Goal: Transaction & Acquisition: Subscribe to service/newsletter

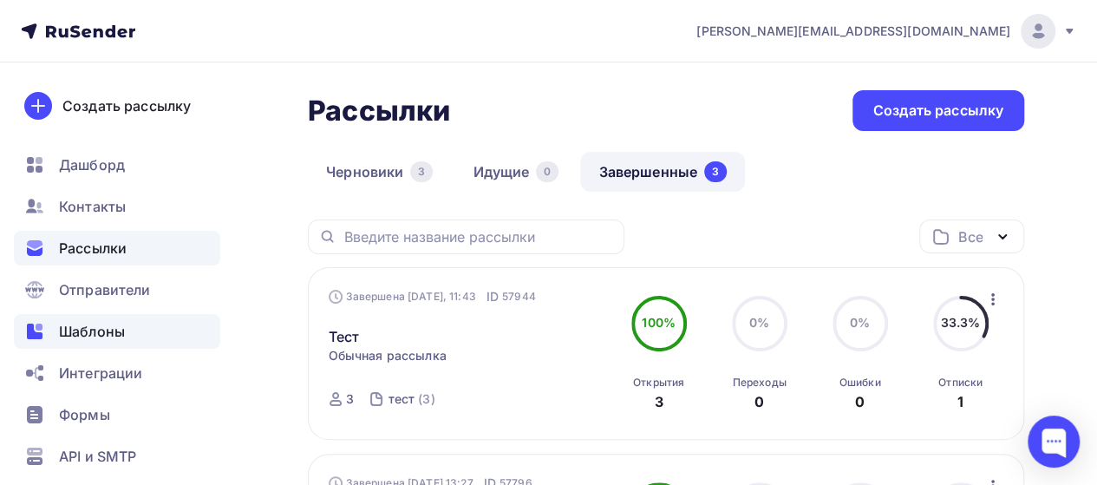
click at [94, 339] on span "Шаблоны" at bounding box center [92, 331] width 66 height 21
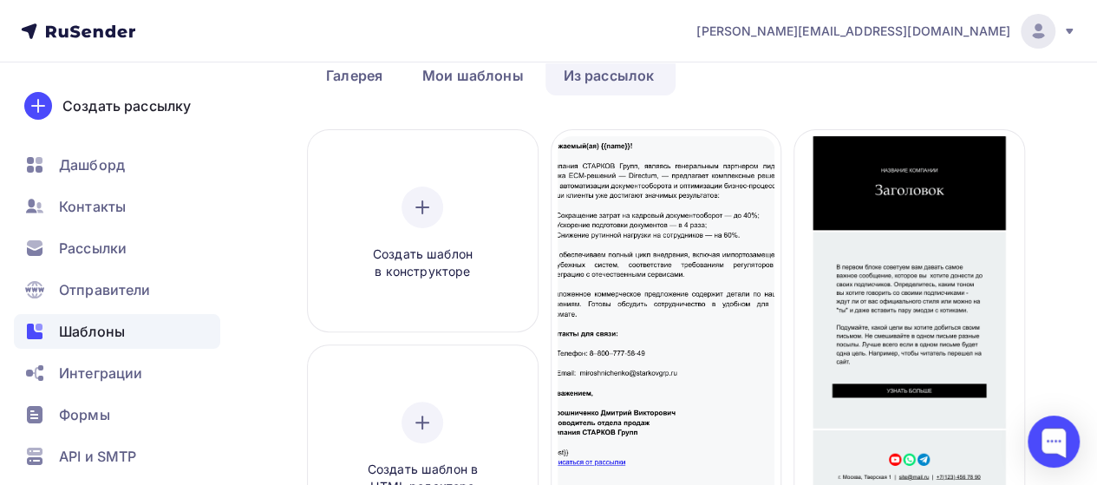
scroll to position [173, 0]
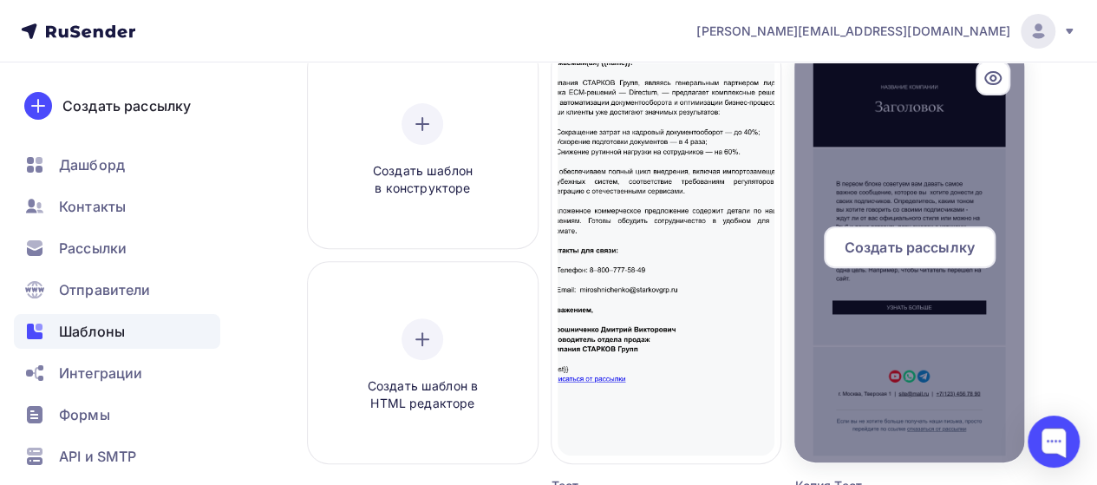
click at [869, 193] on div at bounding box center [909, 254] width 230 height 416
click at [905, 173] on div at bounding box center [909, 254] width 230 height 416
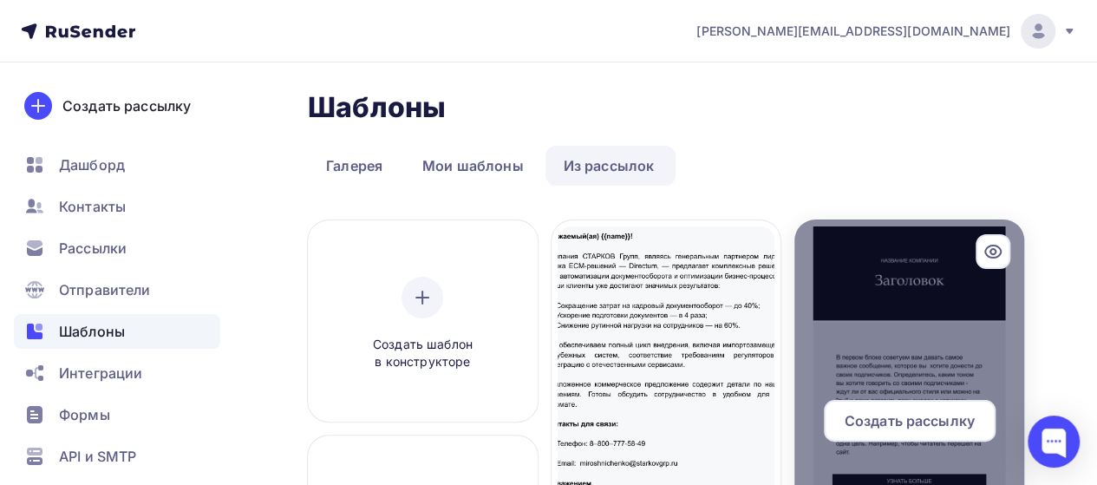
click at [905, 252] on div at bounding box center [909, 427] width 230 height 416
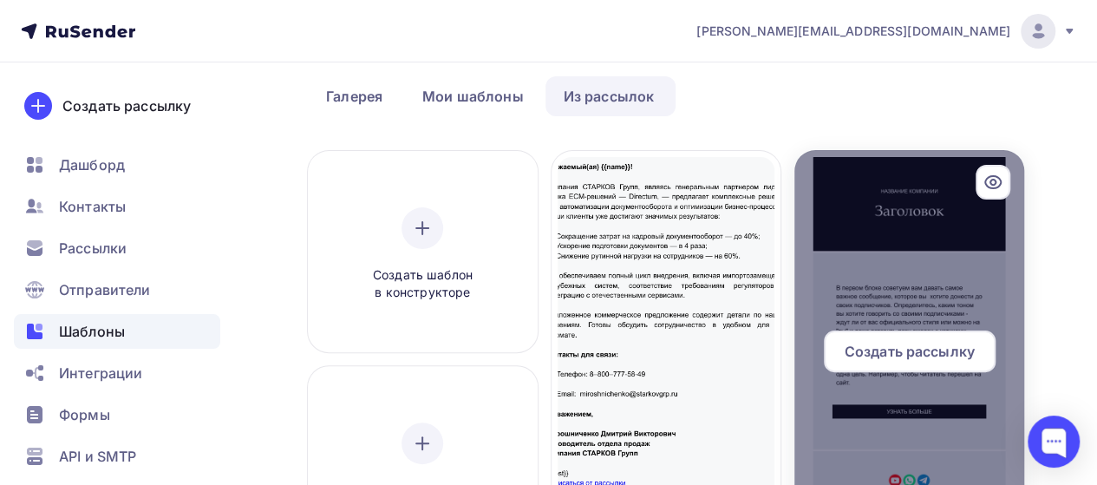
scroll to position [173, 0]
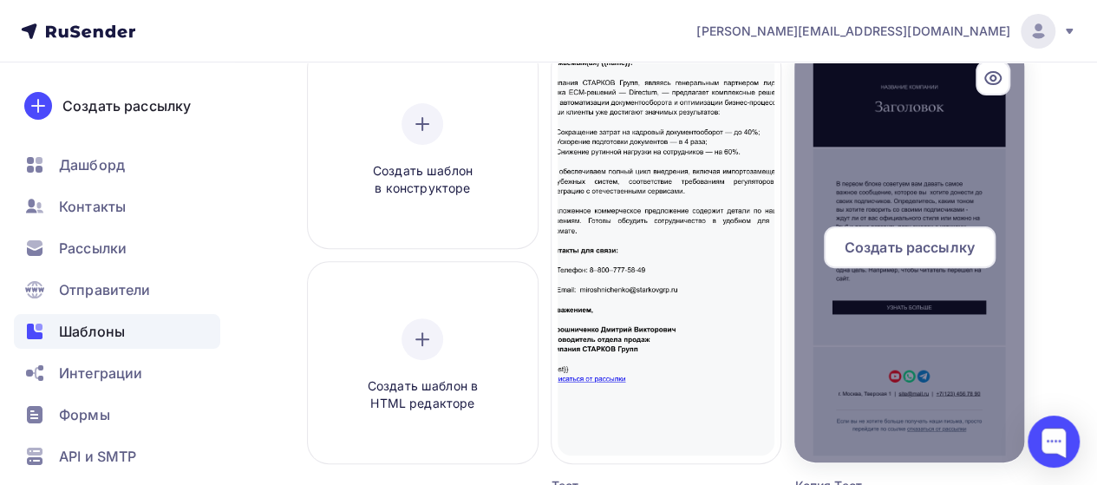
click at [912, 251] on span "Создать рассылку" at bounding box center [909, 247] width 130 height 21
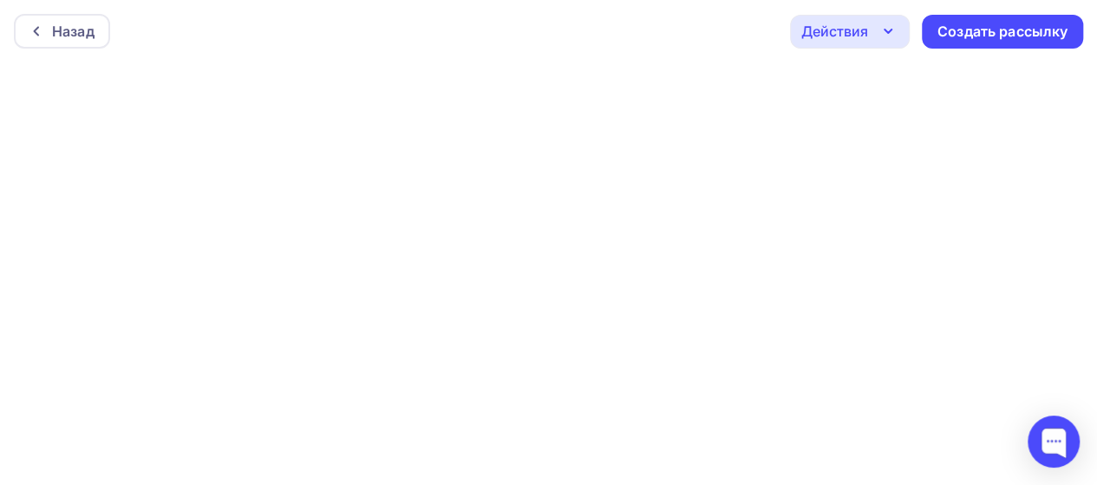
click at [873, 25] on div "Действия" at bounding box center [850, 32] width 120 height 34
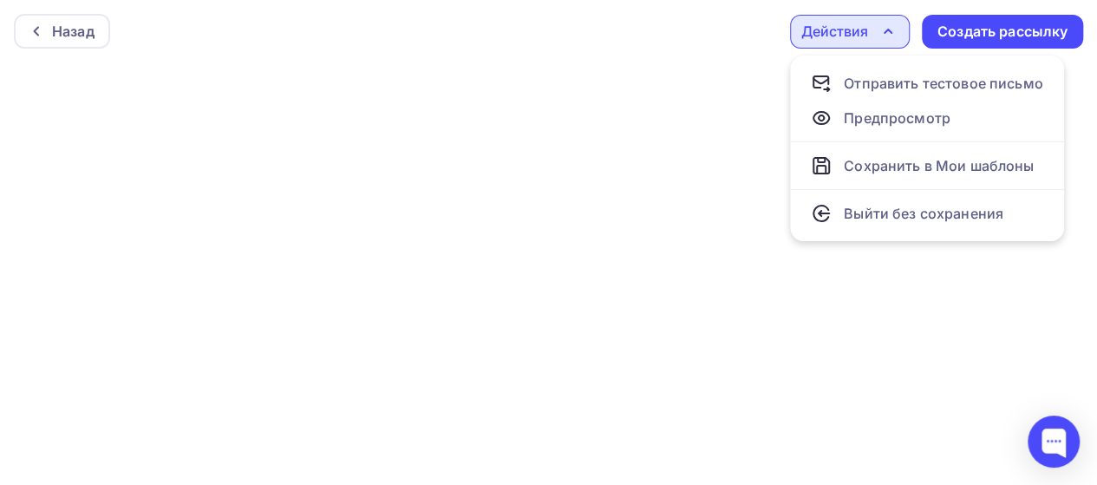
click at [873, 25] on div "Действия" at bounding box center [850, 32] width 120 height 34
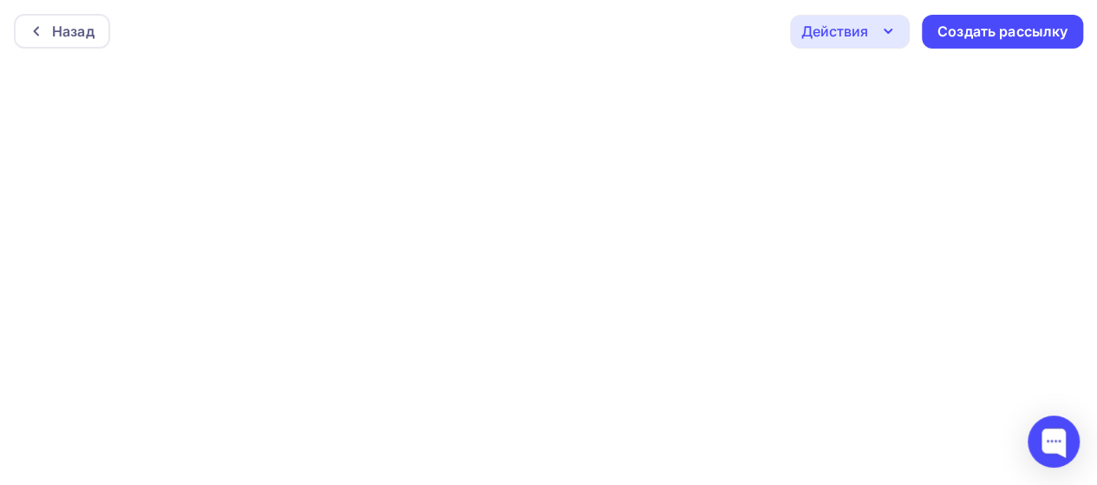
click at [832, 24] on div "Действия" at bounding box center [834, 31] width 67 height 21
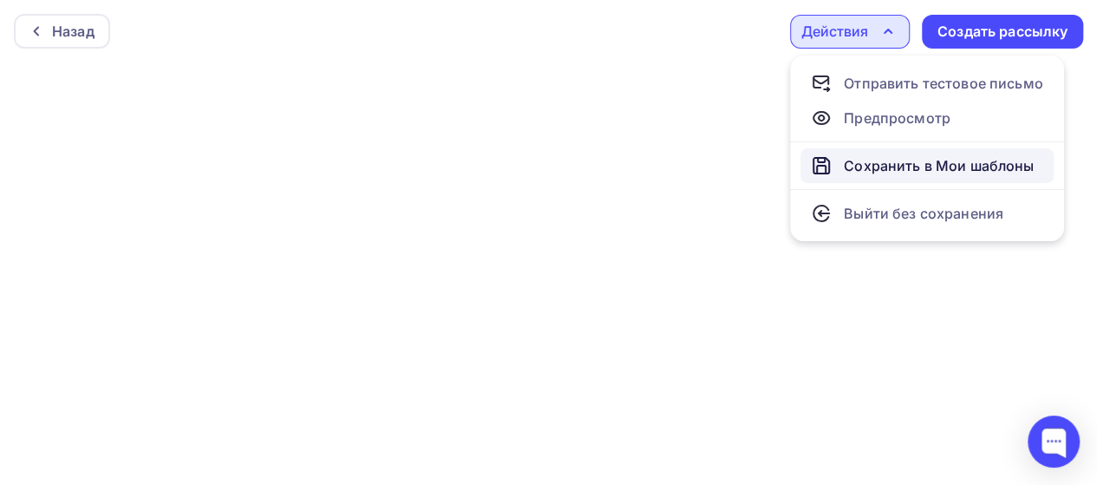
click at [899, 158] on div "Сохранить в Мои шаблоны" at bounding box center [939, 165] width 190 height 21
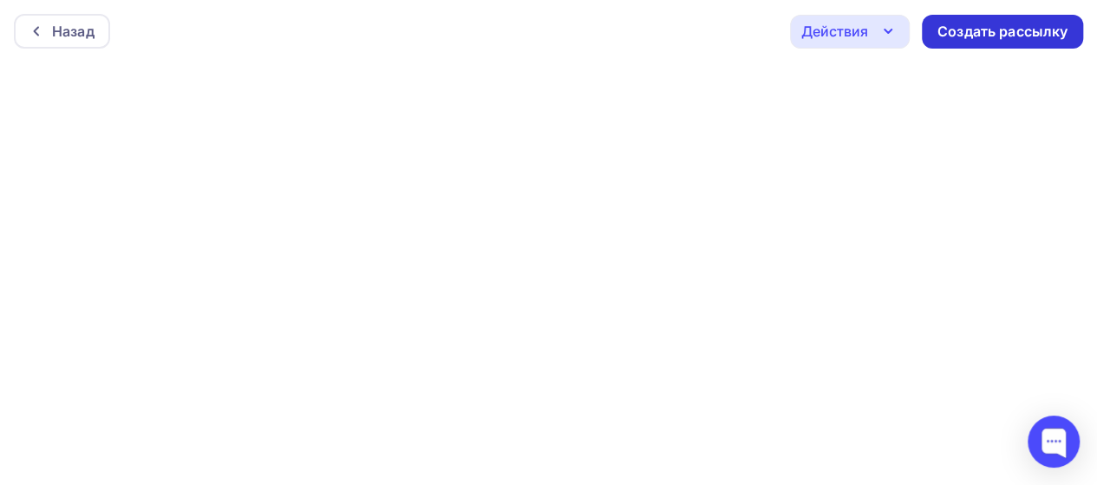
click at [992, 15] on div "Создать рассылку" at bounding box center [1002, 32] width 161 height 34
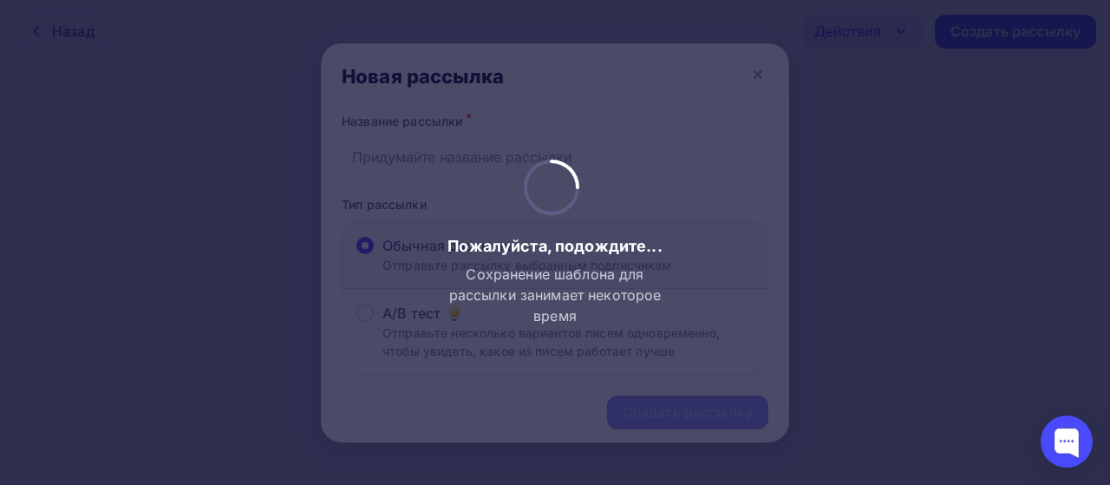
click at [511, 160] on div "Пожалуйста, подождите... Сохранение шаблона для рассылки занимает некоторое вре…" at bounding box center [554, 243] width 229 height 166
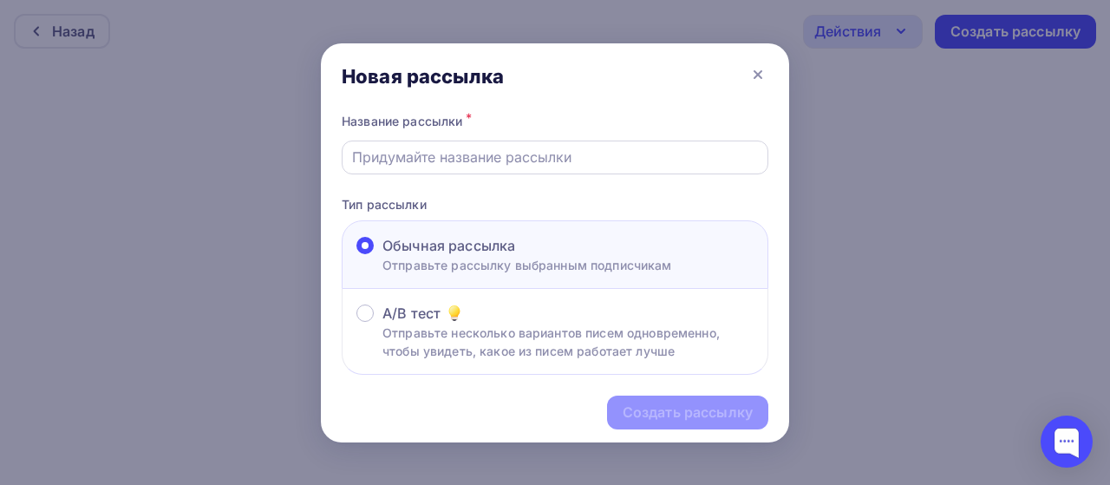
click at [492, 163] on input "text" at bounding box center [555, 157] width 407 height 21
type input "СПС"
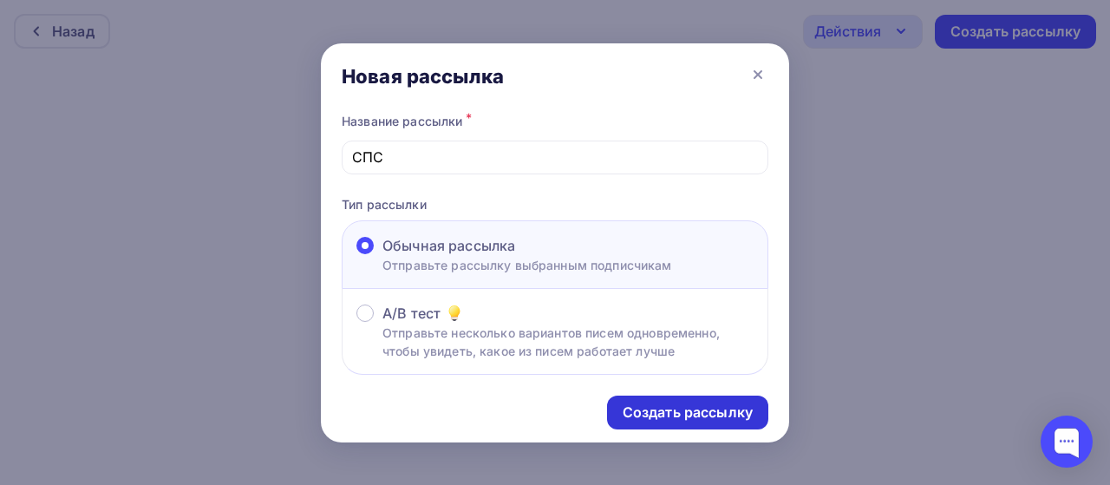
click at [685, 414] on div "Создать рассылку" at bounding box center [687, 412] width 130 height 20
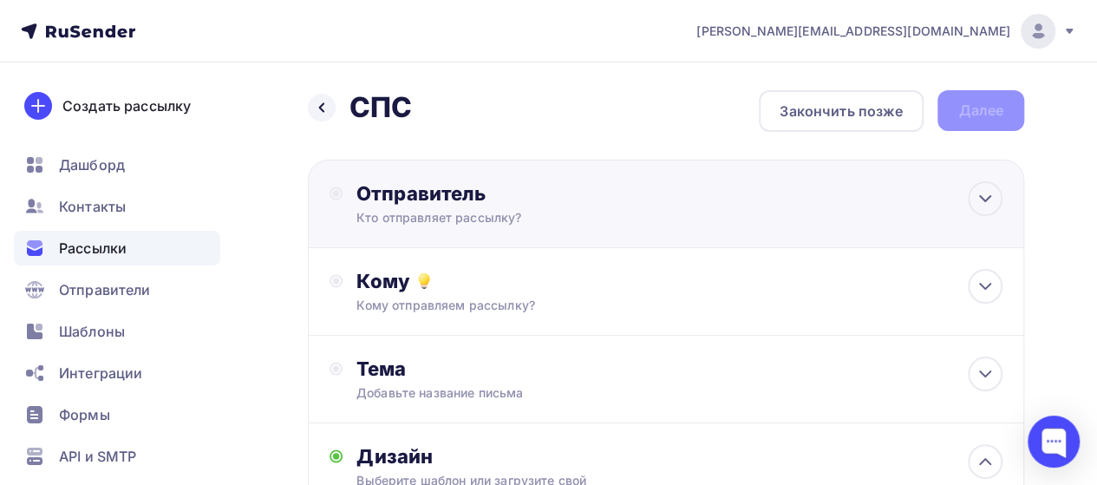
click at [432, 211] on div "Кто отправляет рассылку?" at bounding box center [525, 217] width 338 height 17
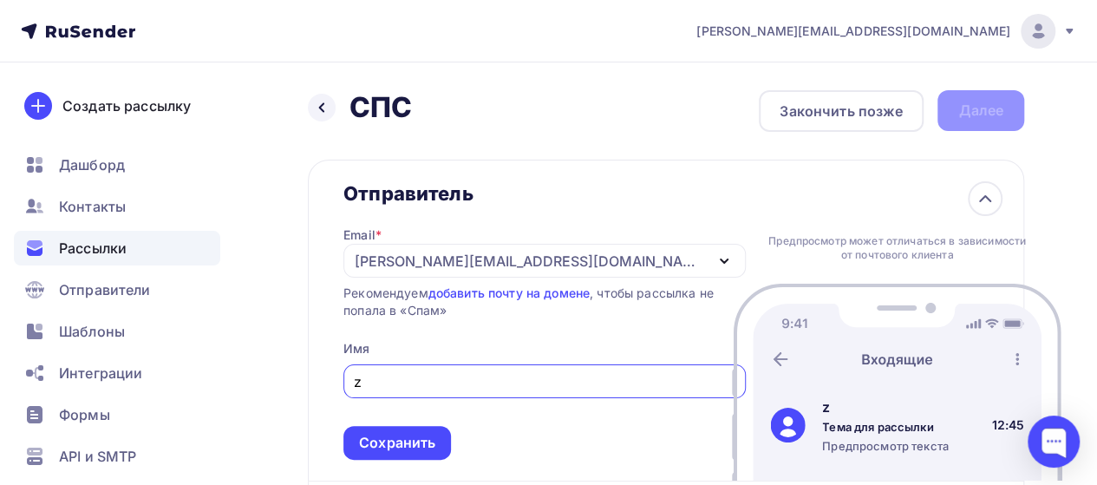
click at [428, 377] on input "z" at bounding box center [545, 381] width 382 height 21
click at [430, 375] on input "z" at bounding box center [545, 381] width 382 height 21
click at [430, 374] on input "z" at bounding box center [545, 381] width 382 height 21
drag, startPoint x: 423, startPoint y: 378, endPoint x: 179, endPoint y: 379, distance: 243.6
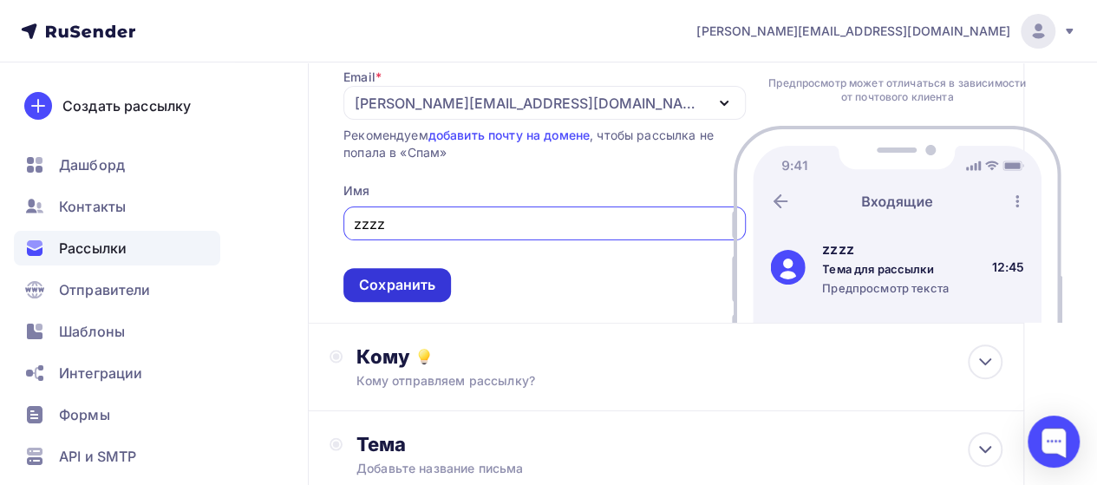
scroll to position [173, 0]
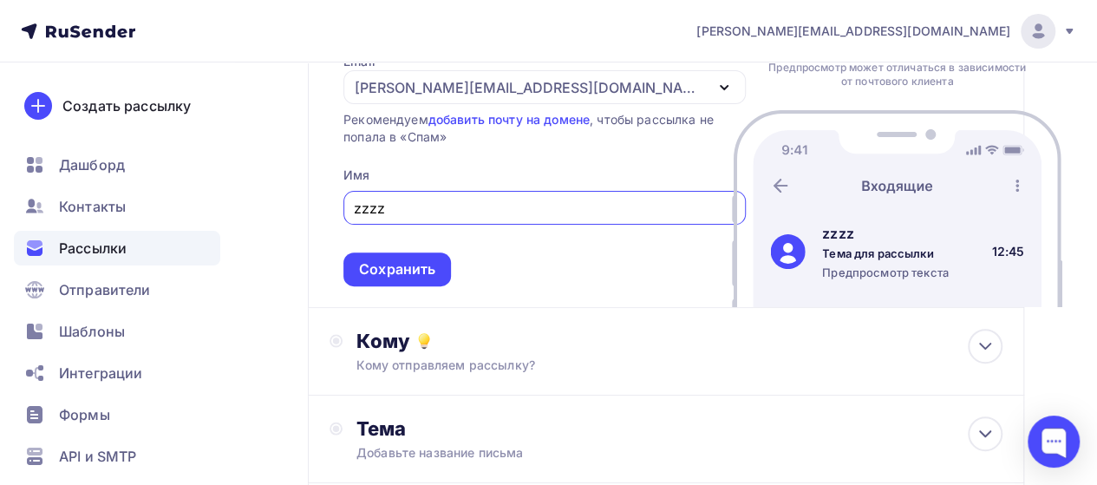
click at [624, 89] on div "agabekyan@starkovgrp.ru" at bounding box center [544, 87] width 402 height 34
type input "zzzz"
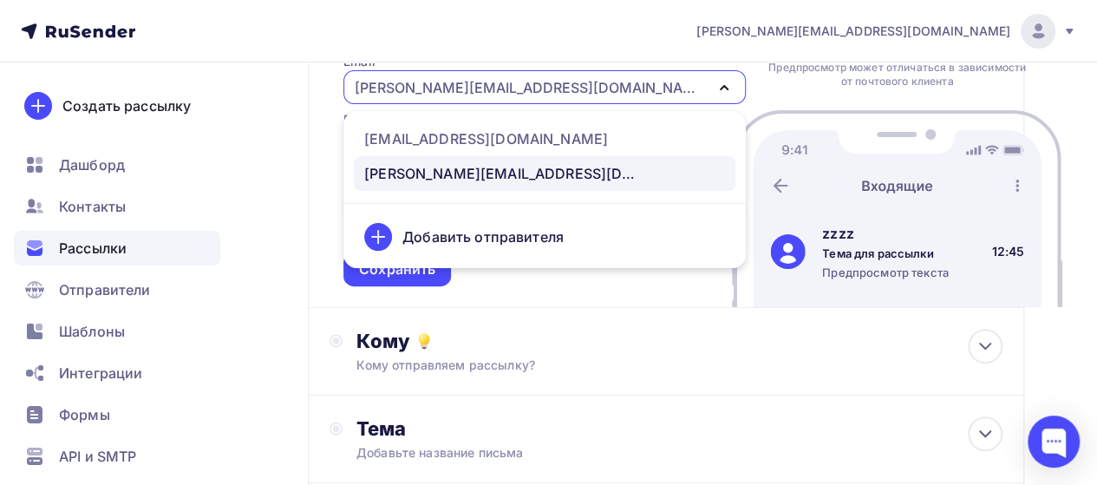
click at [622, 89] on div "agabekyan@starkovgrp.ru" at bounding box center [544, 87] width 402 height 34
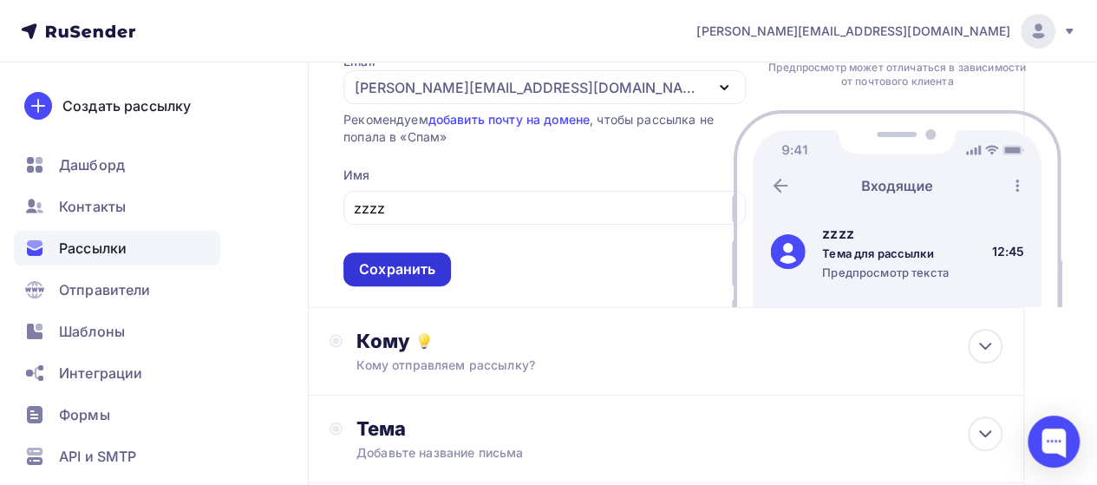
click at [432, 277] on div "Сохранить" at bounding box center [397, 269] width 76 height 20
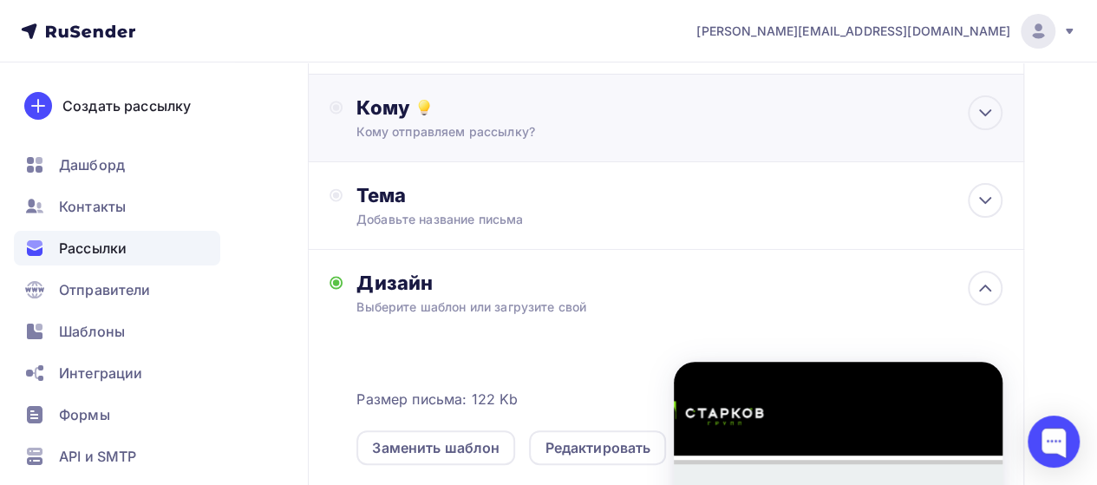
click at [657, 134] on div "Кому отправляем рассылку?" at bounding box center [646, 131] width 581 height 17
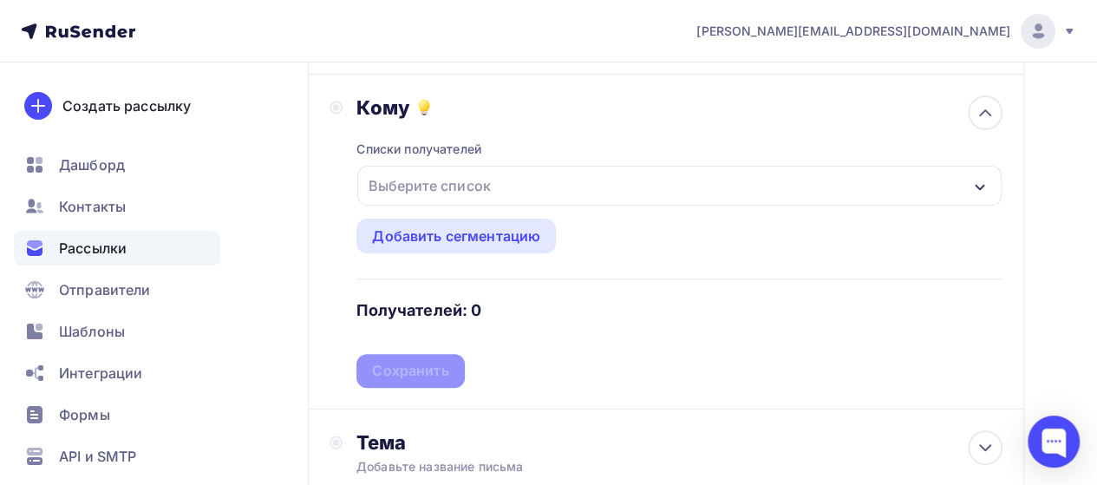
click at [442, 184] on div "Выберите список" at bounding box center [429, 185] width 135 height 31
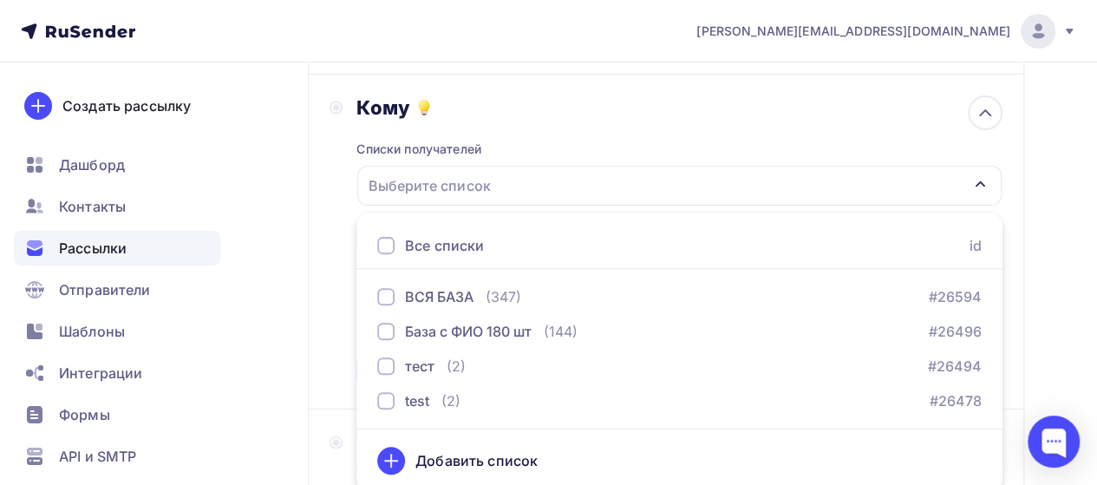
scroll to position [180, 0]
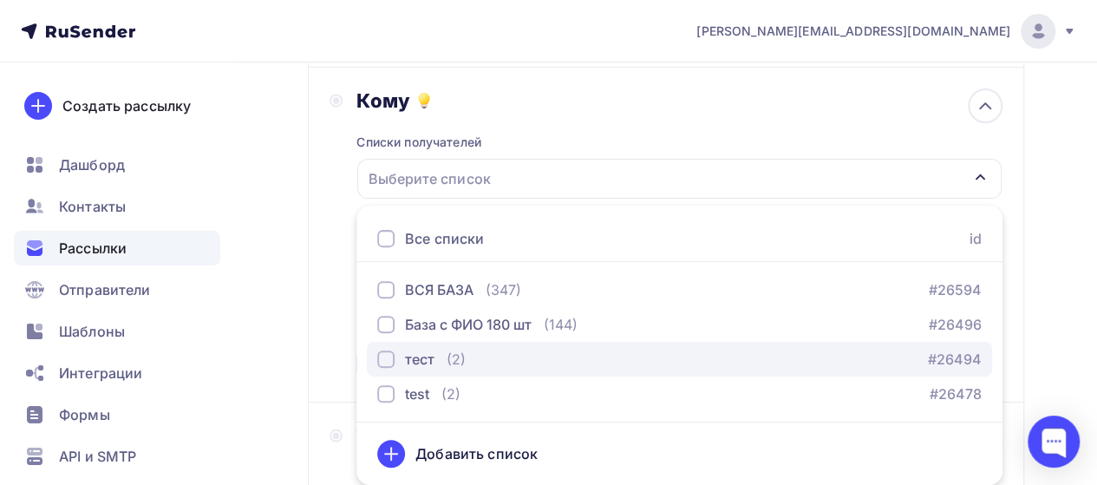
click at [406, 364] on div "тест" at bounding box center [419, 359] width 29 height 21
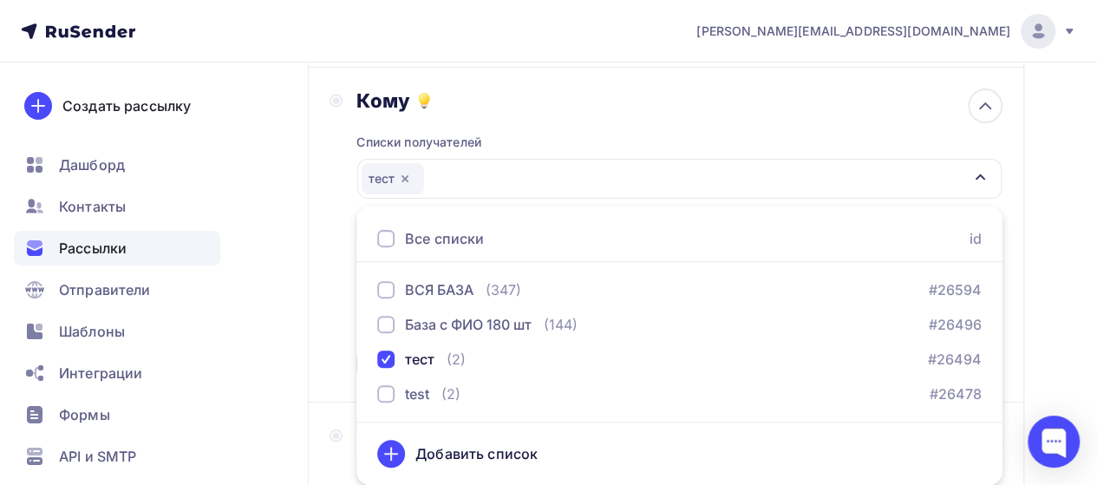
click at [330, 239] on div "Кому Списки получателей тест Все списки id ВСЯ БАЗА (347) #26594 База с ФИО 180…" at bounding box center [665, 234] width 673 height 292
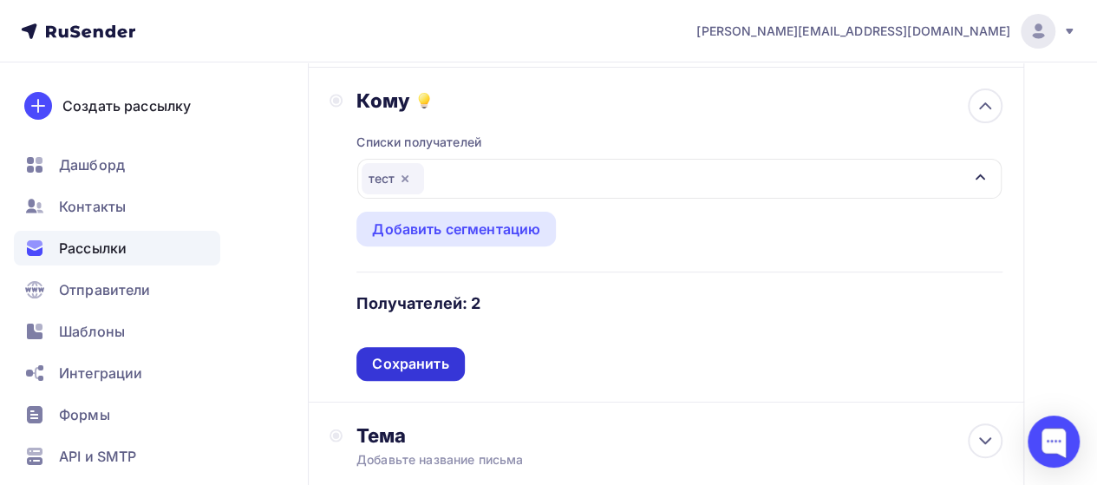
click at [452, 362] on div "Сохранить" at bounding box center [409, 364] width 107 height 34
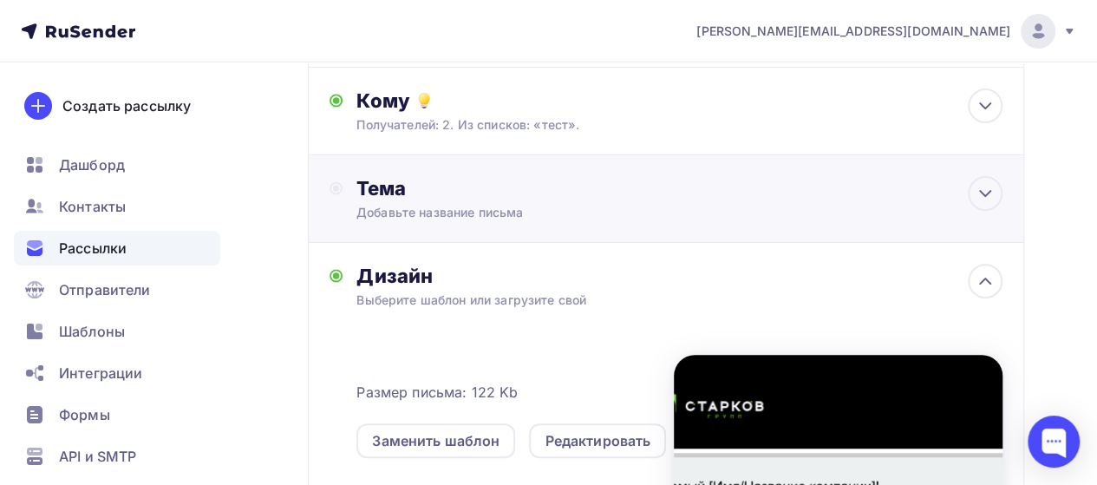
click at [466, 224] on div "Тема Добавьте название письма Тема * Рекомендуем использовать не более 150 симв…" at bounding box center [666, 199] width 716 height 88
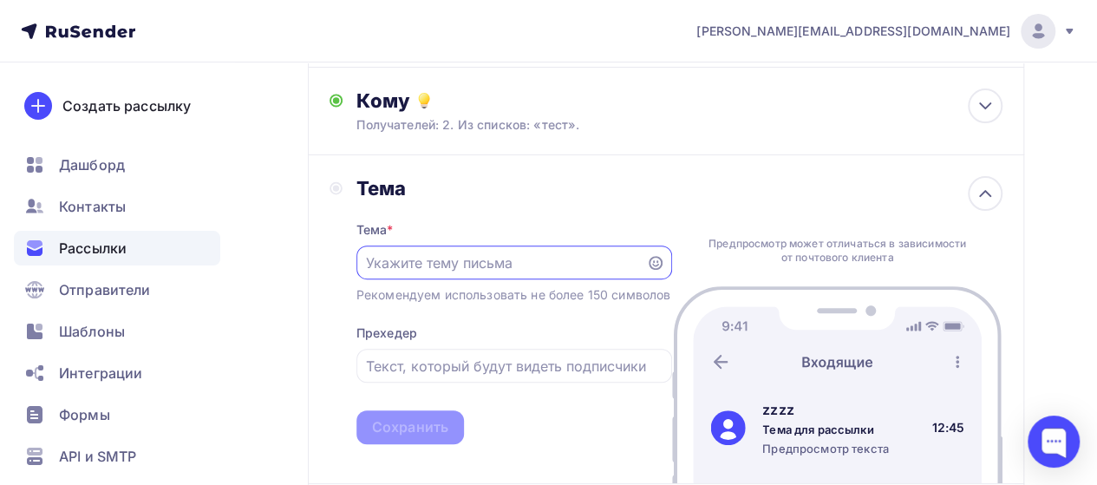
scroll to position [0, 0]
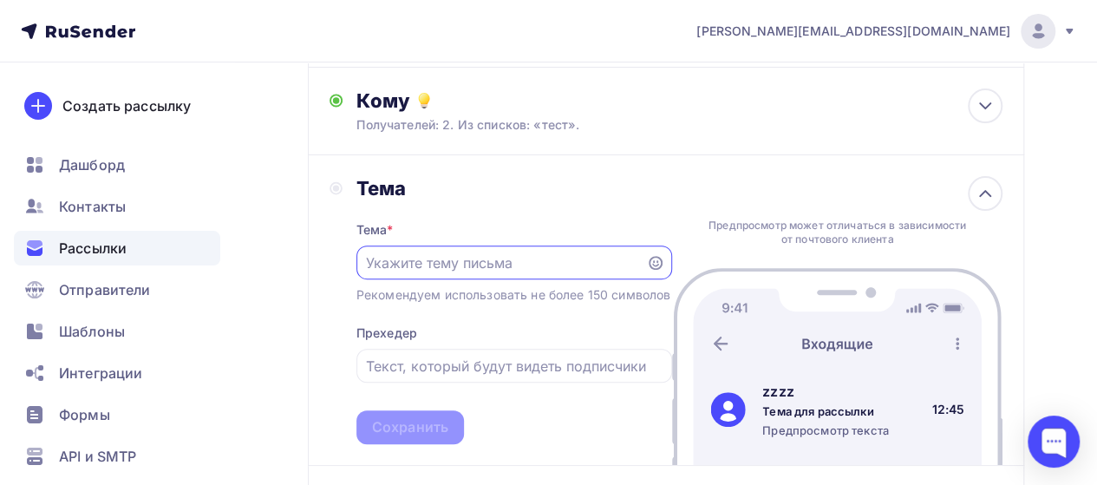
click at [543, 257] on input "text" at bounding box center [501, 262] width 270 height 21
type input "z"
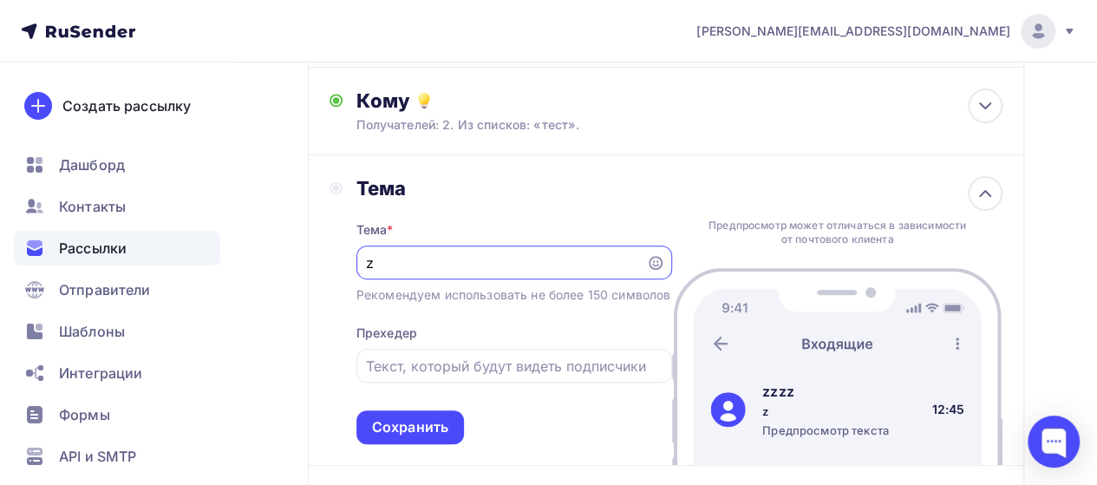
click at [541, 258] on input "z" at bounding box center [501, 262] width 270 height 21
click at [539, 258] on input "z" at bounding box center [501, 262] width 270 height 21
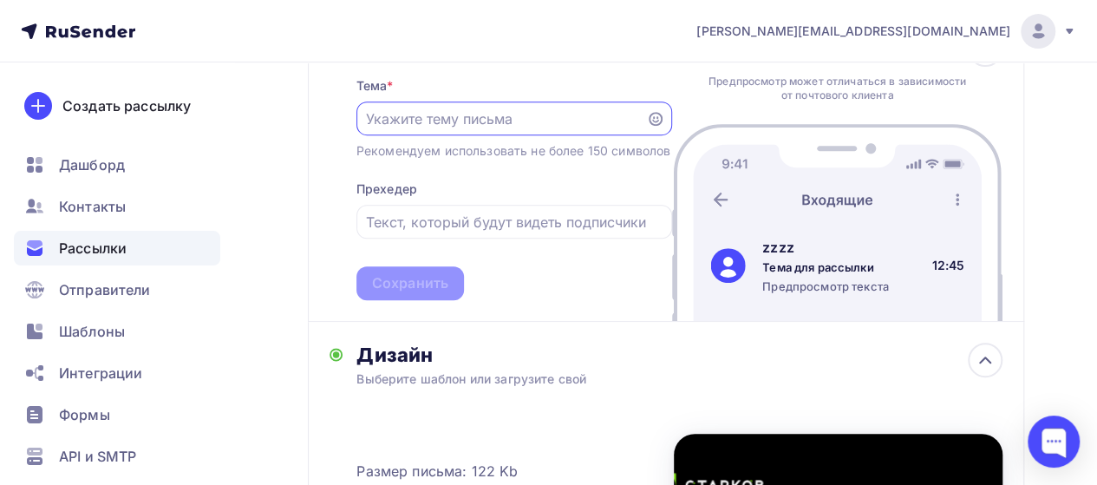
scroll to position [354, 0]
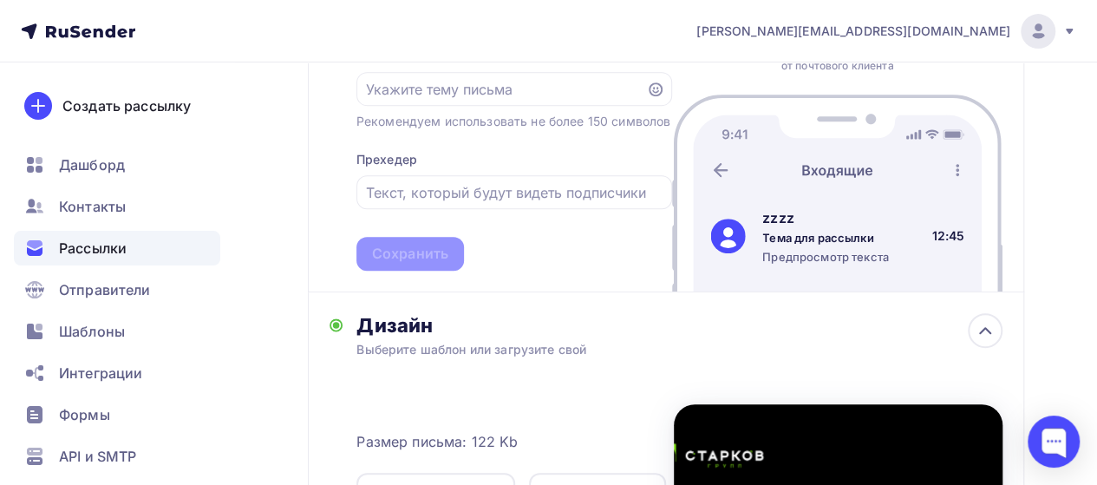
click at [570, 186] on div "Тема * Рекомендуем использовать не более 150 символов Прехедер Сохранить" at bounding box center [514, 149] width 316 height 244
click at [565, 203] on input "text" at bounding box center [514, 192] width 296 height 21
click at [525, 93] on input "text" at bounding box center [501, 89] width 270 height 21
click at [429, 98] on input "text" at bounding box center [501, 89] width 270 height 21
paste input ": Важная просьба – ставьте оценки по решениям обращений"
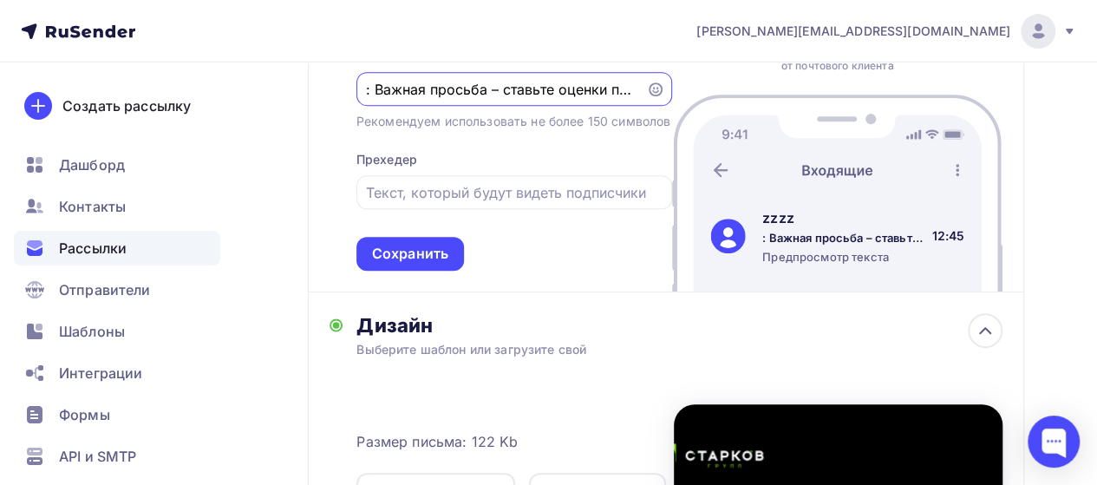
scroll to position [0, 146]
type input ": Важная просьба – ставьте оценки по решениям обращений"
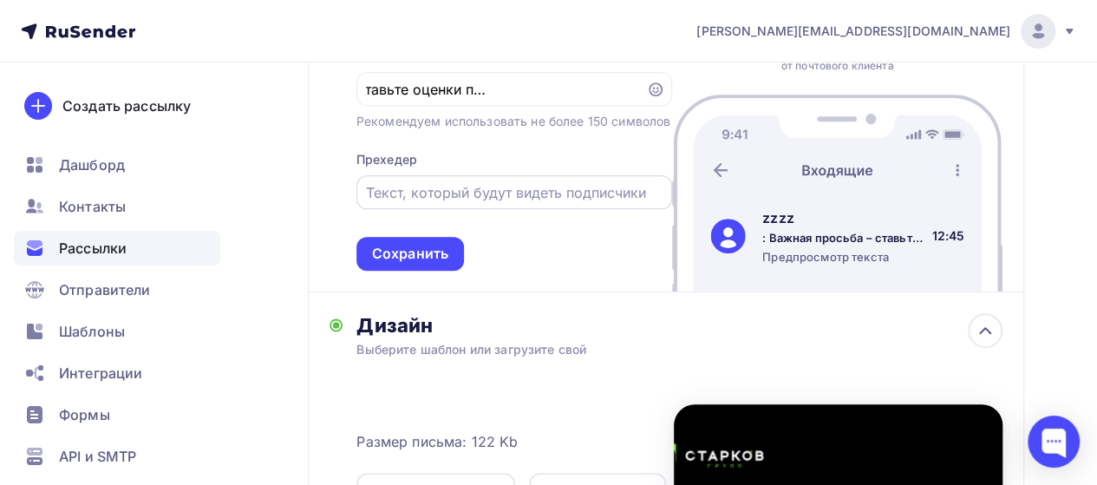
scroll to position [0, 0]
click at [447, 196] on div at bounding box center [514, 192] width 316 height 34
click at [447, 203] on input "text" at bounding box center [514, 192] width 296 height 21
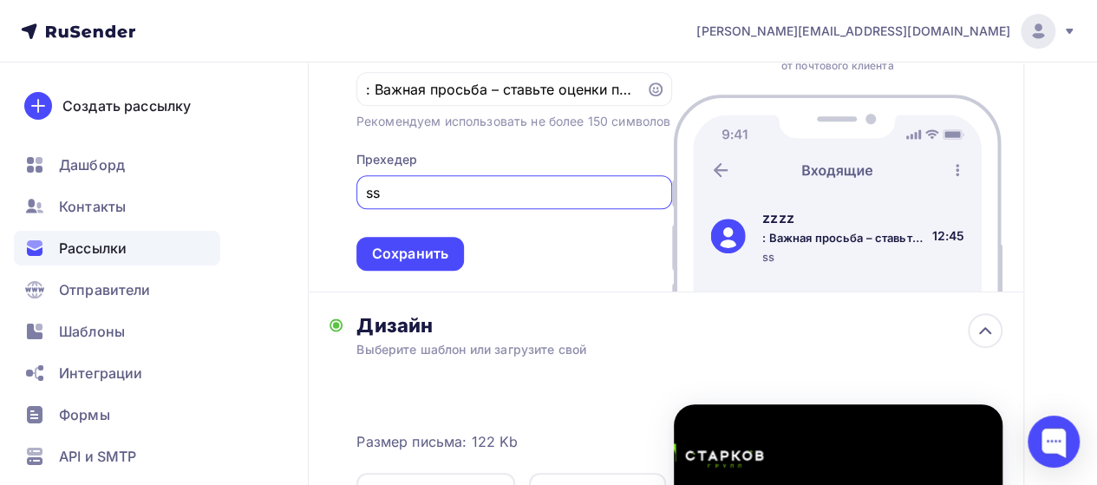
type input "s"
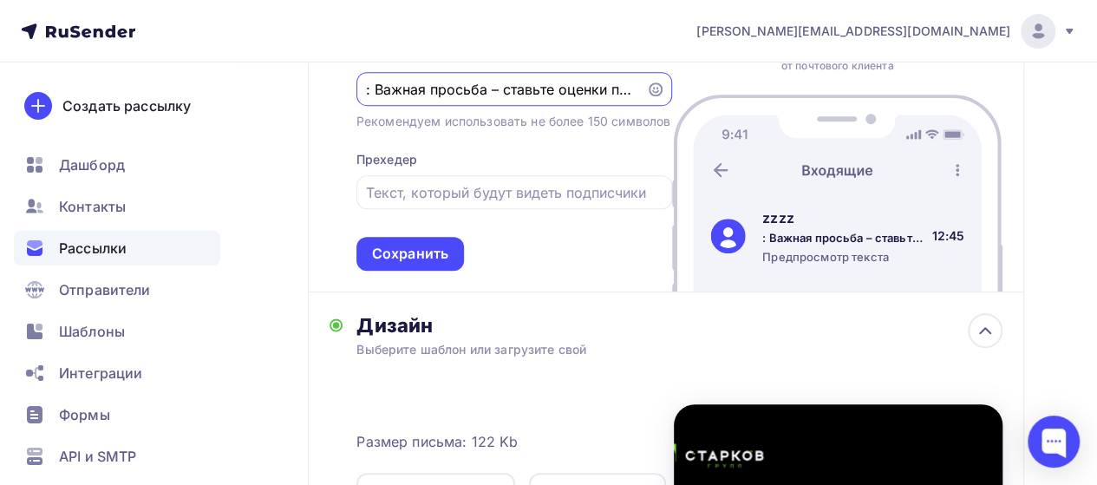
drag, startPoint x: 371, startPoint y: 88, endPoint x: 319, endPoint y: 92, distance: 52.2
click at [319, 92] on div "Тема Тема * : Важная просьба – ставьте оценки по решениям обращений Рекомендуем…" at bounding box center [666, 137] width 716 height 310
type input "Важная просьба – ставьте оценки по решениям обращений"
click at [414, 130] on div "Рекомендуем использовать не более 150 символов" at bounding box center [513, 121] width 314 height 17
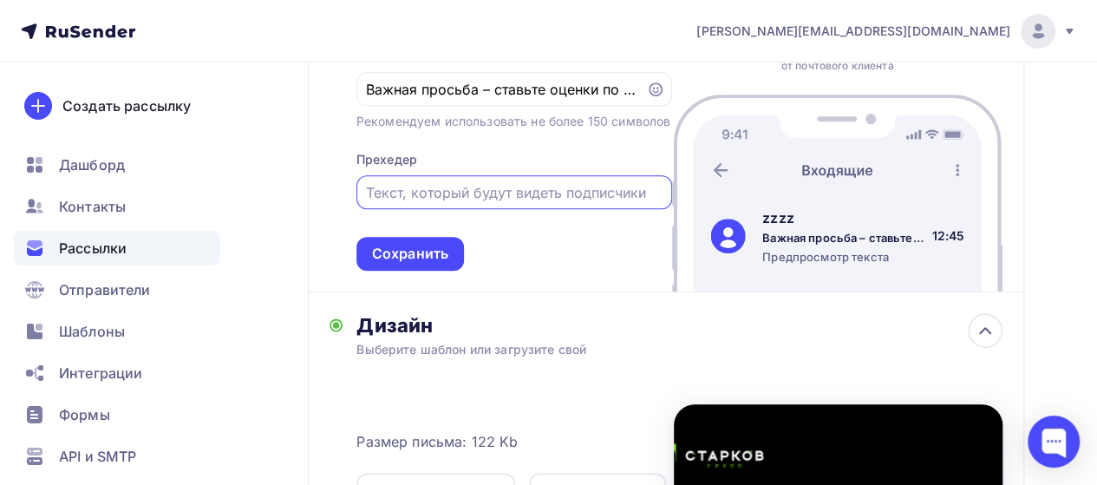
click at [477, 203] on input "text" at bounding box center [514, 192] width 296 height 21
paste input ": Важная просьба – ставьте оценки по решениям обращений"
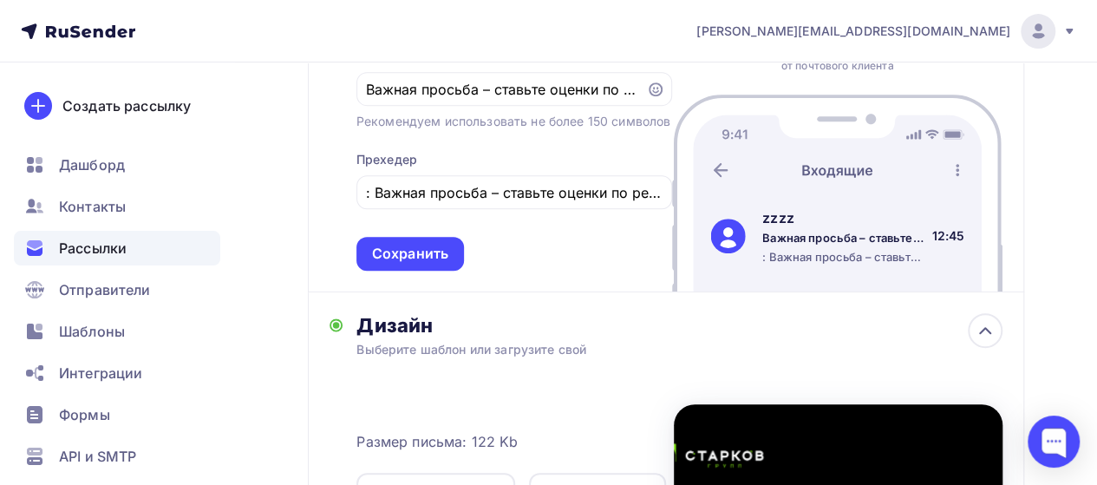
click at [655, 160] on div "Тема * Важная просьба – ставьте оценки по решениям обращений Рекомендуем исполь…" at bounding box center [514, 149] width 316 height 244
click at [558, 203] on input ": Важная просьба – ставьте оценки по решениям обращений" at bounding box center [514, 192] width 296 height 21
click at [383, 203] on input ": Важная просьба – ставьте оценки по решениям обращений" at bounding box center [514, 192] width 296 height 21
drag, startPoint x: 375, startPoint y: 218, endPoint x: 326, endPoint y: 214, distance: 48.7
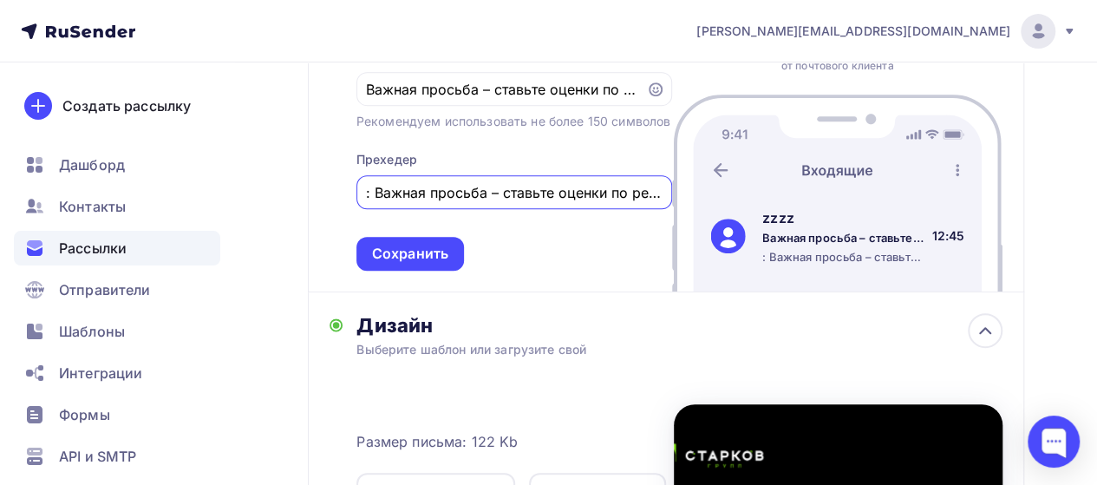
click at [330, 217] on div "Тема Тема * Важная просьба – ставьте оценки по решениям обращений Рекомендуем и…" at bounding box center [500, 137] width 342 height 268
type input "Важная просьба – ставьте оценки по решениям обращений"
click at [536, 229] on div "Тема * Важная просьба – ставьте оценки по решениям обращений Рекомендуем исполь…" at bounding box center [514, 149] width 316 height 244
click at [534, 203] on input "Важная просьба – ставьте оценки по решениям обращений" at bounding box center [514, 192] width 296 height 21
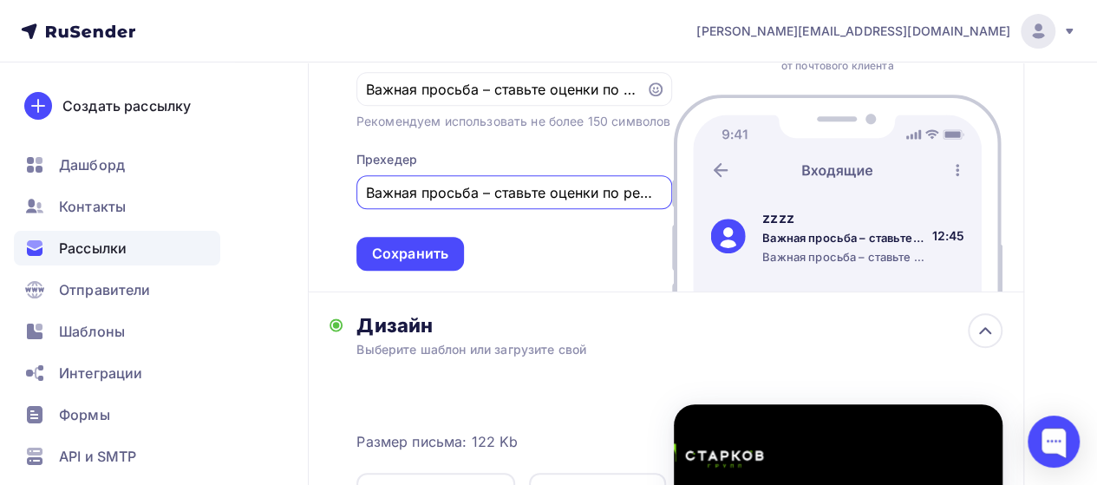
click at [534, 203] on input "Важная просьба – ставьте оценки по решениям обращений" at bounding box center [514, 192] width 296 height 21
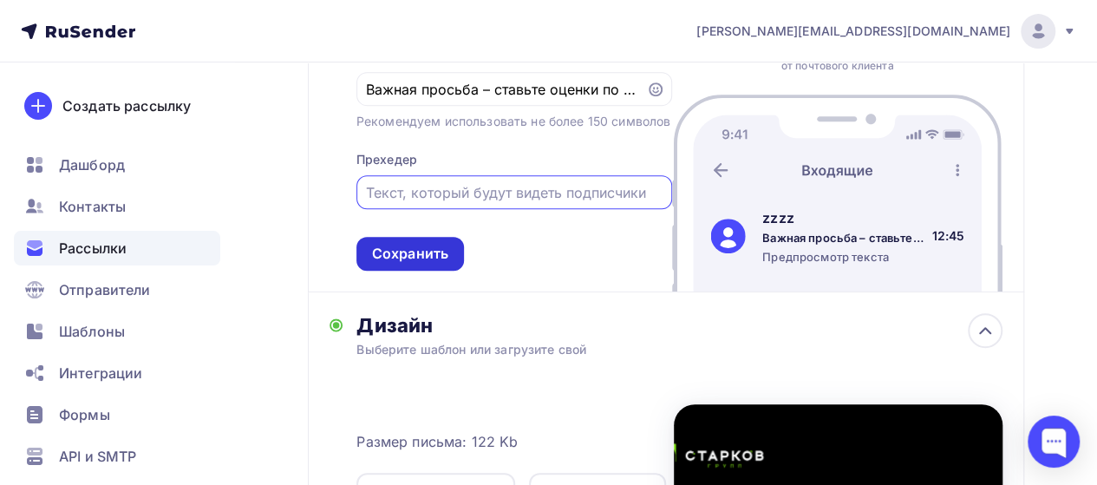
click at [433, 264] on div "Сохранить" at bounding box center [410, 254] width 76 height 20
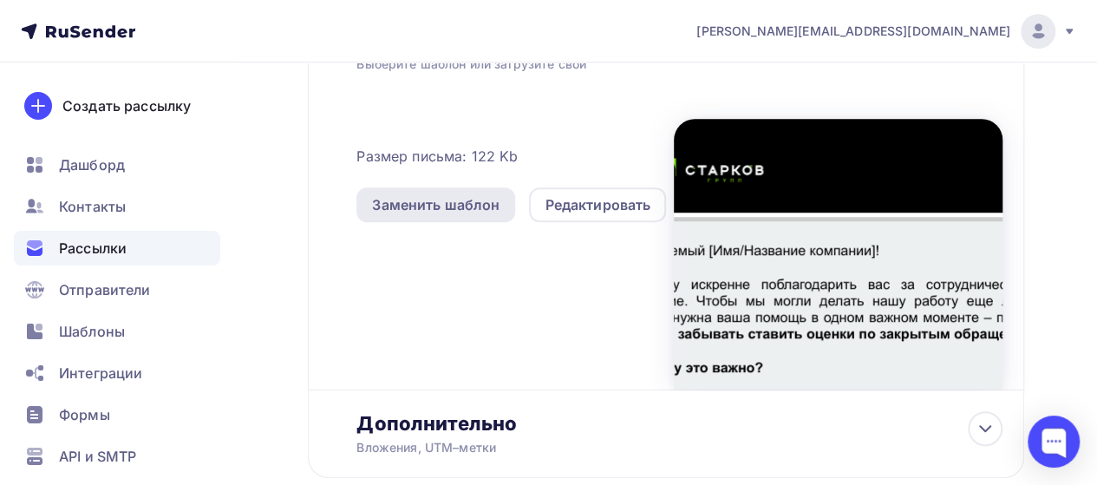
scroll to position [539, 0]
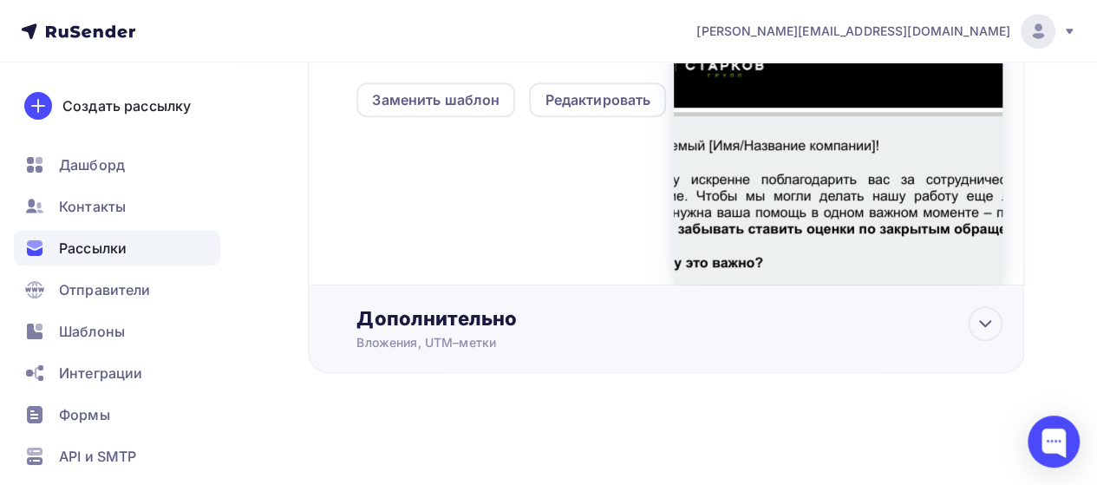
click at [505, 329] on div "Дополнительно" at bounding box center [679, 318] width 646 height 24
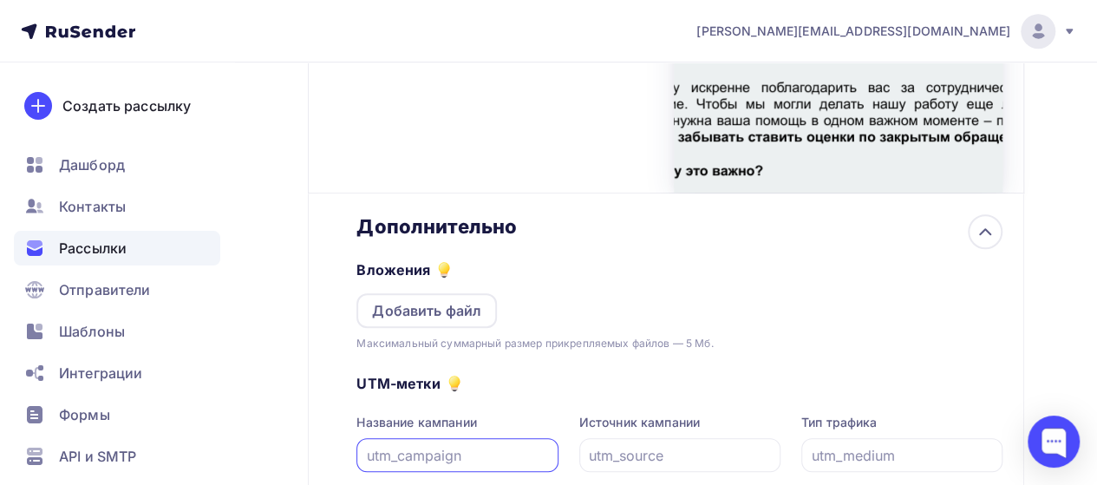
scroll to position [712, 0]
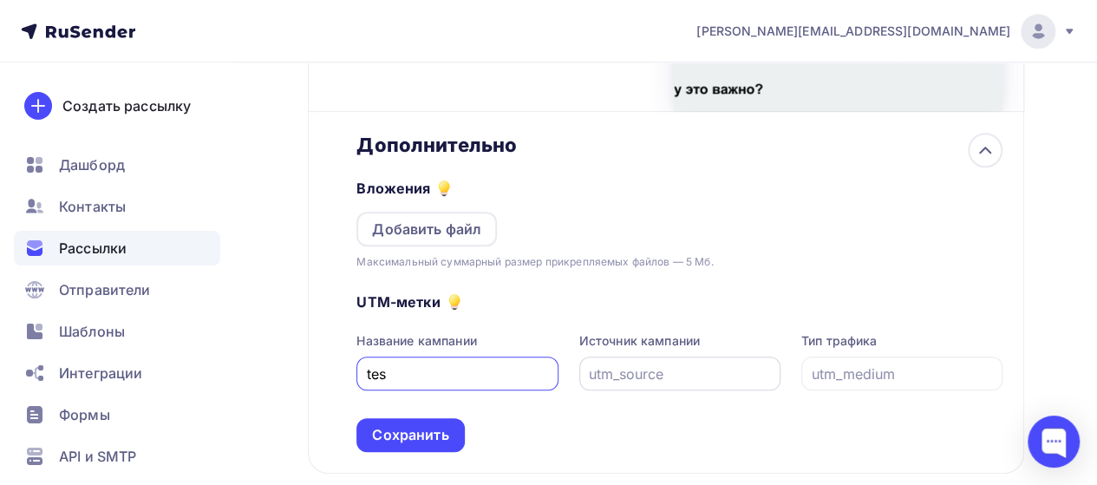
type input "tes"
click at [650, 370] on input "text" at bounding box center [679, 373] width 181 height 21
type input "tes"
click at [836, 365] on div at bounding box center [901, 373] width 201 height 34
click at [422, 440] on div "Сохранить" at bounding box center [410, 435] width 76 height 20
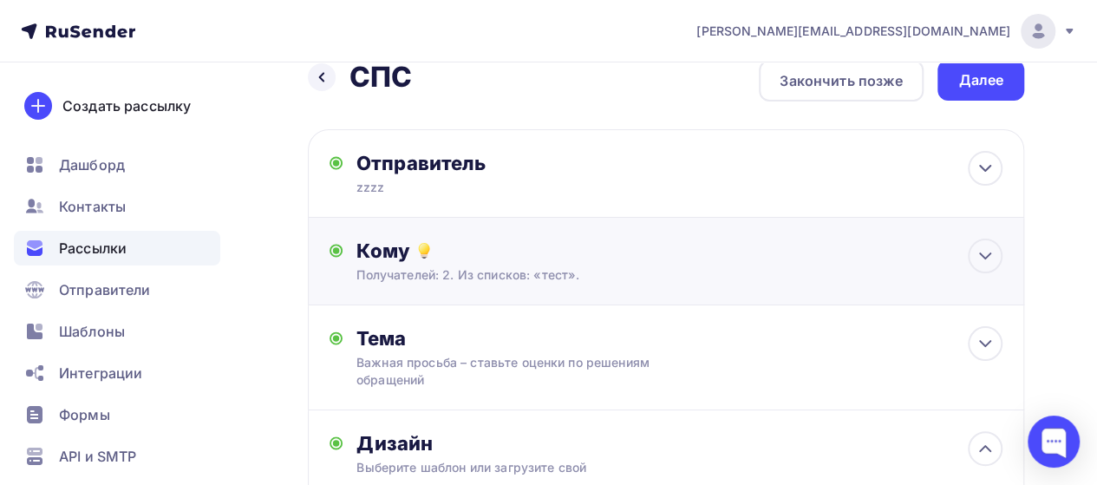
scroll to position [0, 0]
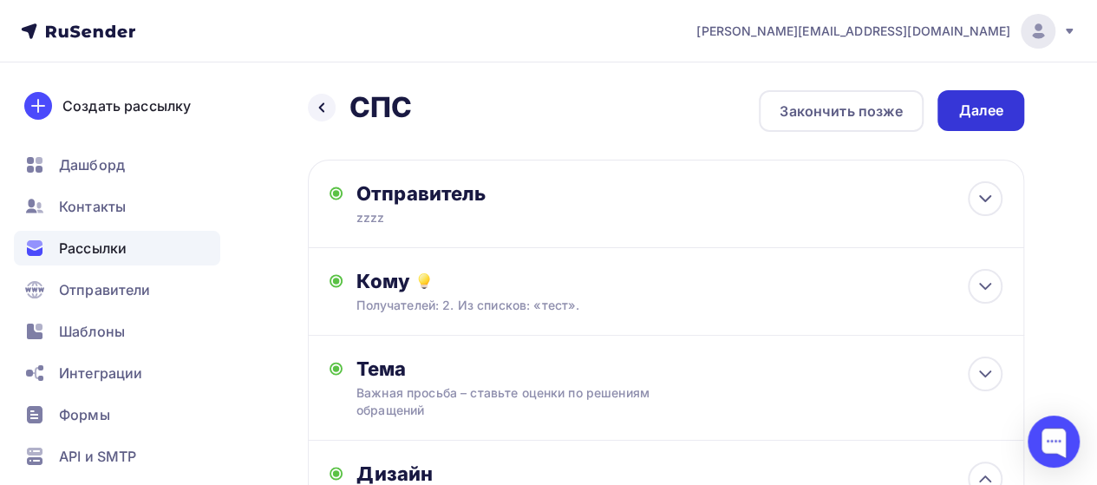
click at [1000, 108] on div "Далее" at bounding box center [980, 111] width 45 height 20
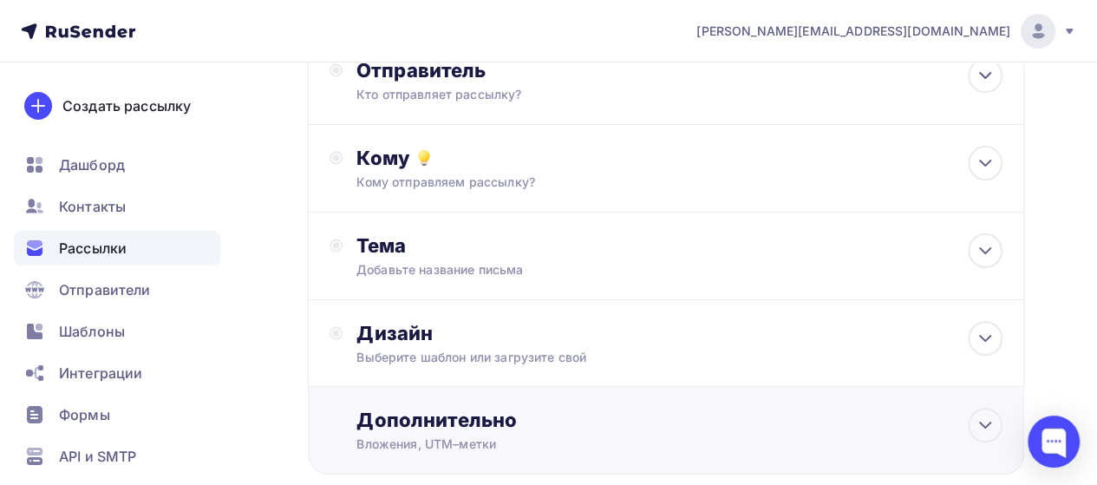
scroll to position [225, 0]
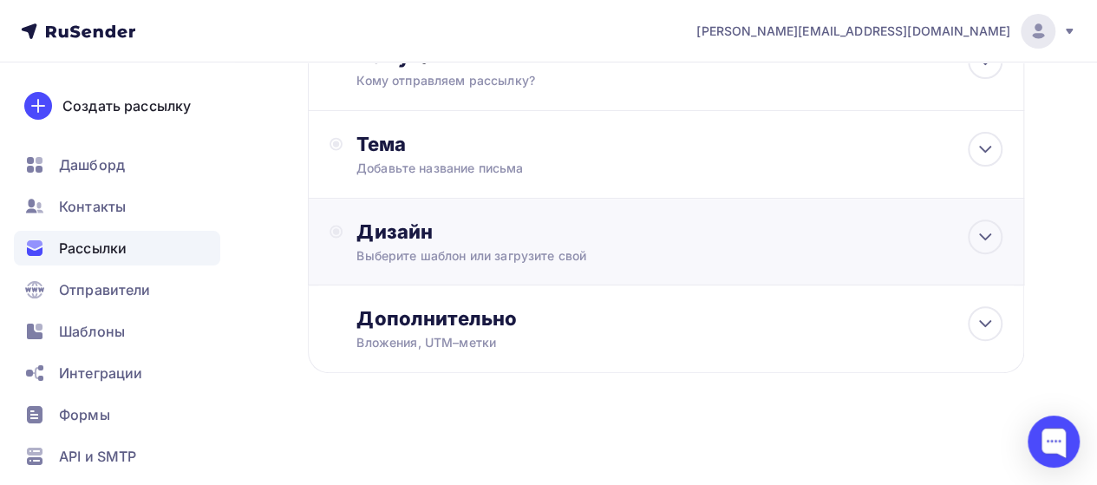
click at [485, 238] on div "Дизайн" at bounding box center [679, 231] width 646 height 24
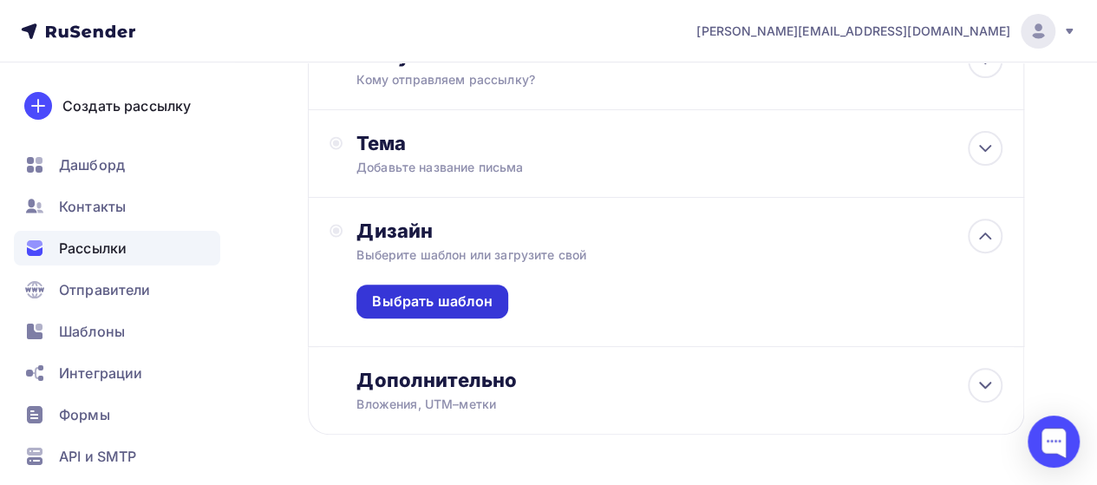
click at [382, 294] on div "Выбрать шаблон" at bounding box center [432, 301] width 121 height 20
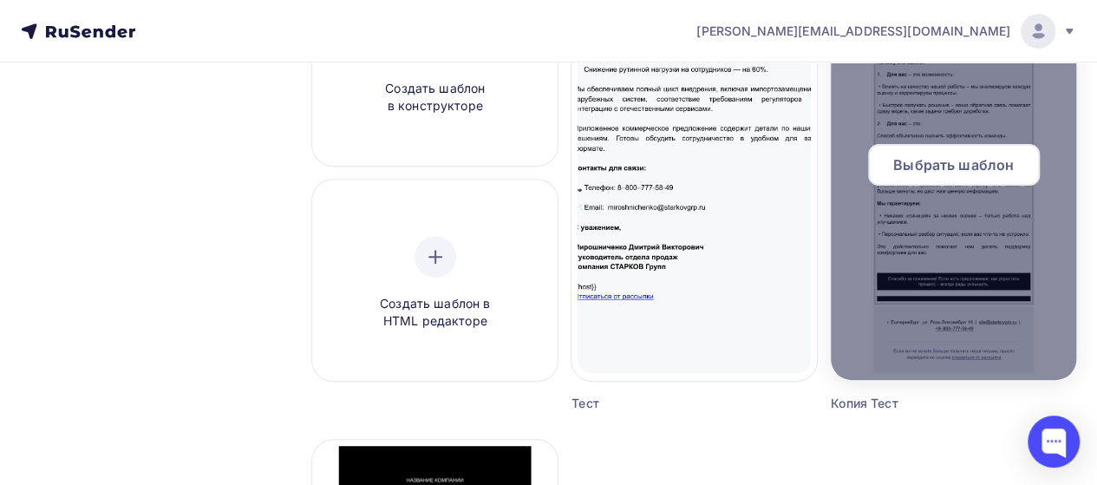
scroll to position [260, 0]
click at [993, 154] on span "Выбрать шаблон" at bounding box center [953, 163] width 121 height 21
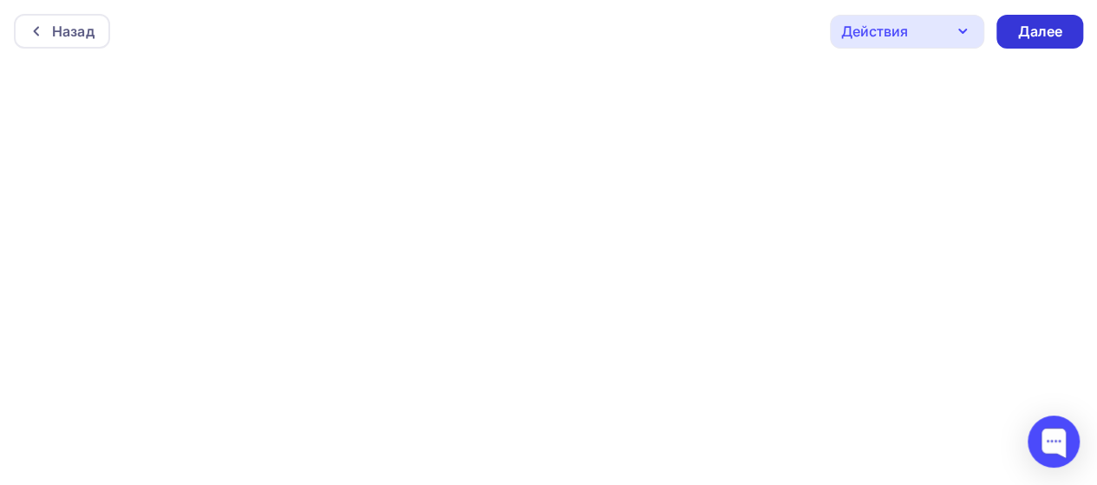
click at [1031, 30] on div "Далее" at bounding box center [1039, 32] width 45 height 20
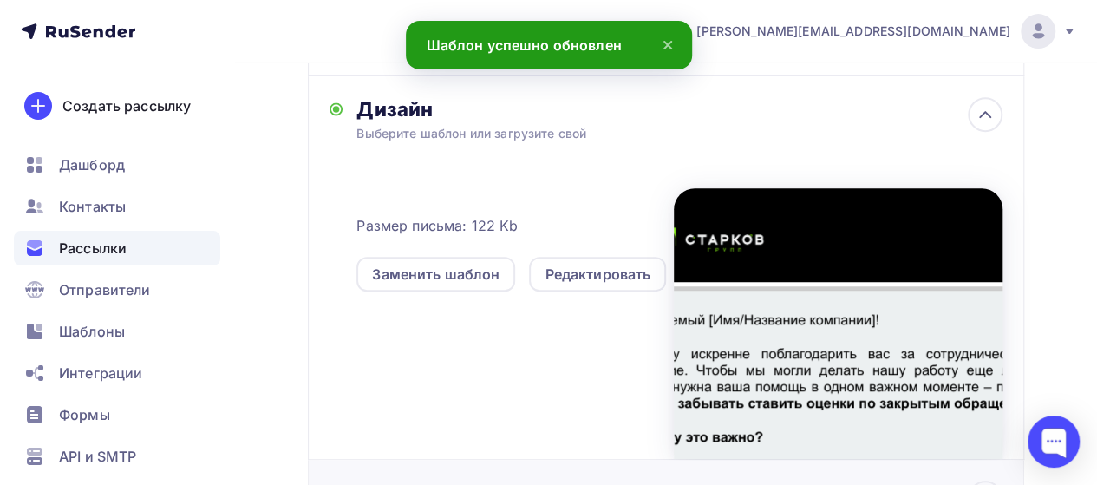
scroll to position [522, 0]
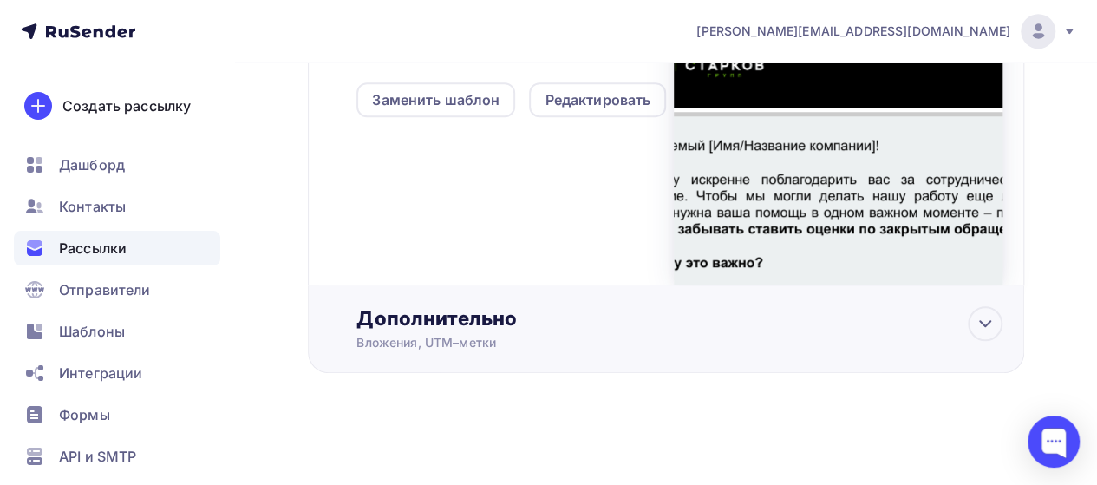
click at [798, 340] on div "Вложения, UTM–метки" at bounding box center [646, 342] width 581 height 17
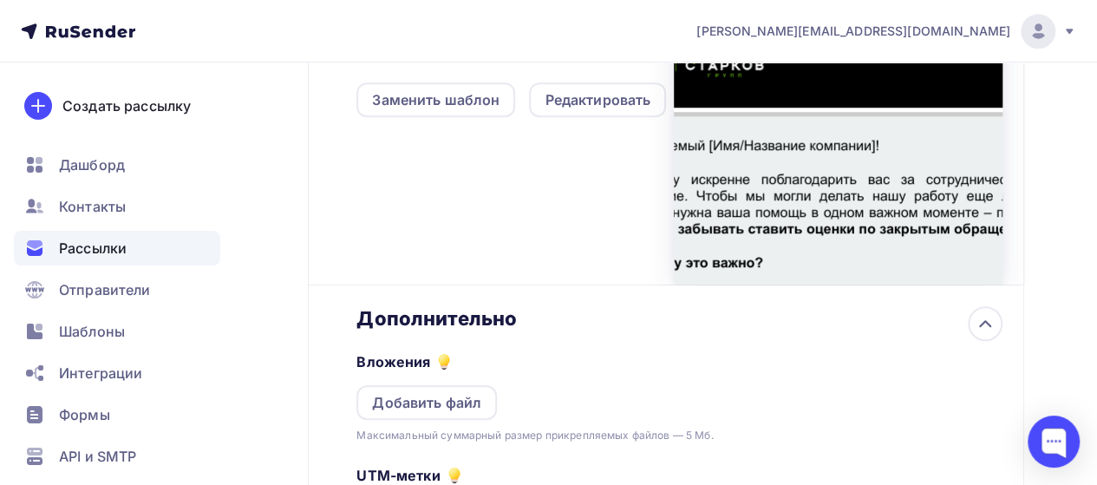
scroll to position [0, 0]
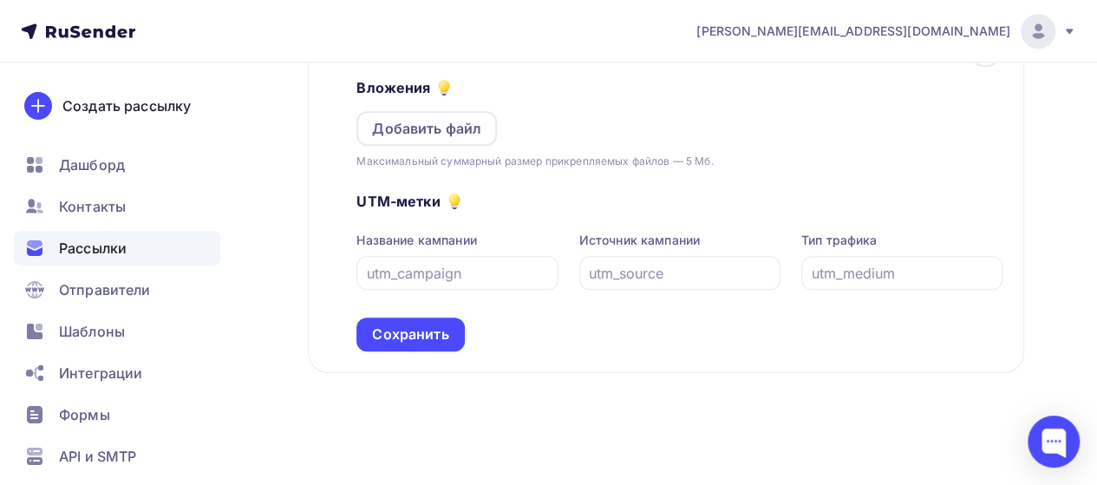
click at [415, 333] on div "Сохранить" at bounding box center [410, 334] width 76 height 20
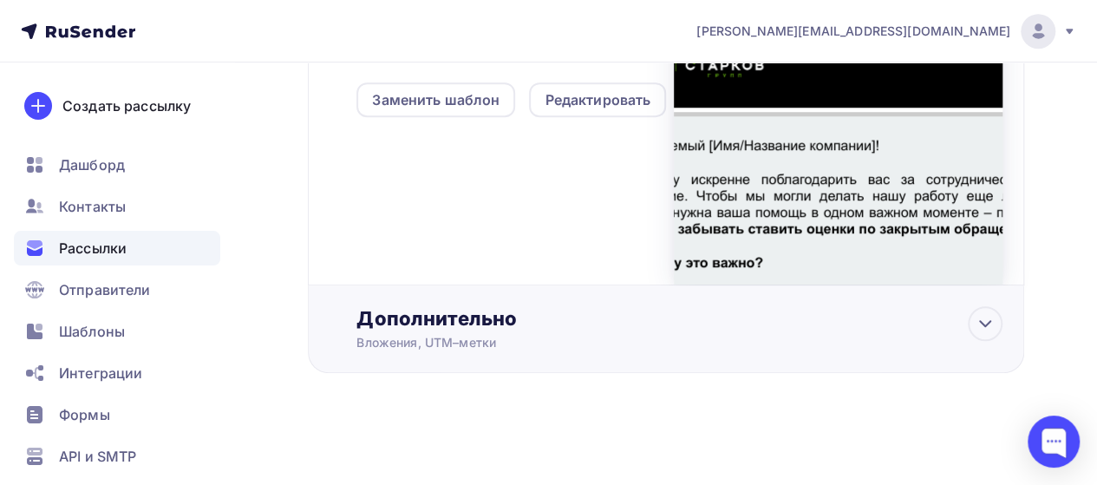
click at [647, 330] on div "Дополнительно Вложения, UTM–метки Вложения Добавить файл Максимальный суммарный…" at bounding box center [679, 328] width 646 height 45
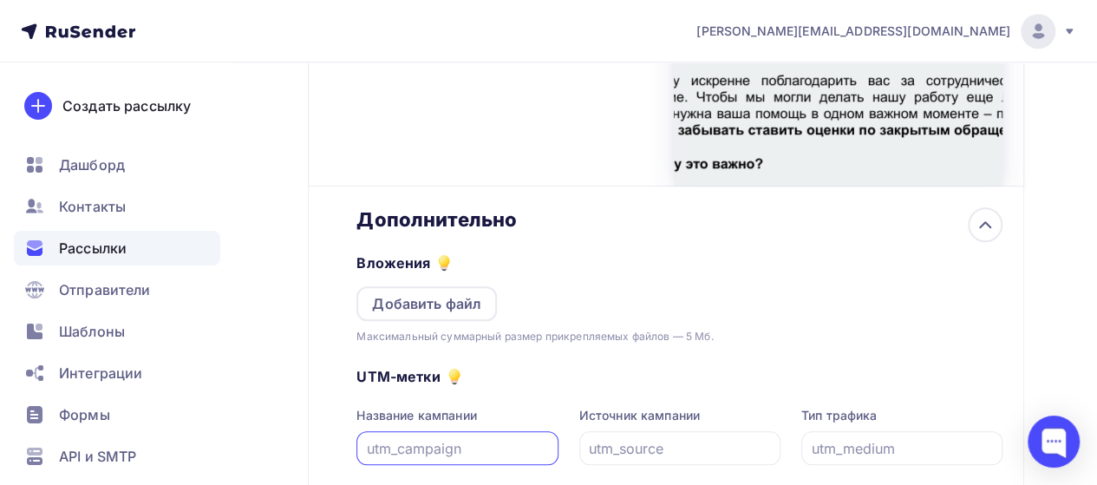
scroll to position [694, 0]
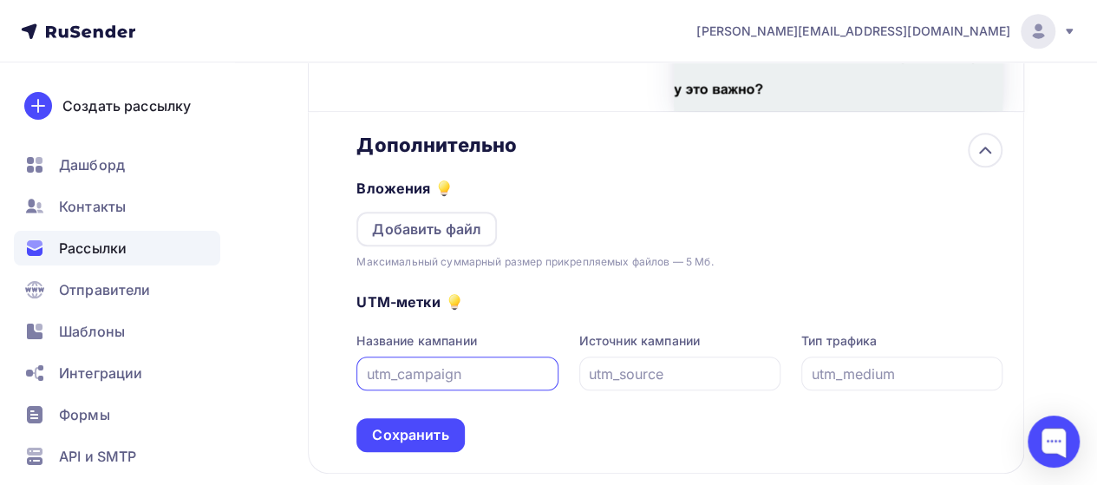
type input "s"
type input "sps"
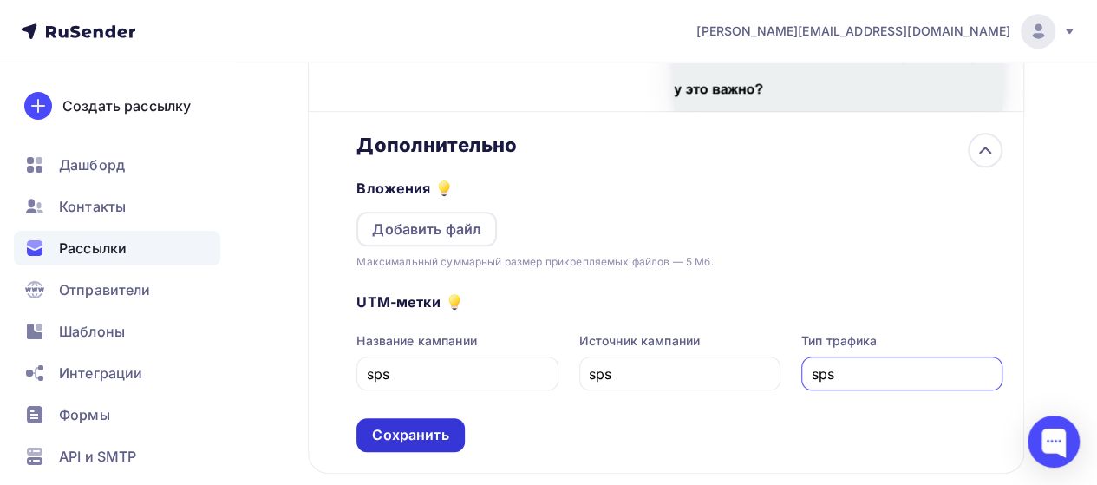
type input "sps"
click at [446, 439] on div "Сохранить" at bounding box center [410, 435] width 76 height 20
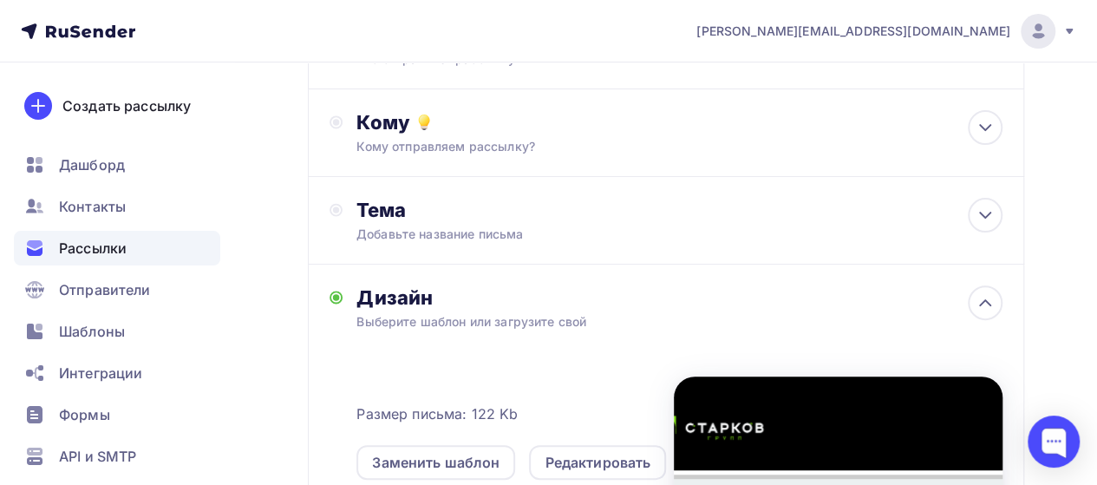
scroll to position [260, 0]
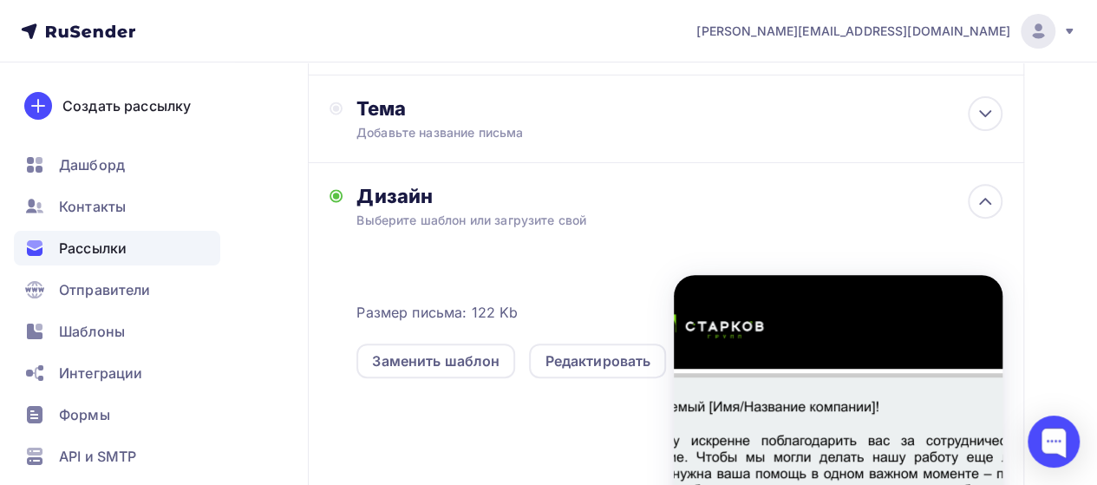
click at [673, 212] on div "Дизайн Выберите шаблон или загрузите свой Размер письма: 122 Kb Заменить шаблон…" at bounding box center [679, 365] width 646 height 362
click at [987, 210] on icon at bounding box center [984, 201] width 21 height 21
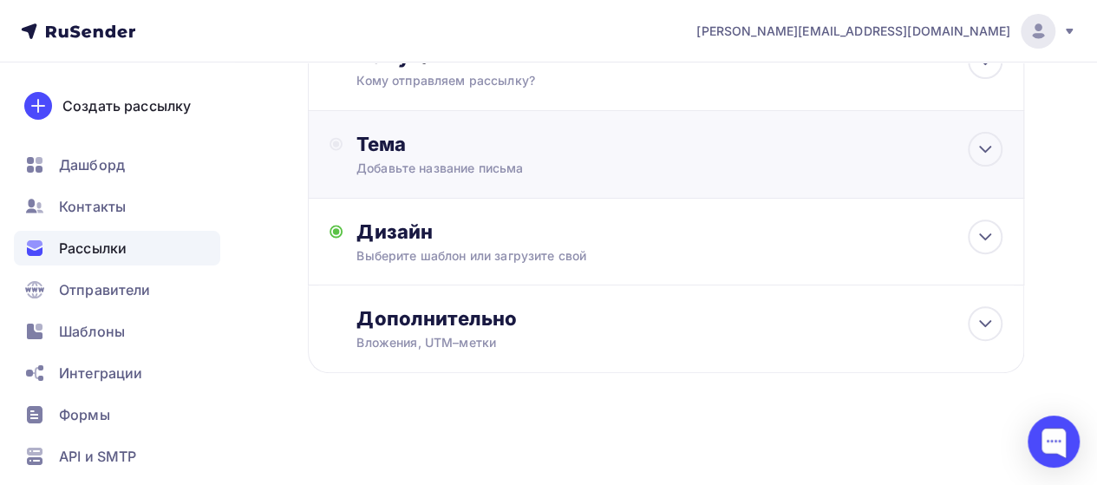
click at [1013, 155] on div "Тема Добавьте название письма Тема * Рекомендуем использовать не более 150 симв…" at bounding box center [666, 155] width 716 height 88
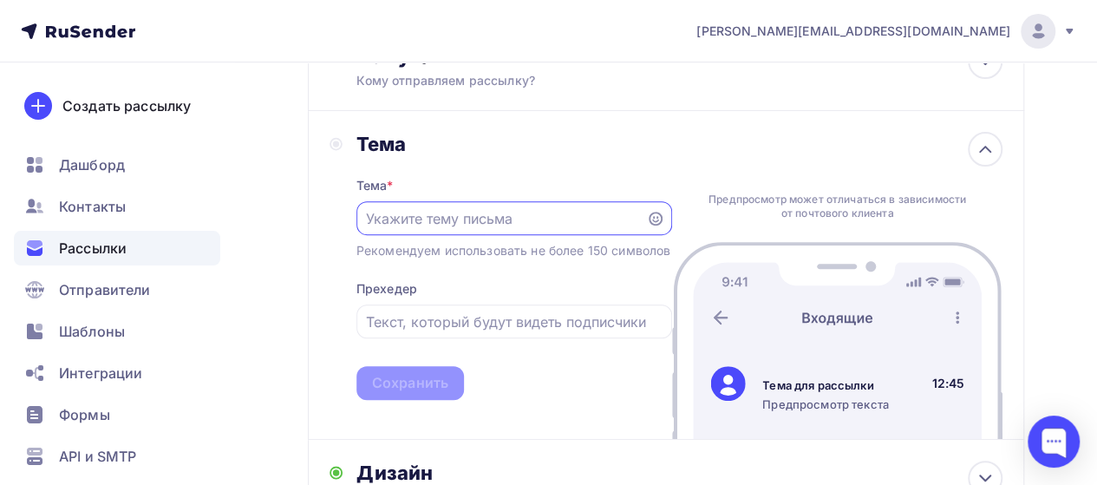
scroll to position [0, 0]
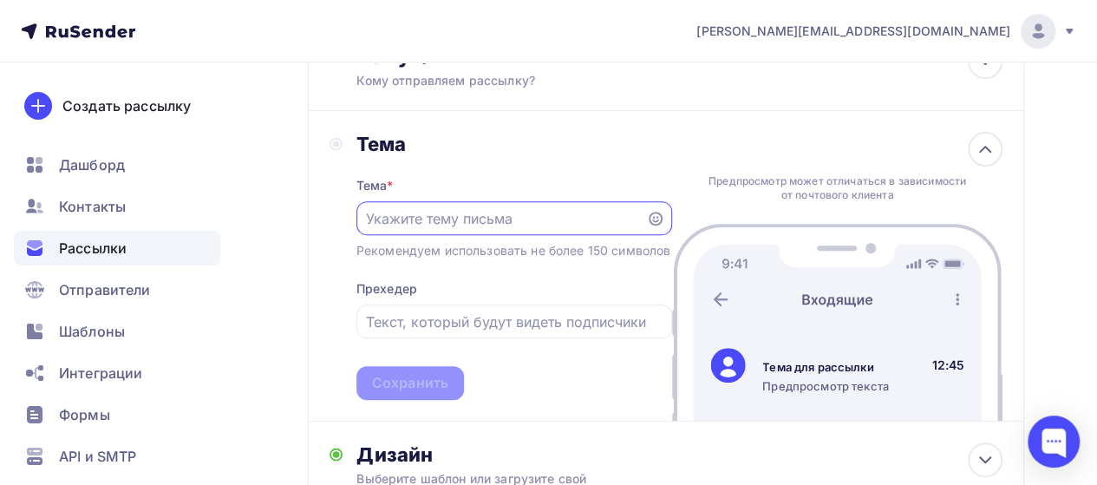
paste input ": Важная просьба – ставьте оценки по решениям обращений"
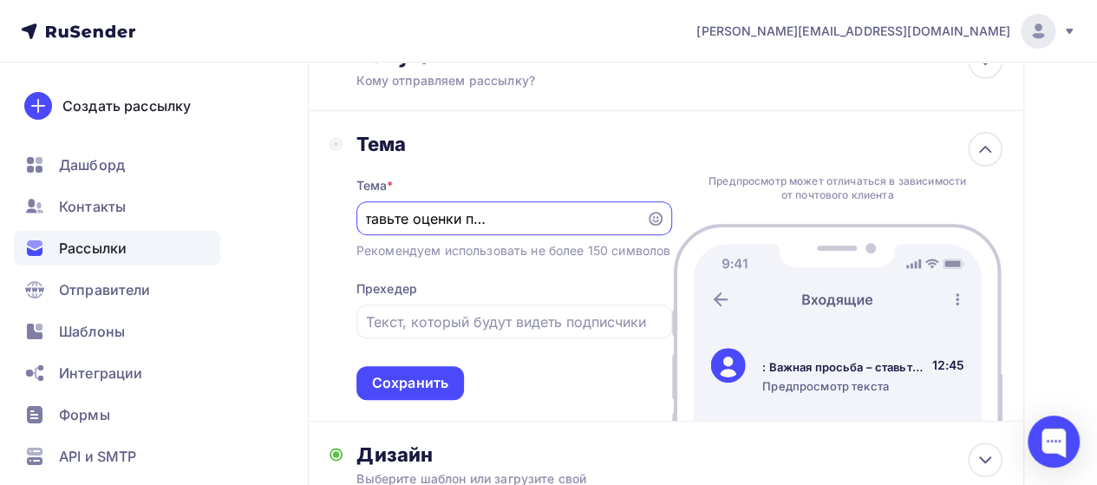
type input ": Важная просьба – ставьте оценки по решениям обращений"
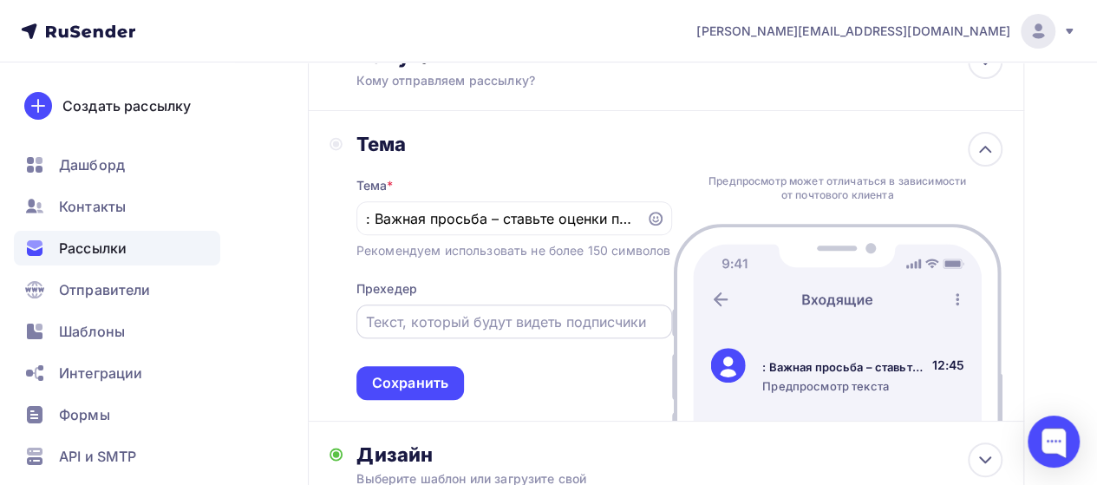
drag, startPoint x: 459, startPoint y: 374, endPoint x: 485, endPoint y: 348, distance: 37.4
click at [465, 368] on div "Тема * : Важная просьба – ставьте оценки по решениям обращений Рекомендуем испо…" at bounding box center [514, 278] width 316 height 244
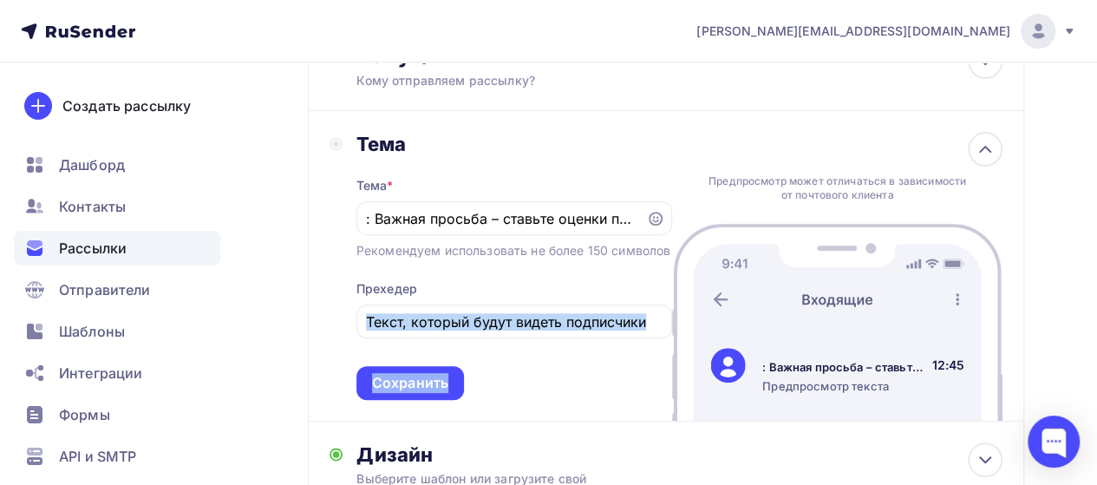
click at [376, 393] on div "Сохранить" at bounding box center [410, 383] width 76 height 20
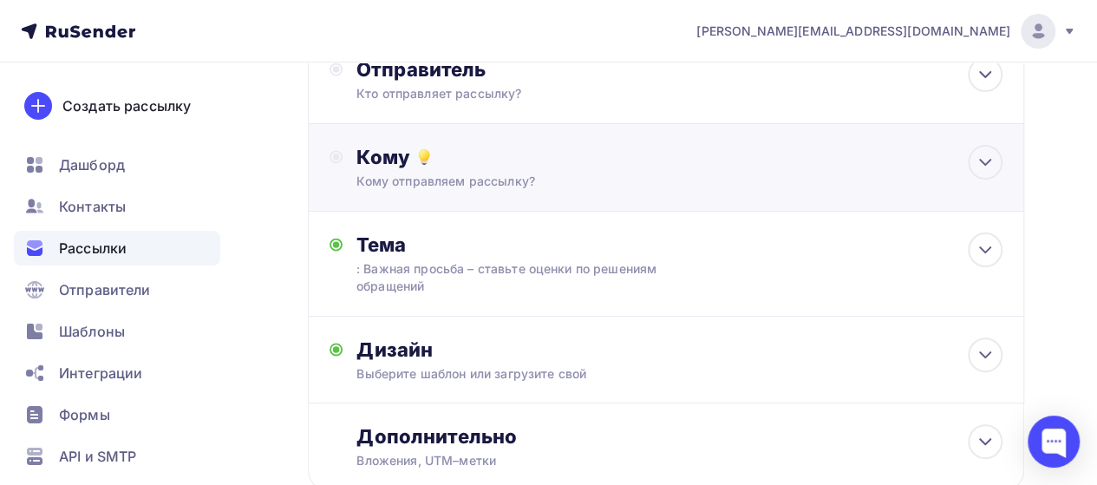
scroll to position [51, 0]
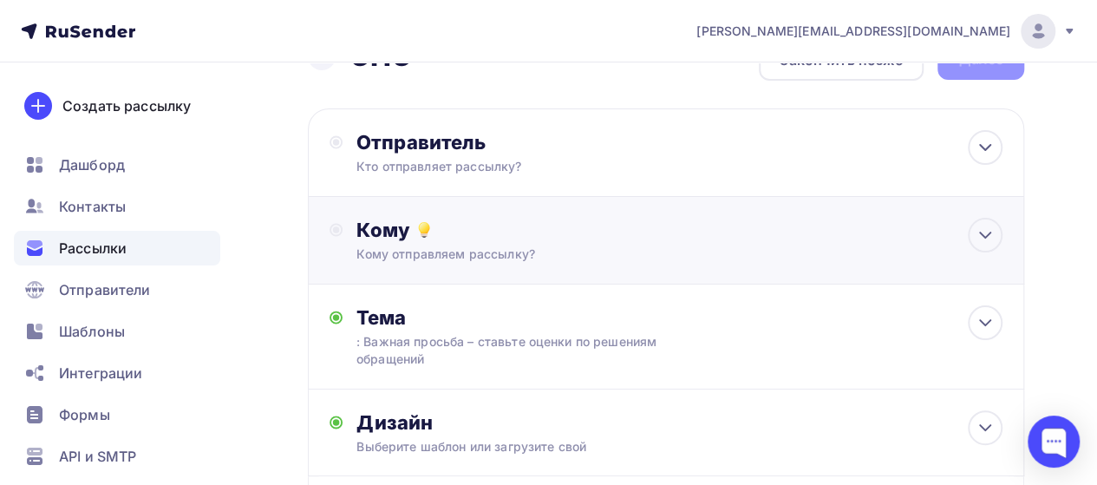
drag, startPoint x: 490, startPoint y: 280, endPoint x: 509, endPoint y: 266, distance: 23.6
click at [494, 278] on div "Кому Кому отправляем рассылку? Списки получателей Выберите список Все списки id…" at bounding box center [666, 241] width 716 height 88
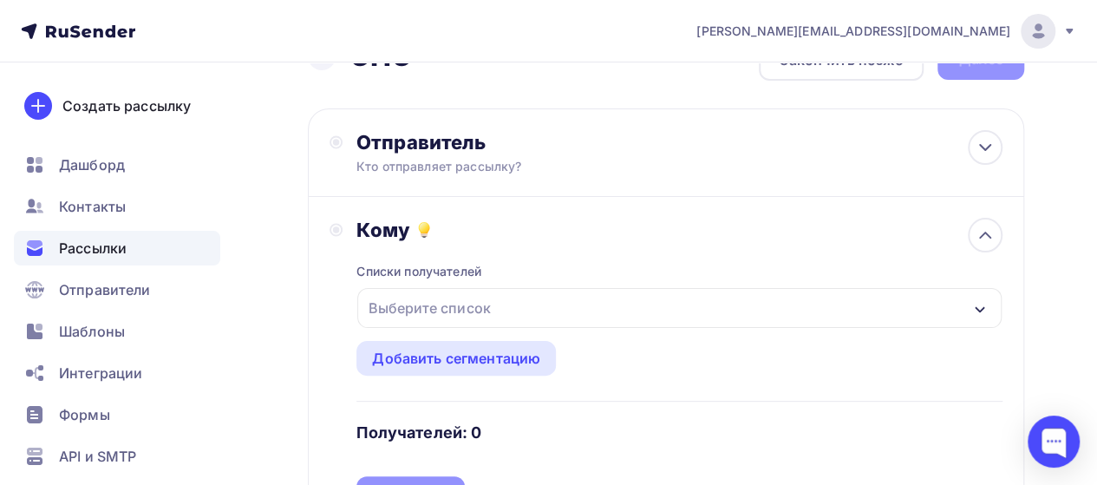
click at [463, 309] on div "Выберите список" at bounding box center [429, 307] width 135 height 31
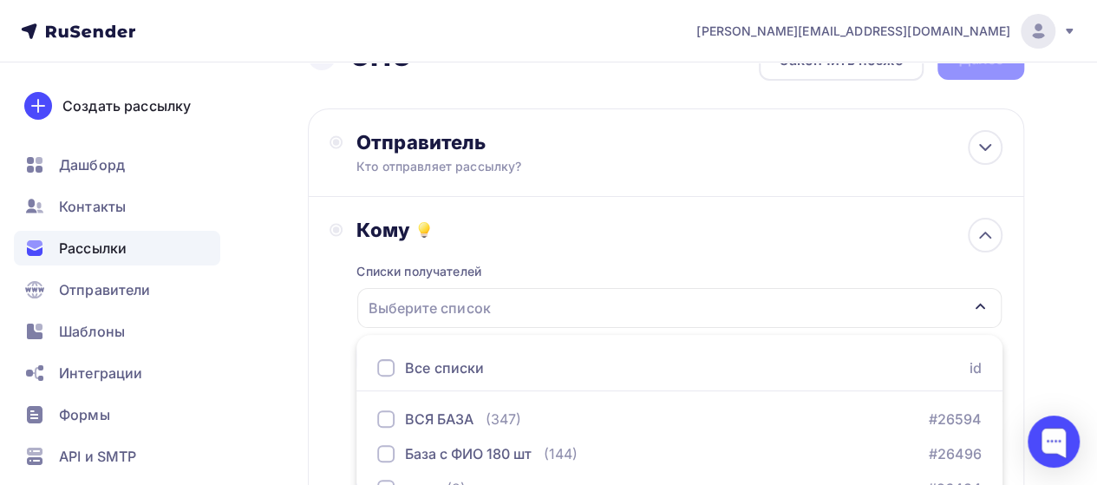
scroll to position [180, 0]
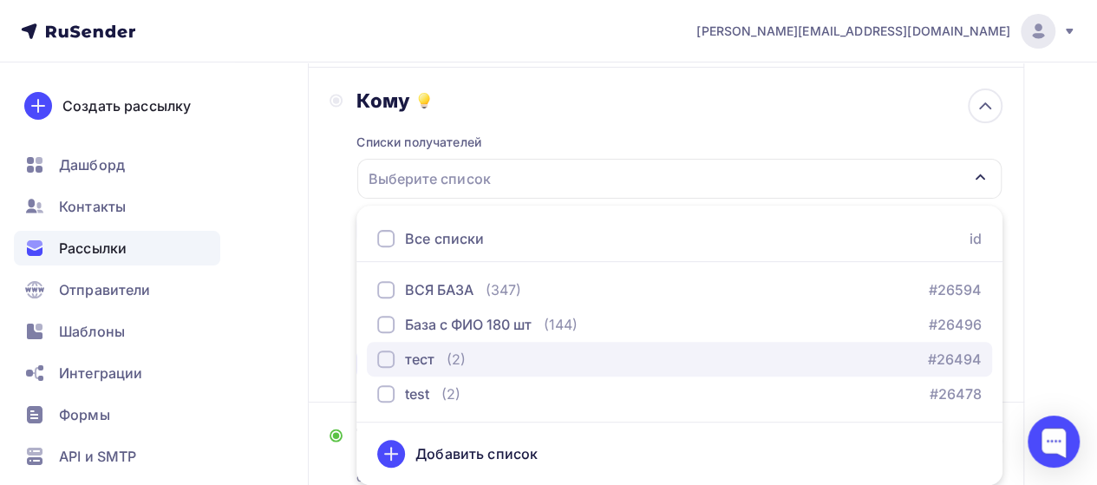
click at [452, 351] on div "(2)" at bounding box center [455, 359] width 19 height 21
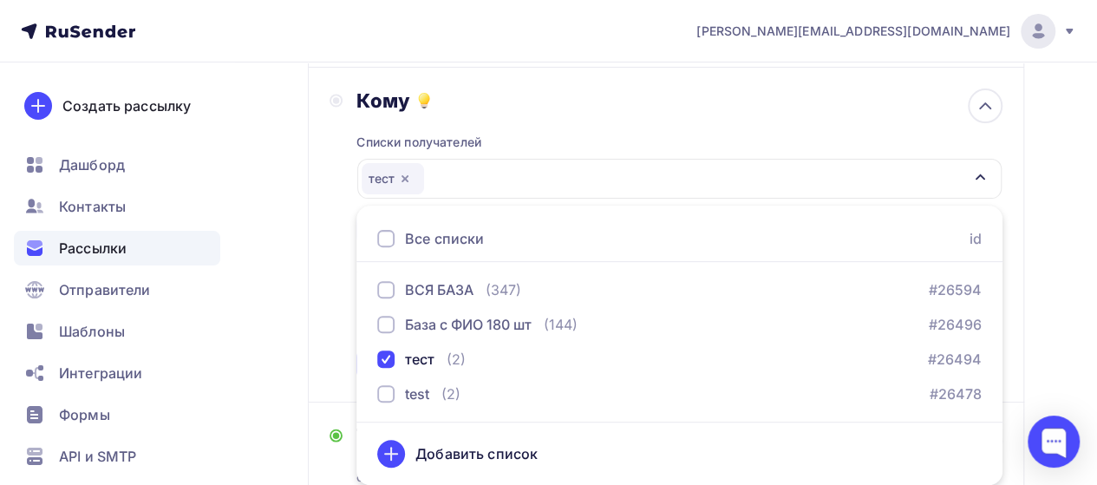
click at [299, 262] on div "Назад СПС СПС Закончить позже Далее Отправитель Кто отправляет рассылку? Email …" at bounding box center [548, 337] width 1097 height 911
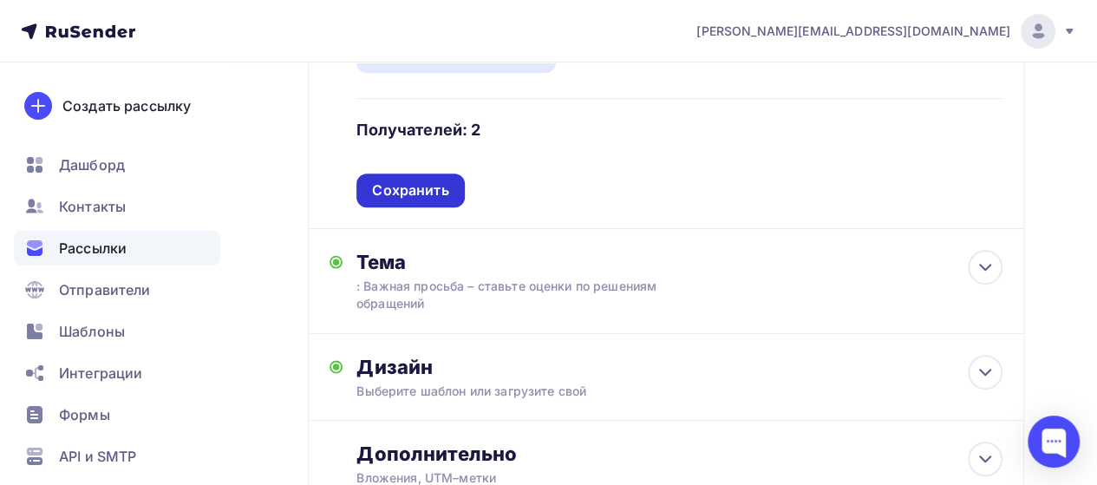
click at [449, 179] on div "Сохранить" at bounding box center [409, 190] width 107 height 34
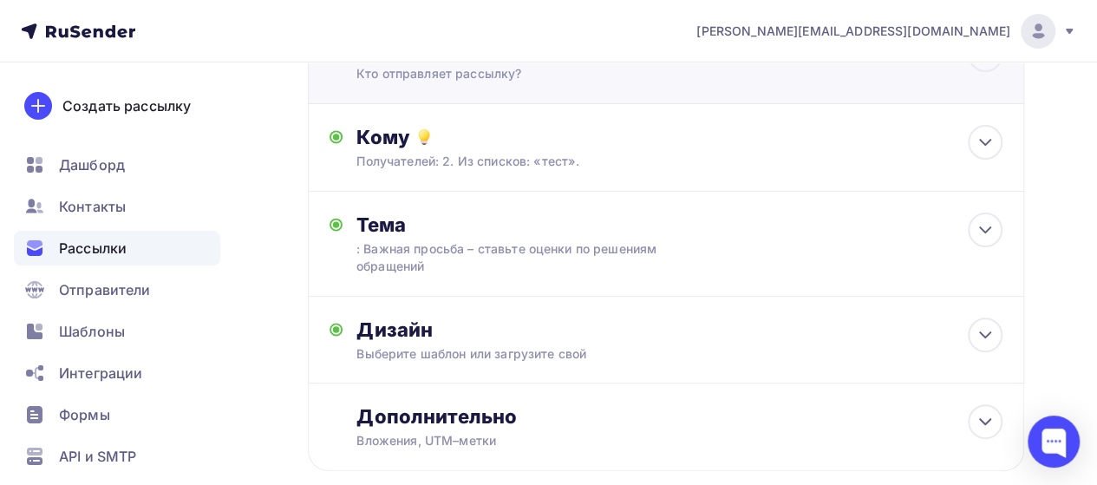
scroll to position [0, 0]
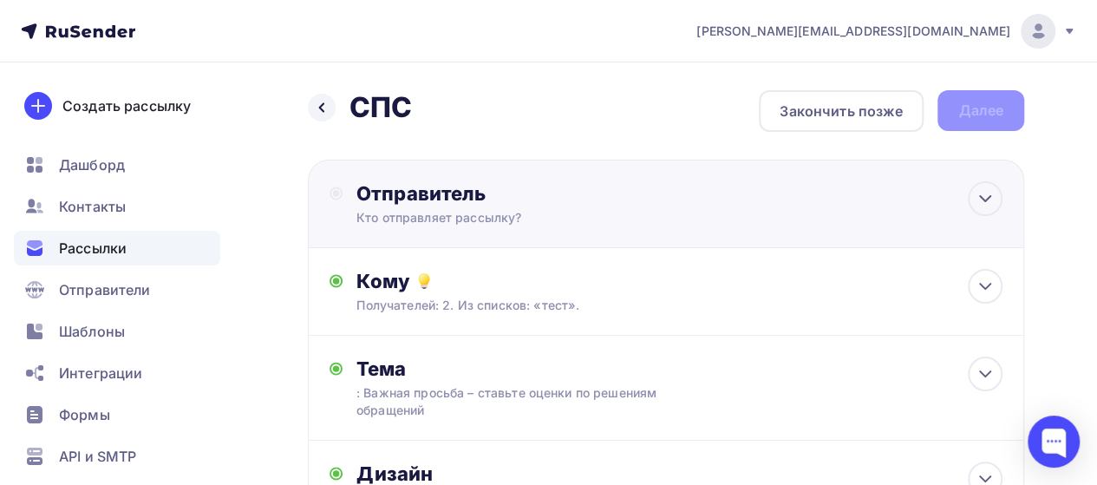
drag, startPoint x: 419, startPoint y: 222, endPoint x: 433, endPoint y: 219, distance: 15.0
click at [422, 222] on div "Кто отправляет рассылку?" at bounding box center [525, 217] width 338 height 17
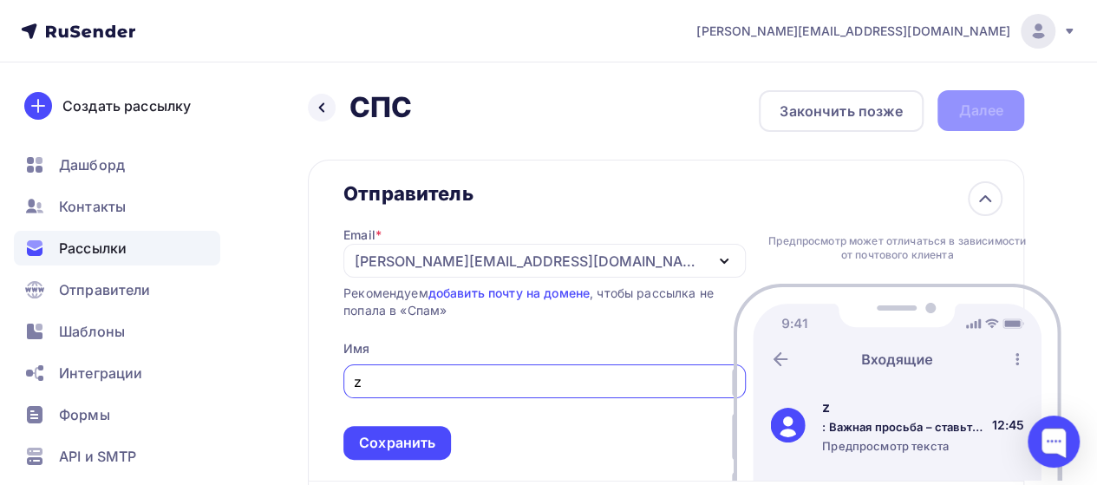
drag, startPoint x: 423, startPoint y: 384, endPoint x: 298, endPoint y: 401, distance: 125.9
type input "z"
type input "я"
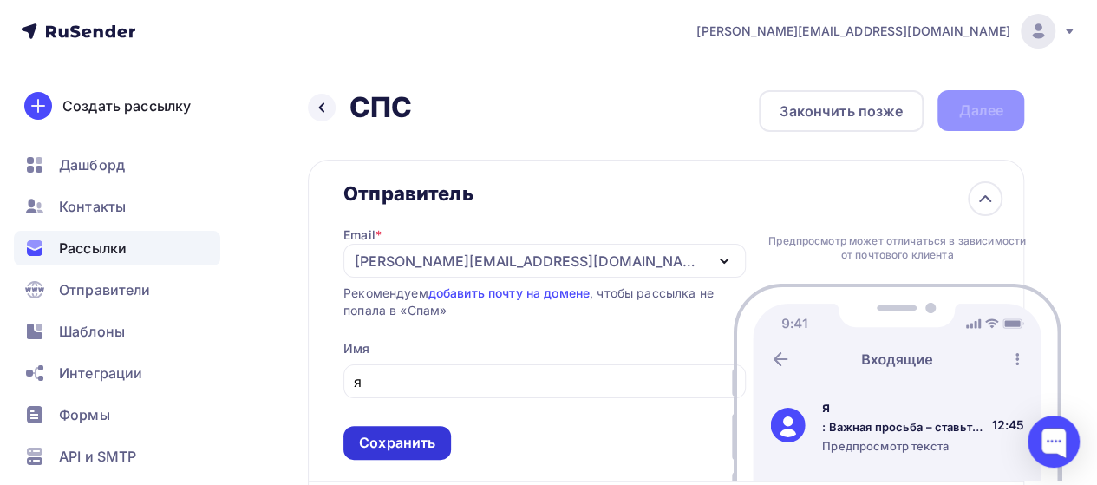
drag, startPoint x: 433, startPoint y: 438, endPoint x: 551, endPoint y: 392, distance: 126.5
click at [433, 438] on div "Сохранить" at bounding box center [397, 443] width 76 height 20
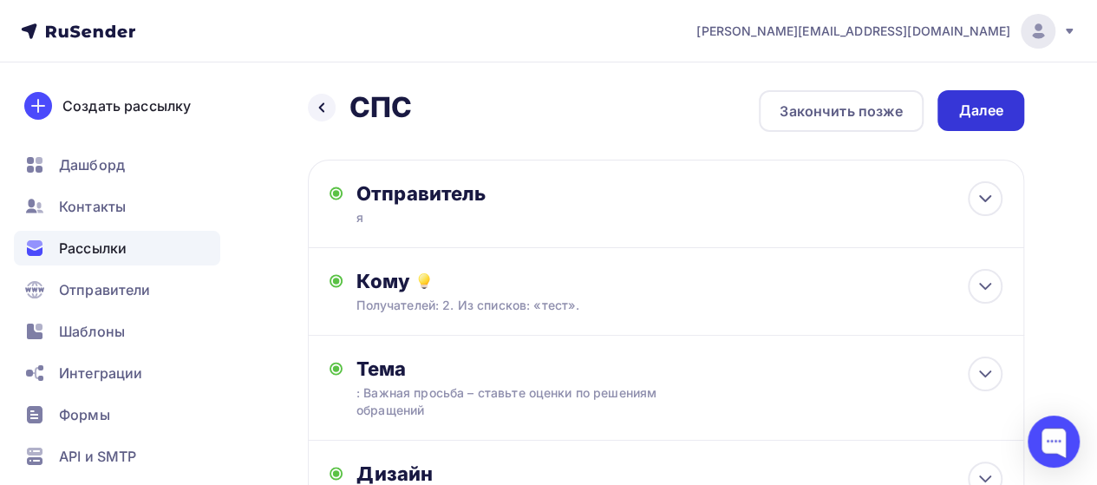
click at [973, 94] on div "Далее" at bounding box center [980, 110] width 87 height 41
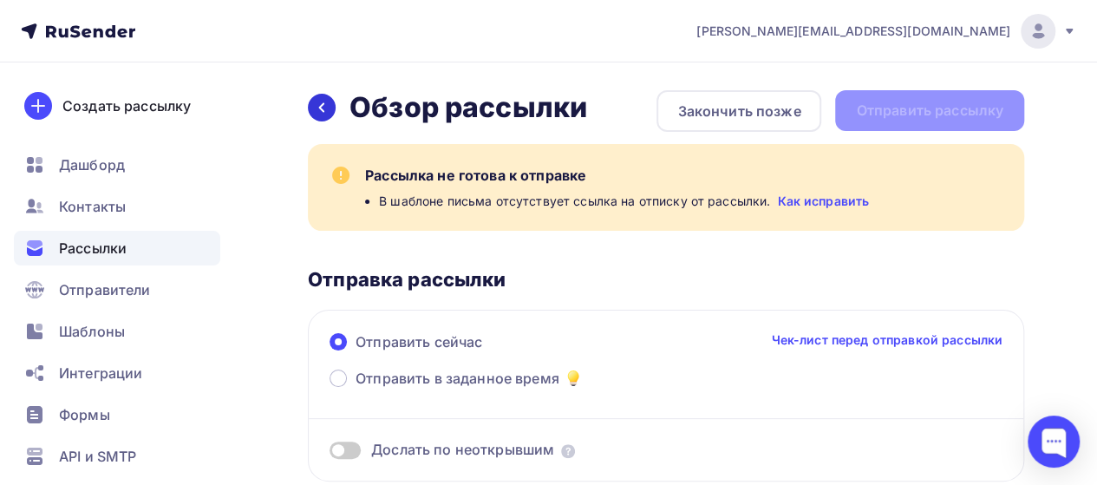
click at [326, 111] on icon at bounding box center [322, 108] width 14 height 14
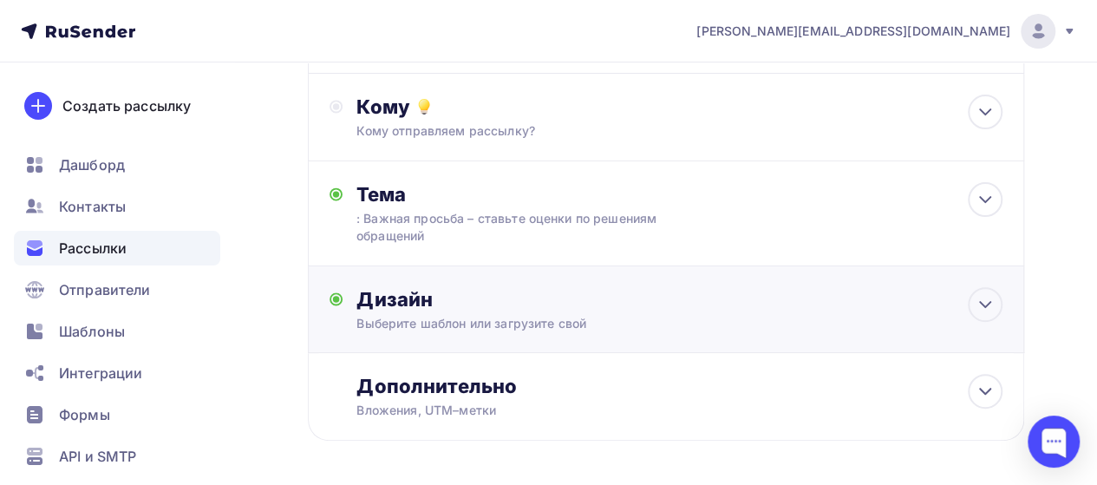
click at [642, 309] on div "Дизайн" at bounding box center [679, 299] width 646 height 24
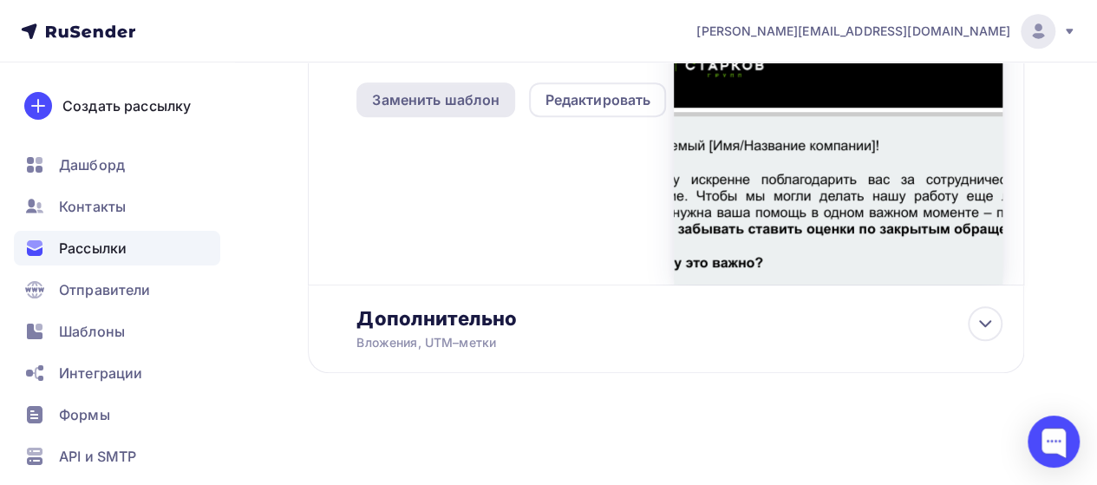
click at [470, 88] on div "Заменить шаблон" at bounding box center [435, 99] width 159 height 35
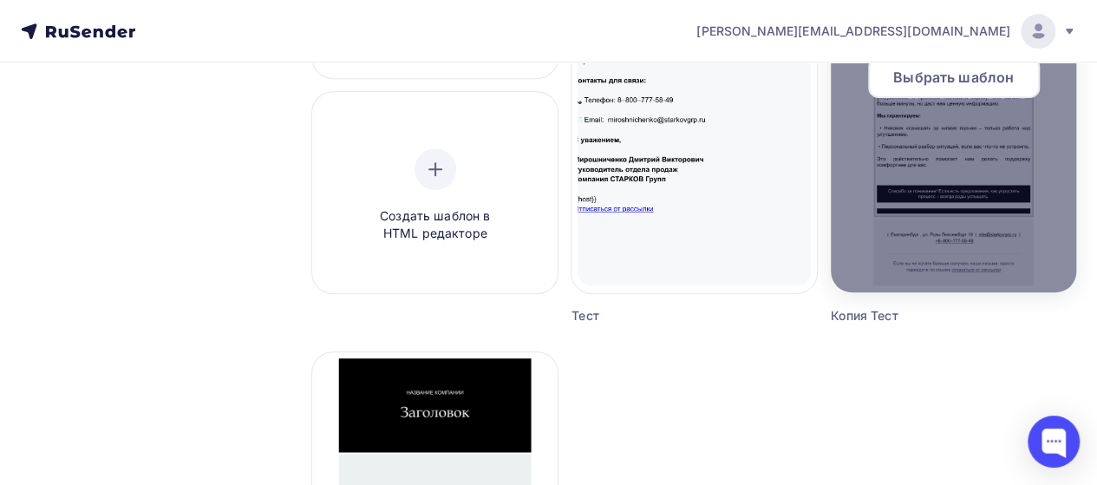
click at [985, 164] on div at bounding box center [953, 84] width 245 height 416
click at [991, 75] on span "Выбрать шаблон" at bounding box center [953, 77] width 121 height 21
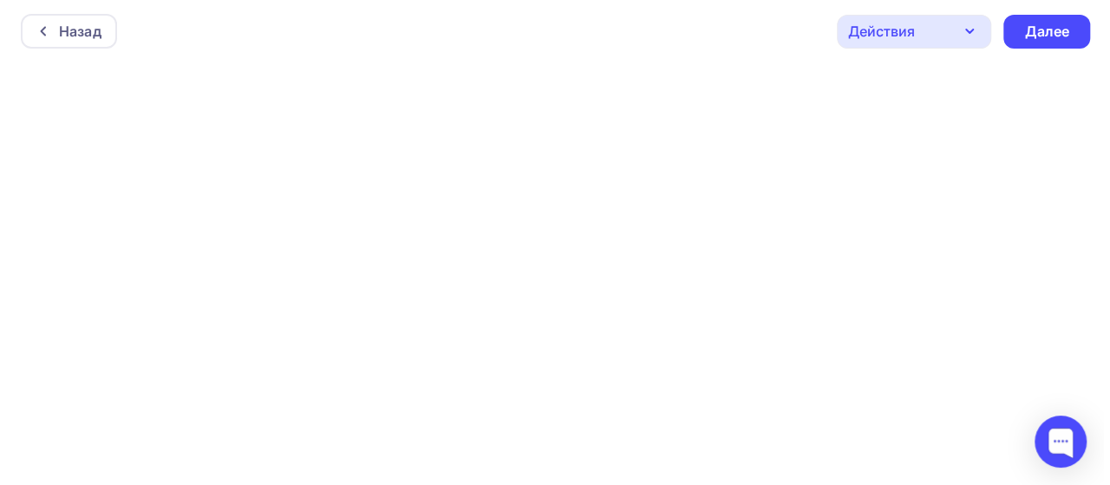
scroll to position [4, 0]
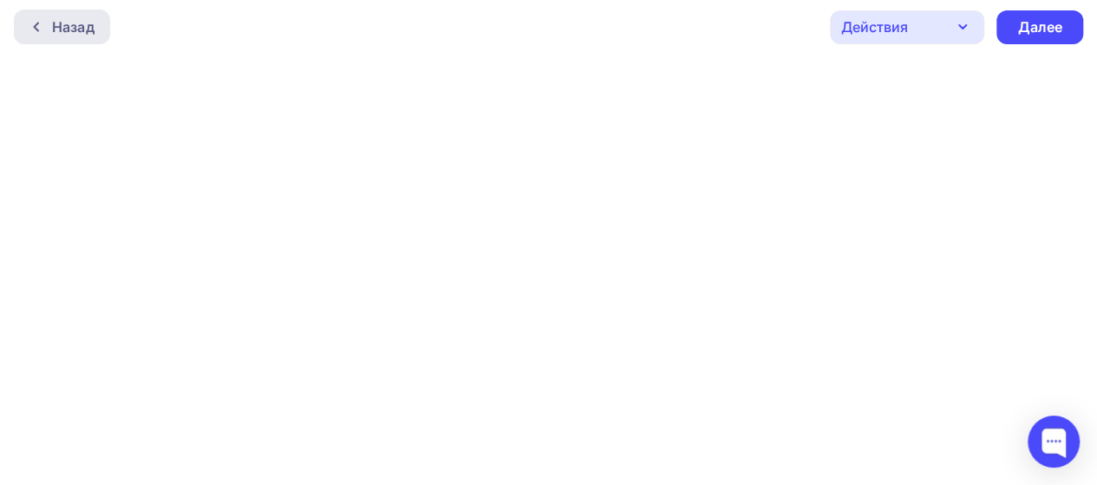
click at [75, 11] on div "Назад" at bounding box center [62, 27] width 96 height 35
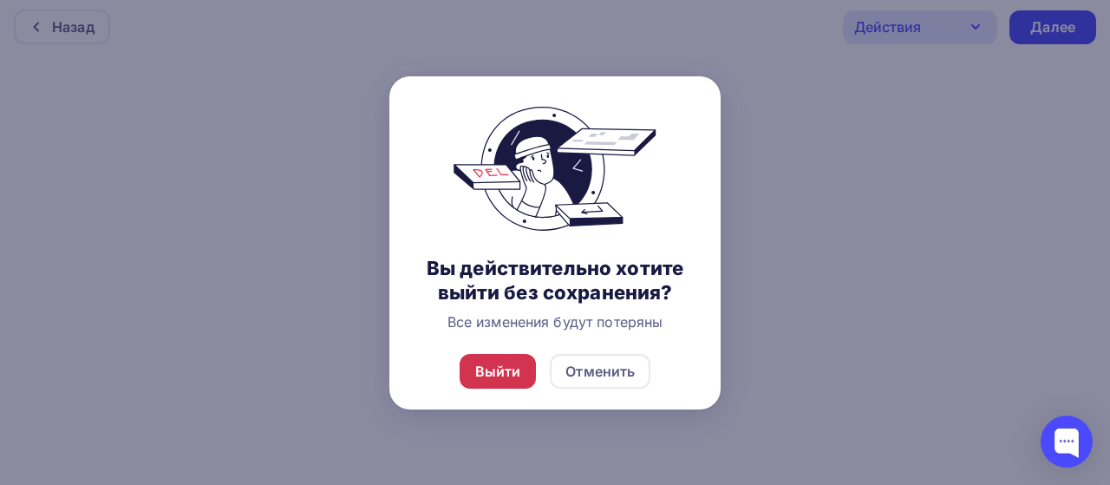
click at [510, 371] on div "Выйти" at bounding box center [498, 371] width 46 height 21
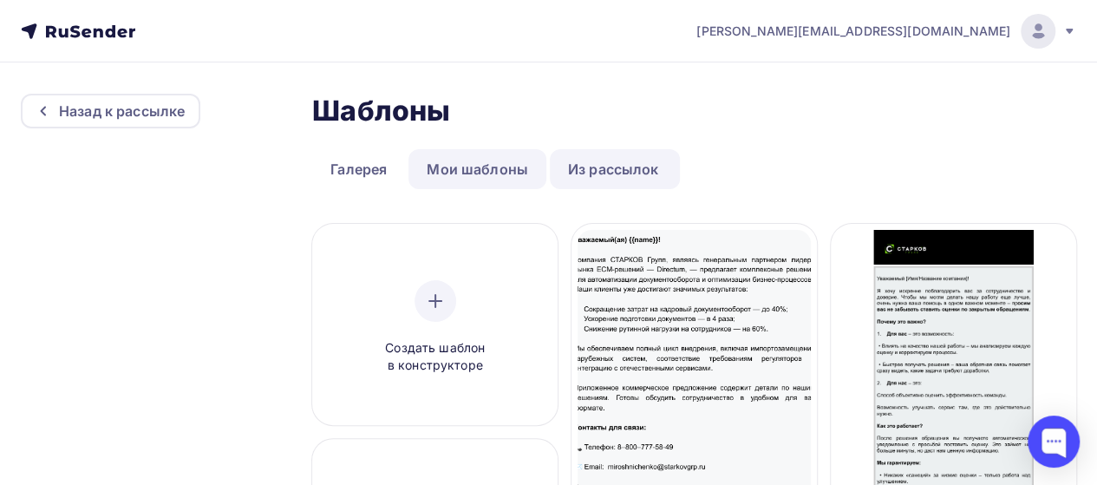
click at [501, 182] on link "Мои шаблоны" at bounding box center [477, 169] width 138 height 40
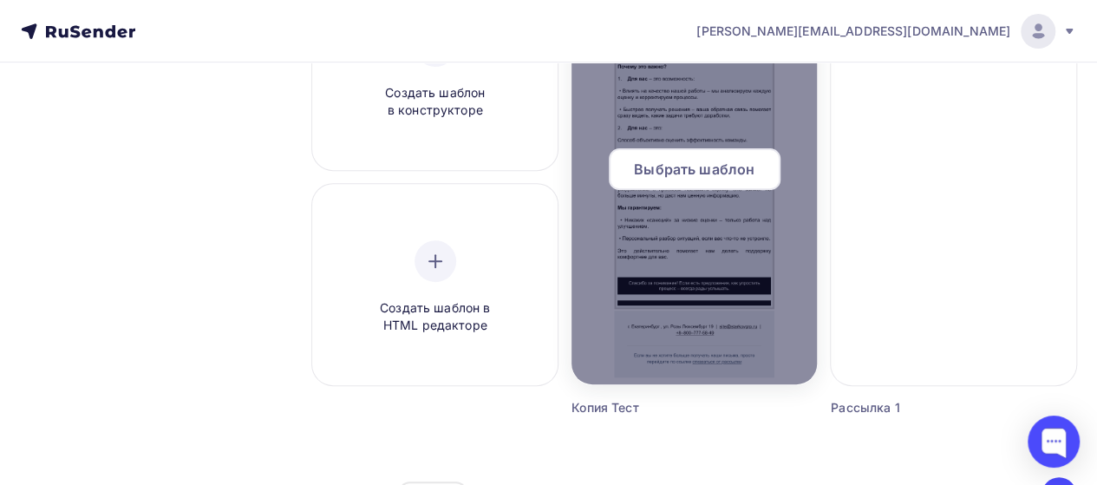
scroll to position [260, 0]
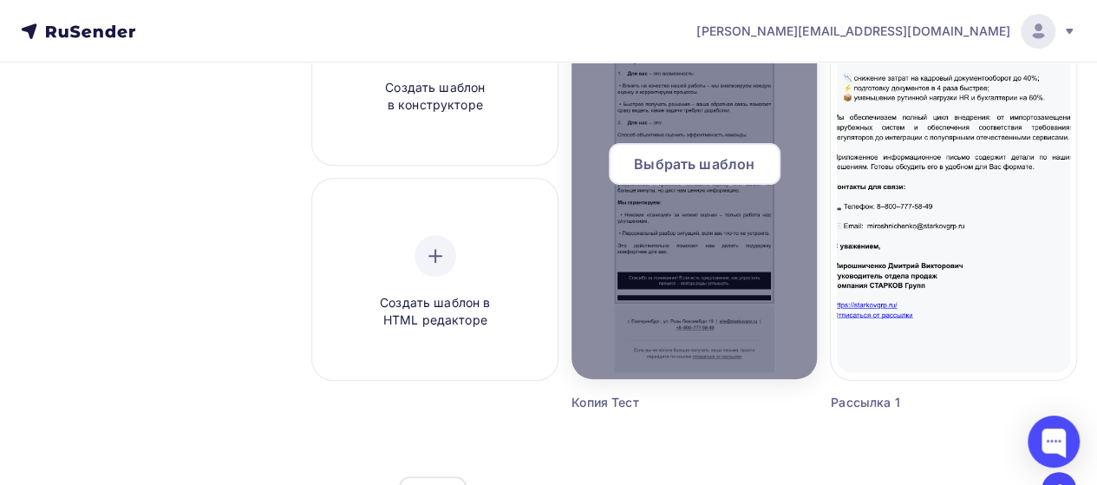
click at [673, 176] on div "Выбрать шаблон" at bounding box center [695, 164] width 172 height 42
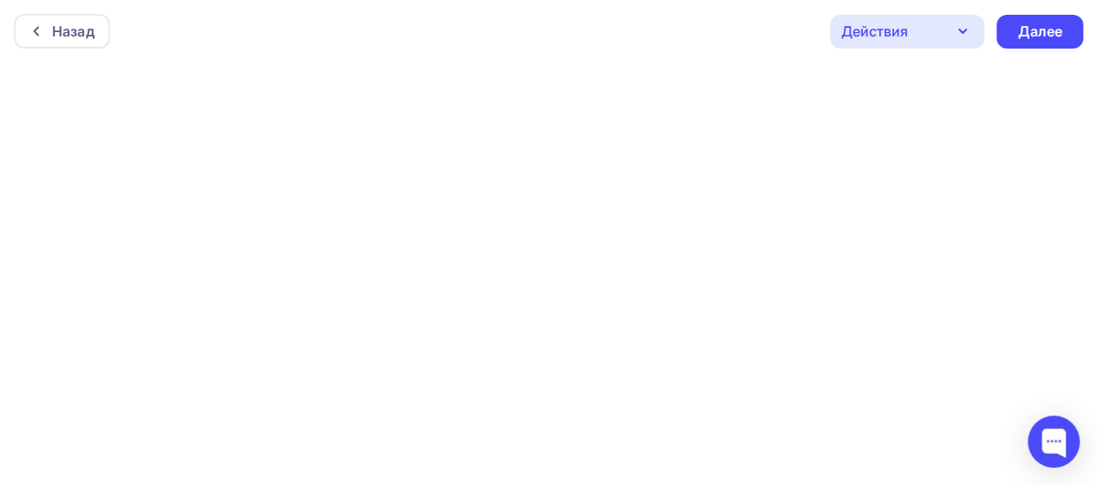
click at [1054, 11] on div "Назад Действия Отправить тестовое письмо Предпросмотр Сохранить в Мои шаблоны В…" at bounding box center [548, 31] width 1097 height 62
click at [1054, 32] on div "Далее" at bounding box center [1039, 32] width 45 height 20
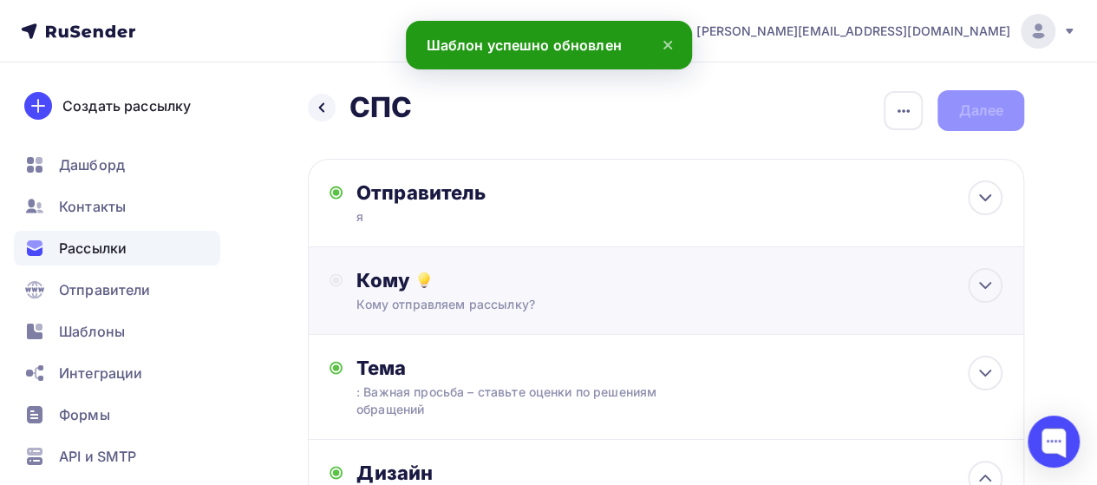
click at [459, 281] on div "Кому" at bounding box center [679, 280] width 646 height 24
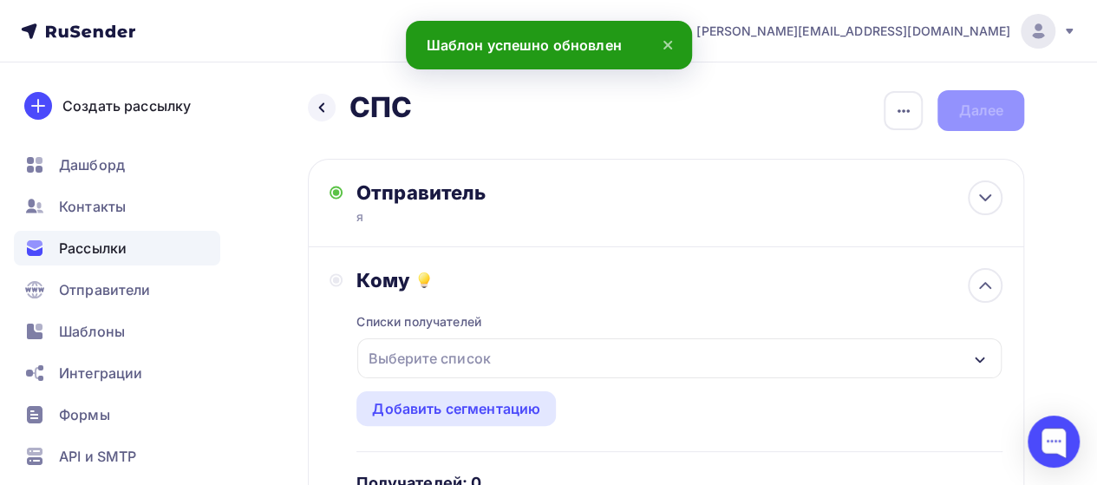
click at [447, 362] on div "Выберите список" at bounding box center [429, 357] width 135 height 31
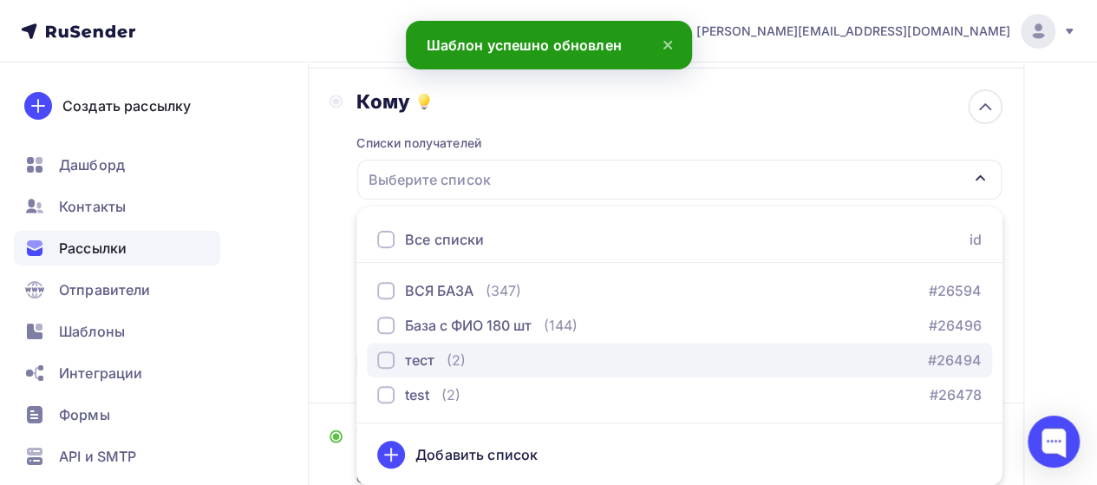
click at [451, 356] on div "(2)" at bounding box center [455, 359] width 19 height 21
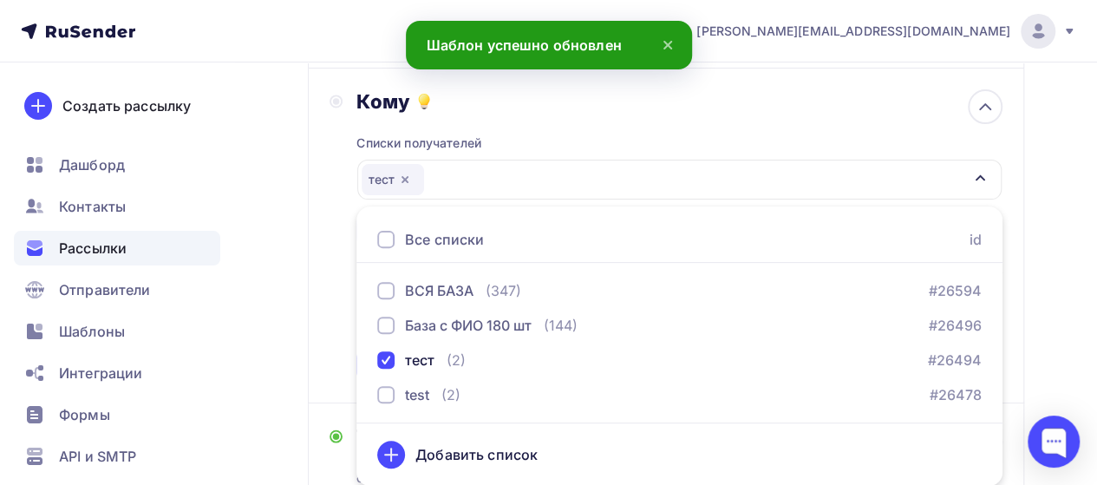
click at [308, 250] on div "Кому Списки получателей тест Все списки id ВСЯ БАЗА (347) #26594 База с ФИО 180…" at bounding box center [666, 235] width 716 height 335
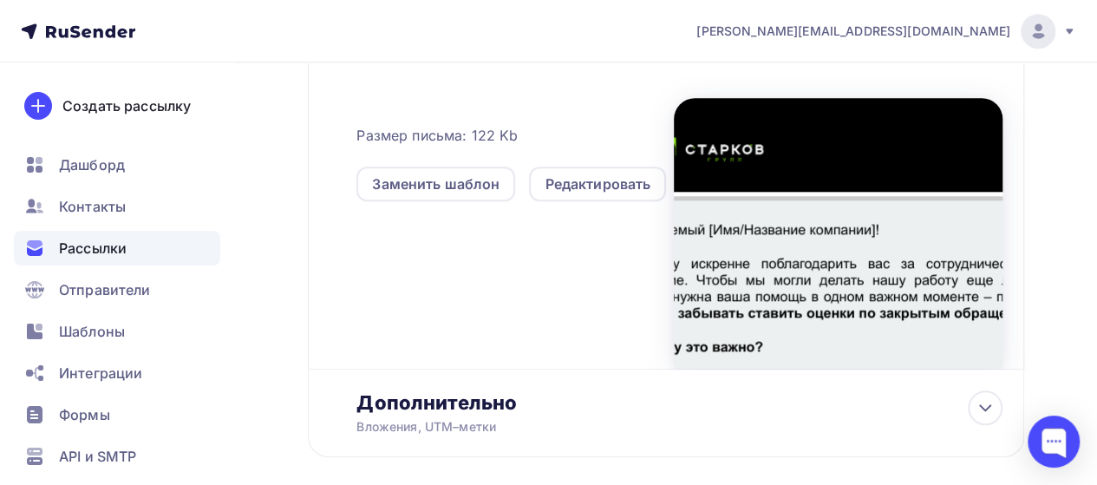
scroll to position [785, 0]
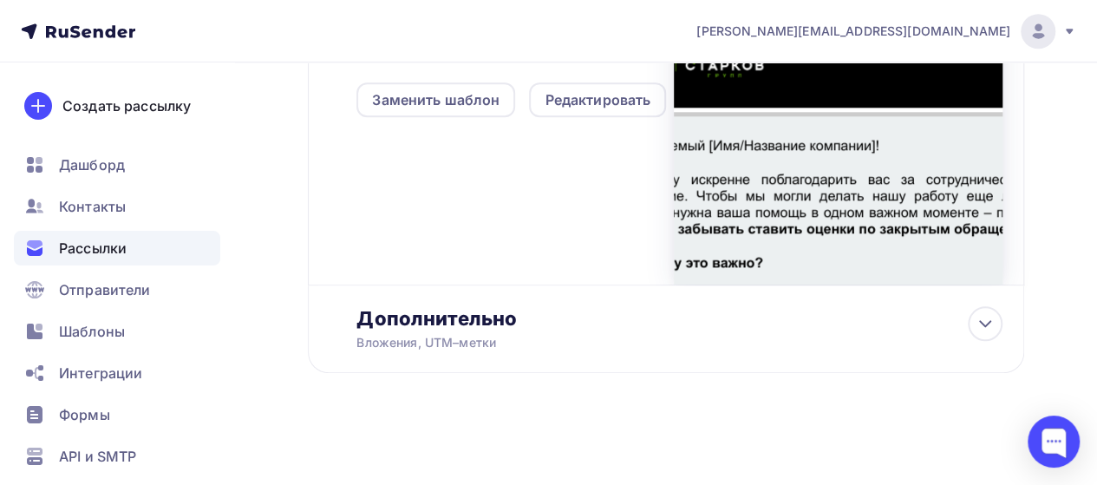
click at [694, 348] on div "Вложения, UTM–метки" at bounding box center [646, 342] width 581 height 17
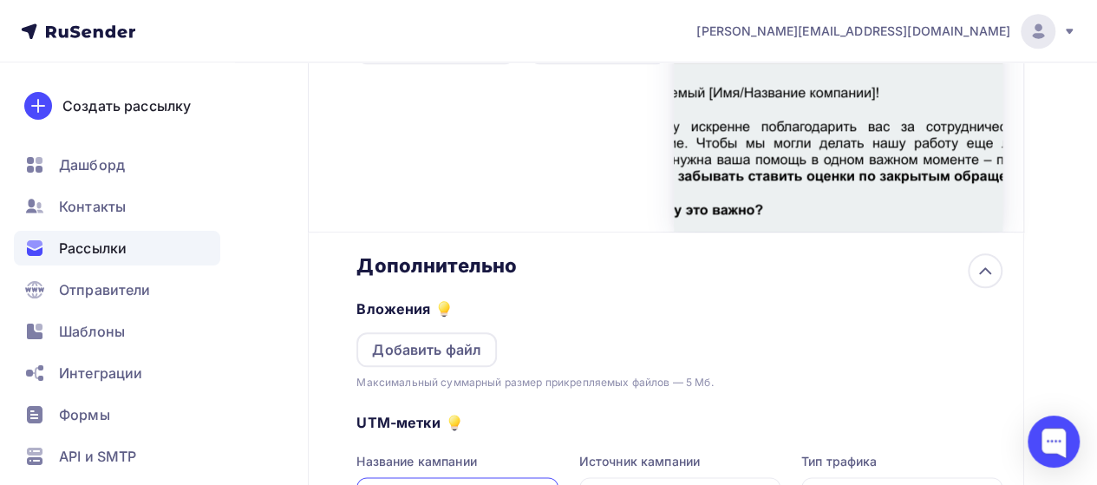
scroll to position [1045, 0]
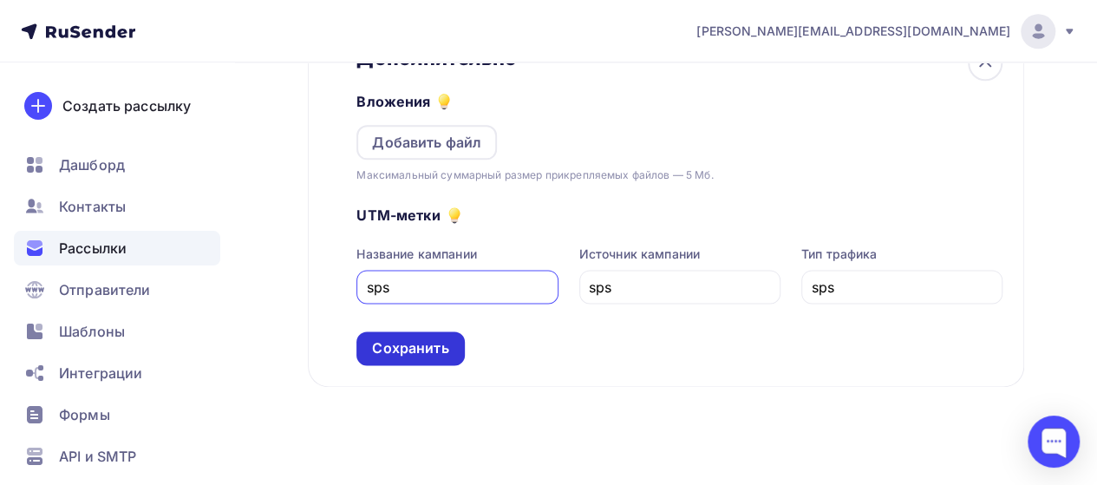
click at [431, 342] on div "Сохранить" at bounding box center [410, 348] width 76 height 20
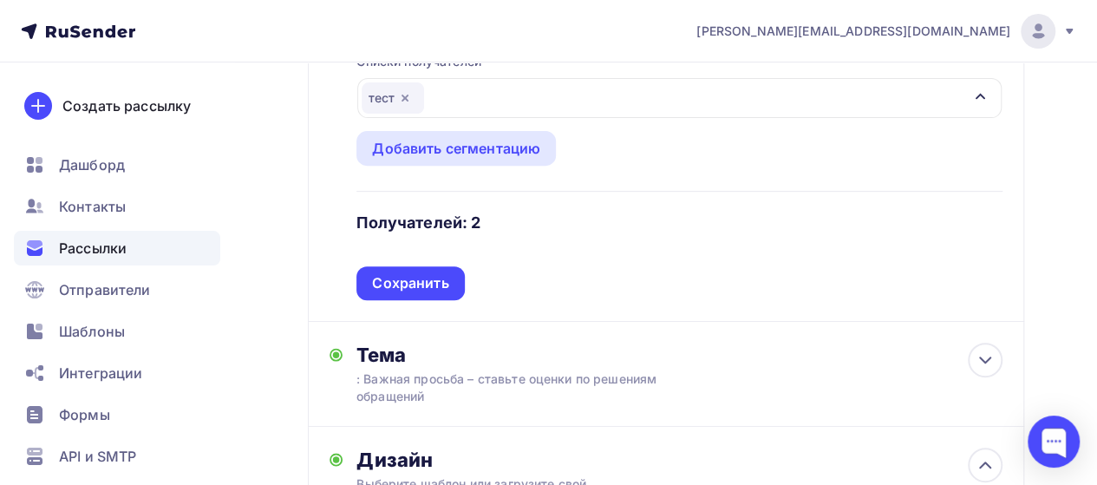
scroll to position [0, 0]
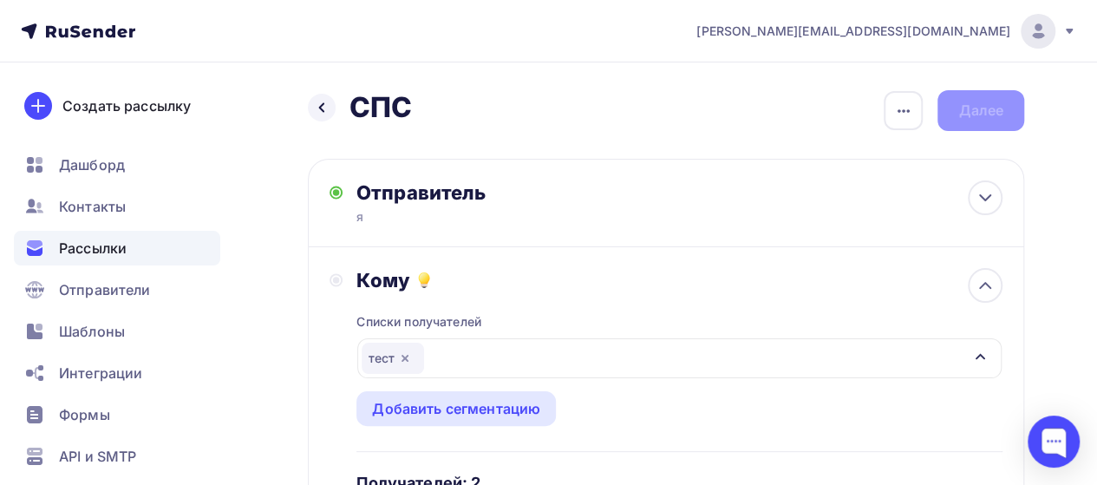
click at [992, 114] on div "Назад СПС СПС Закончить позже Переименовать рассылку Удалить Далее" at bounding box center [666, 110] width 716 height 41
click at [547, 299] on div "Списки получателей тест Все списки id ВСЯ БАЗА (347) #26594 База с ФИО 180 шт (…" at bounding box center [679, 426] width 646 height 268
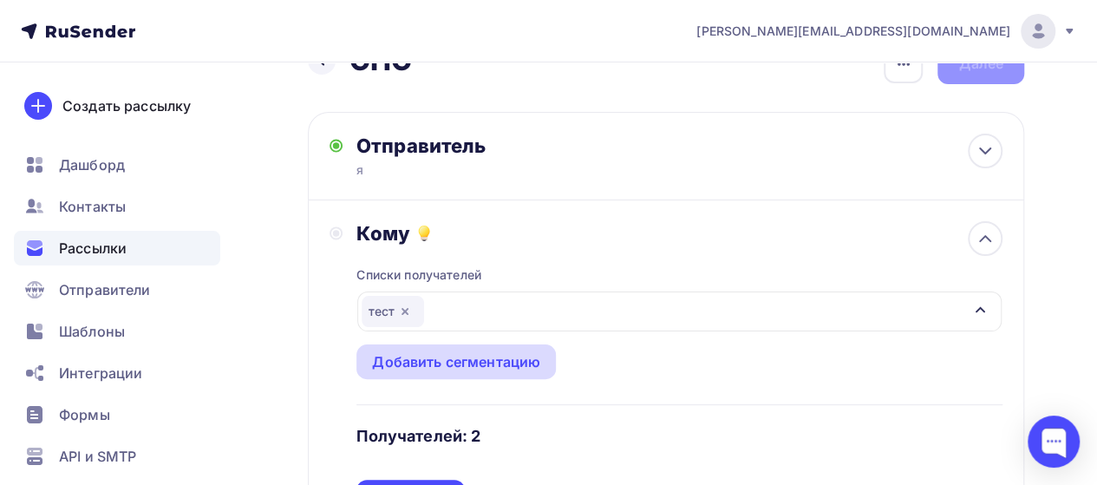
scroll to position [87, 0]
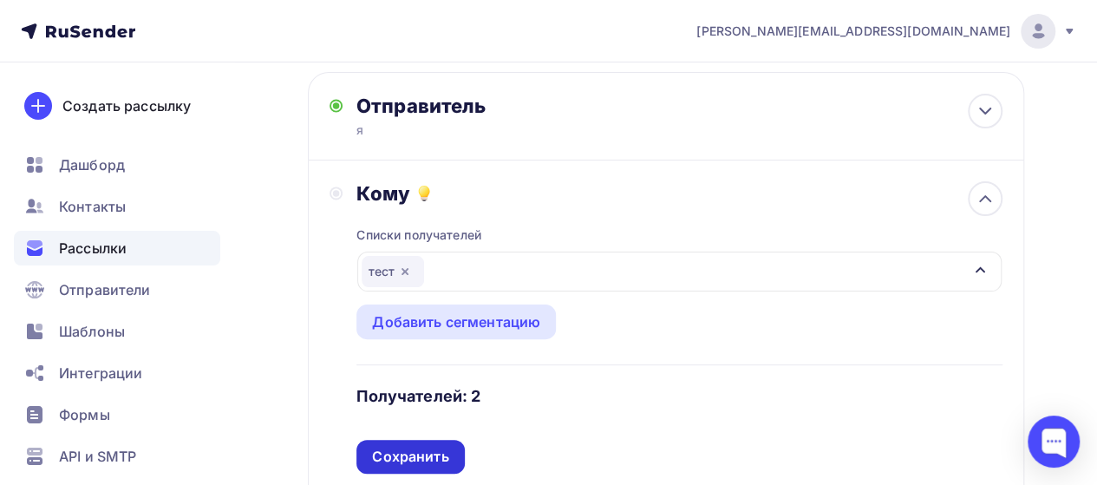
click at [408, 458] on div "Сохранить" at bounding box center [410, 456] width 76 height 20
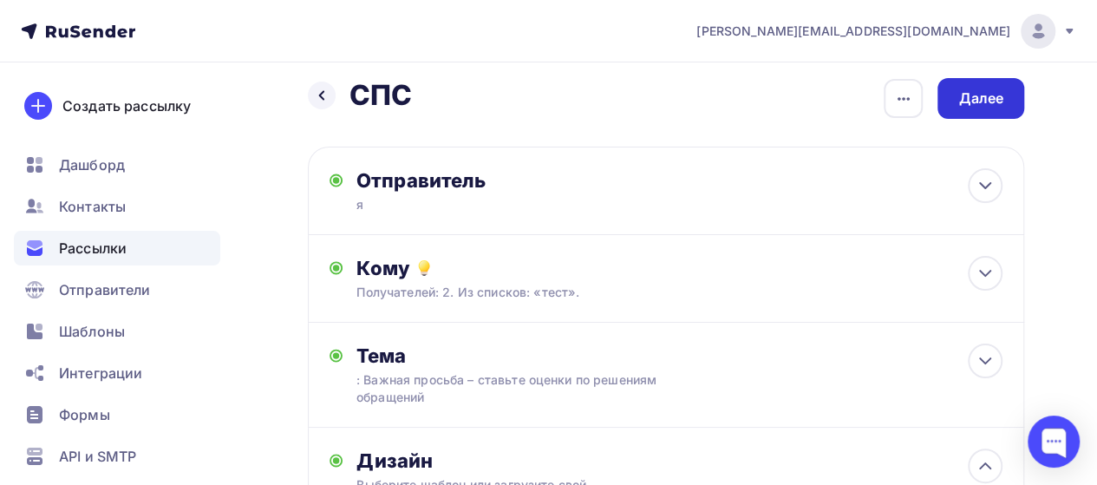
scroll to position [0, 0]
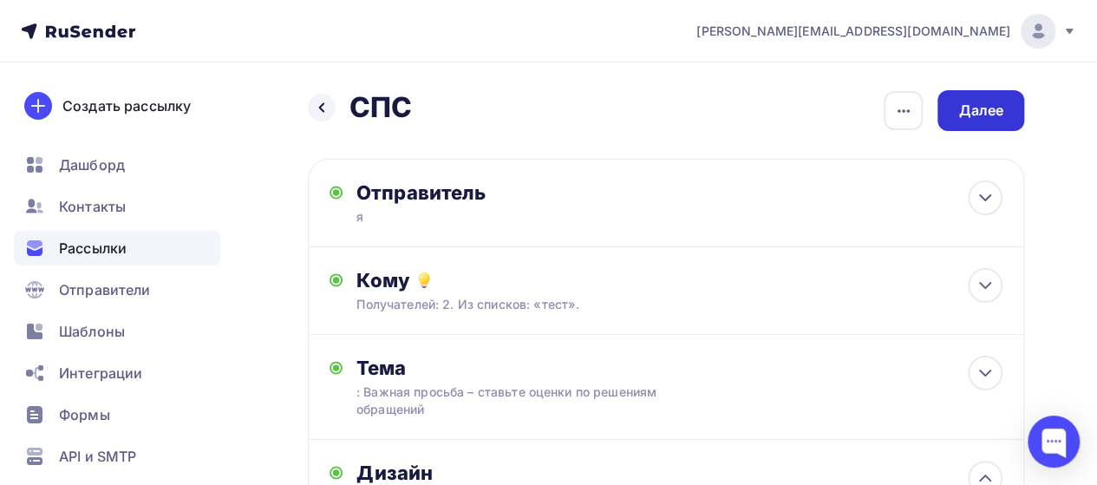
click at [967, 114] on div "Далее" at bounding box center [980, 111] width 45 height 20
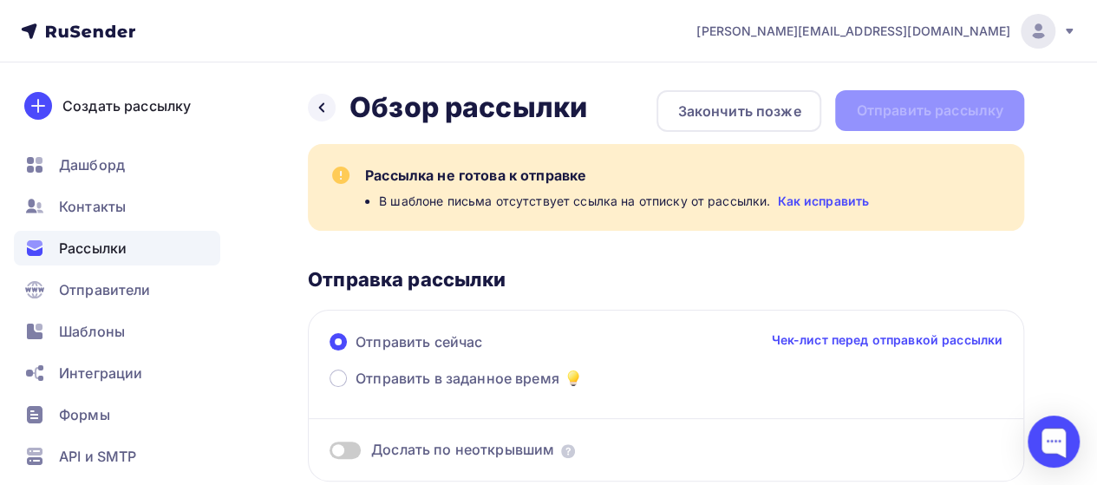
click at [843, 205] on link "Как исправить" at bounding box center [823, 200] width 92 height 17
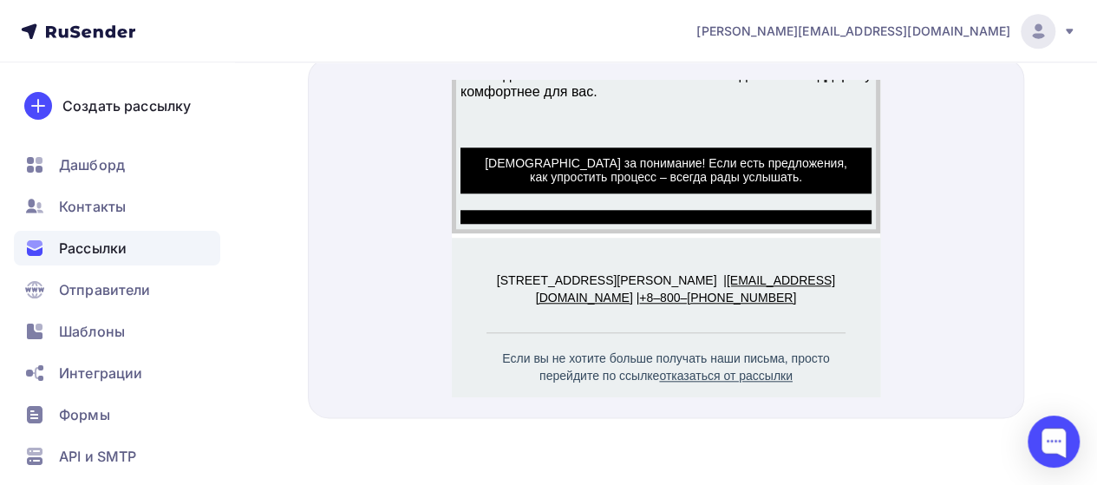
scroll to position [804, 0]
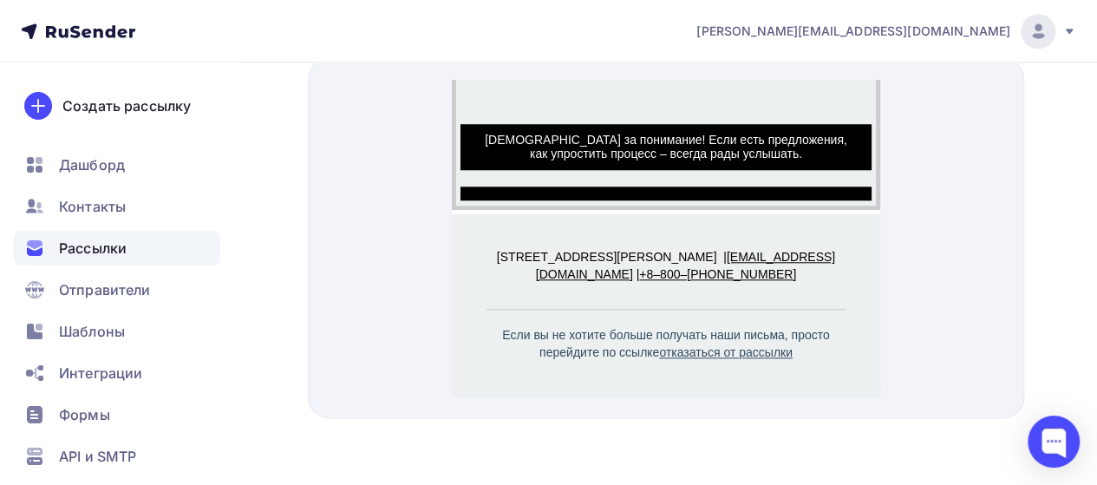
click at [759, 311] on span "Если вы не хотите больше получать наши письма, просто перейдите по ссылке отказ…" at bounding box center [664, 322] width 327 height 31
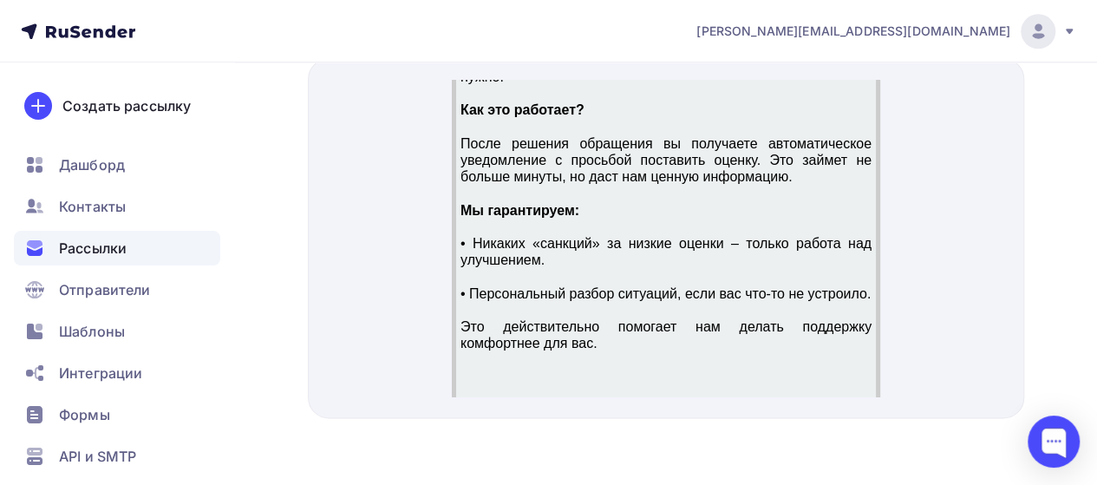
scroll to position [544, 0]
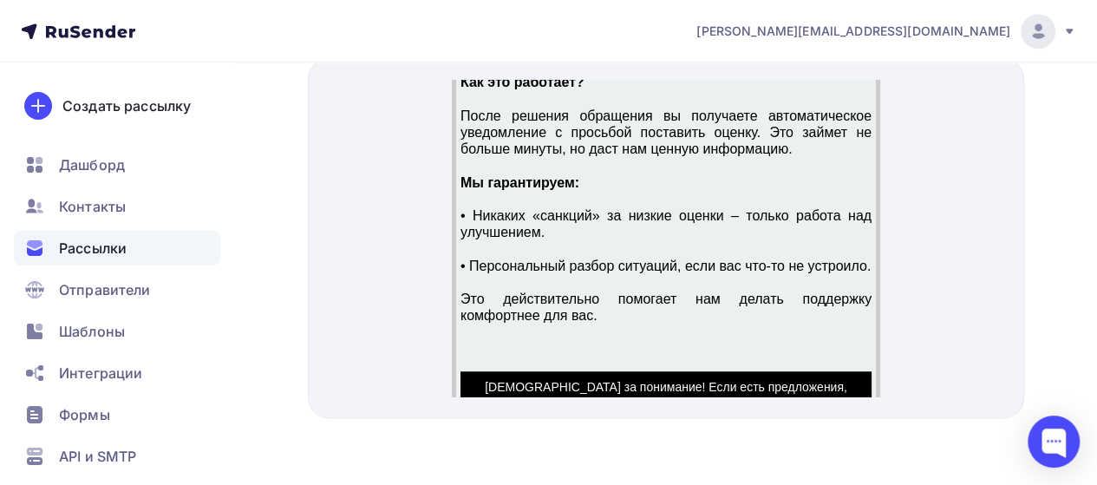
click at [1019, 214] on div at bounding box center [666, 238] width 716 height 360
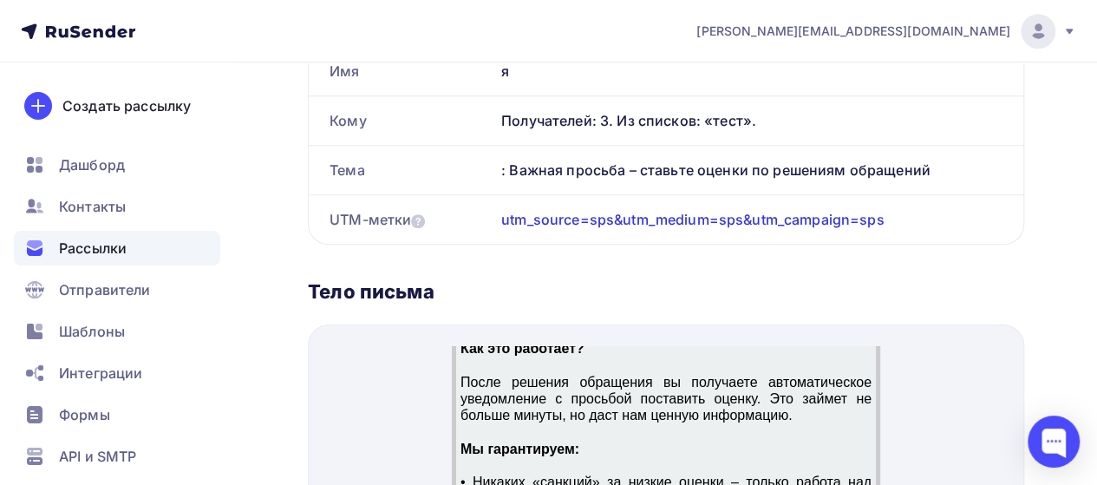
scroll to position [607, 0]
click at [628, 401] on p "Уважаемый [Имя/Название компании]! Я хочу искренне поблагодарить вас за сотрудн…" at bounding box center [664, 202] width 411 height 633
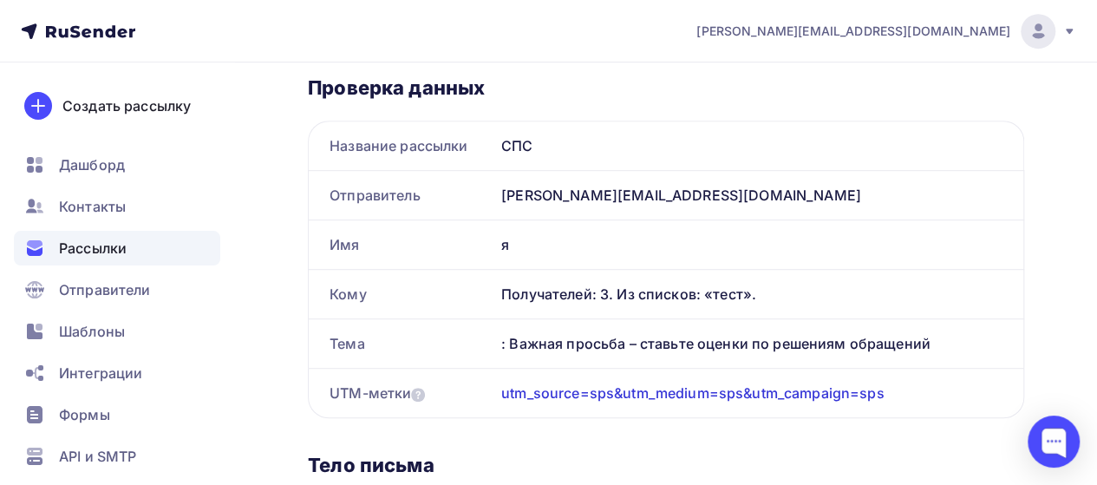
scroll to position [873, 0]
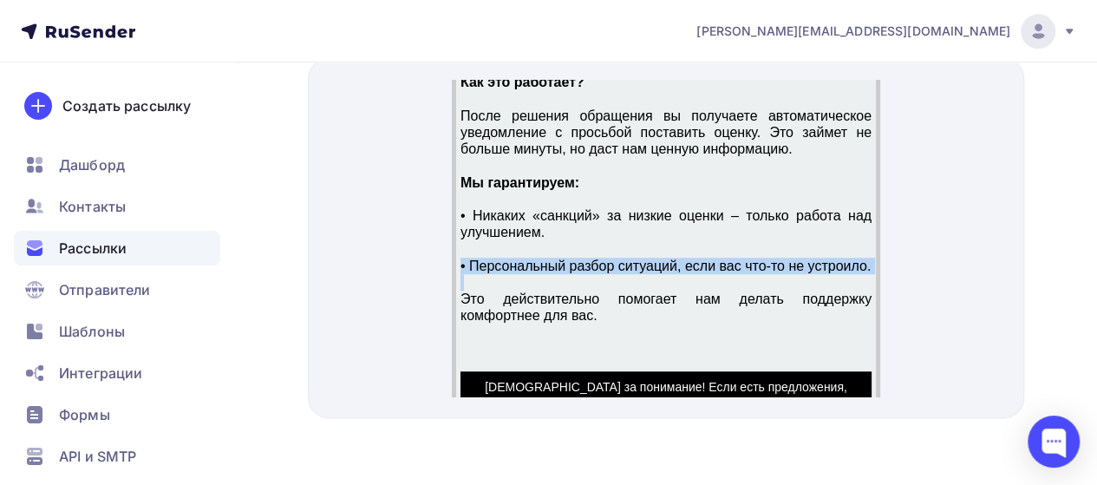
drag, startPoint x: 579, startPoint y: 259, endPoint x: 588, endPoint y: 260, distance: 8.7
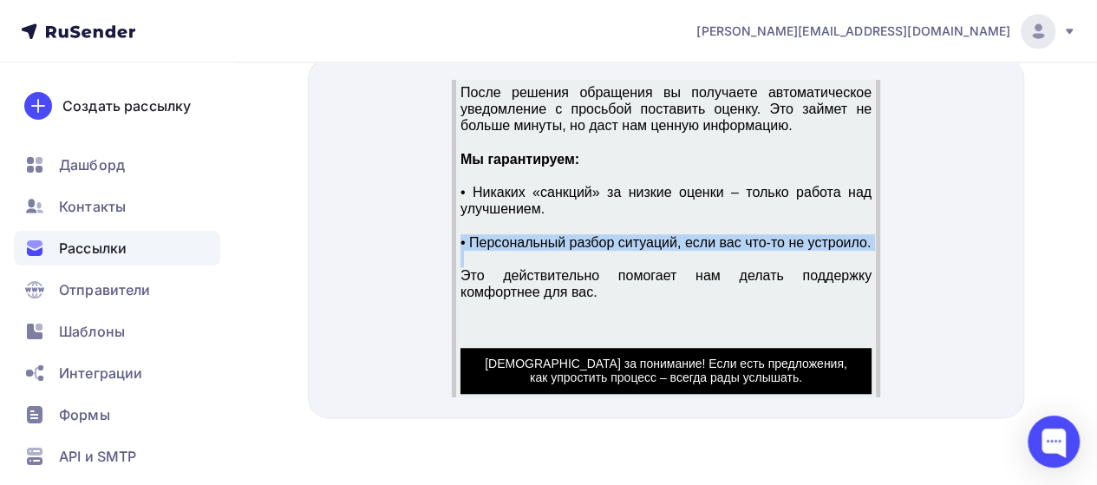
scroll to position [804, 0]
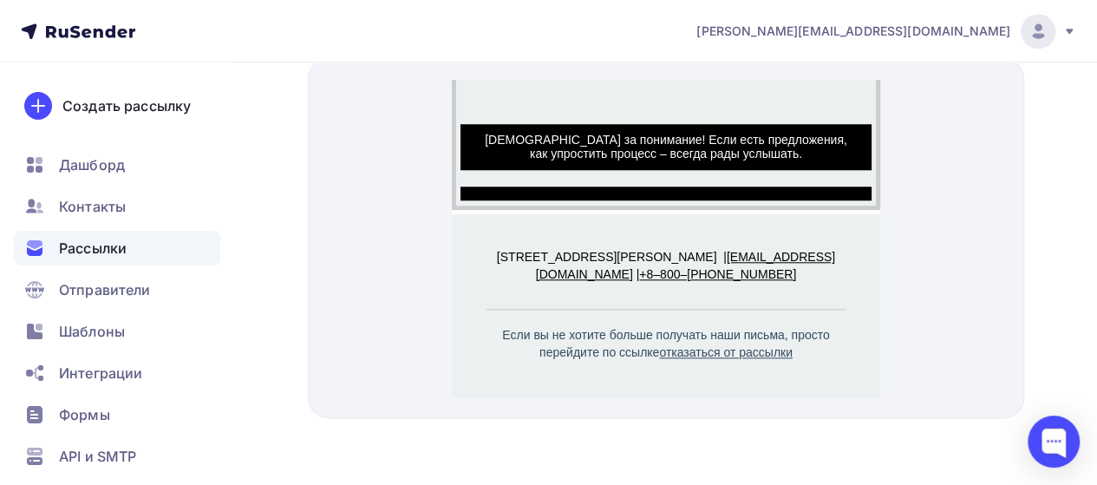
click at [726, 337] on link "отказаться от рассылки" at bounding box center [725, 331] width 134 height 14
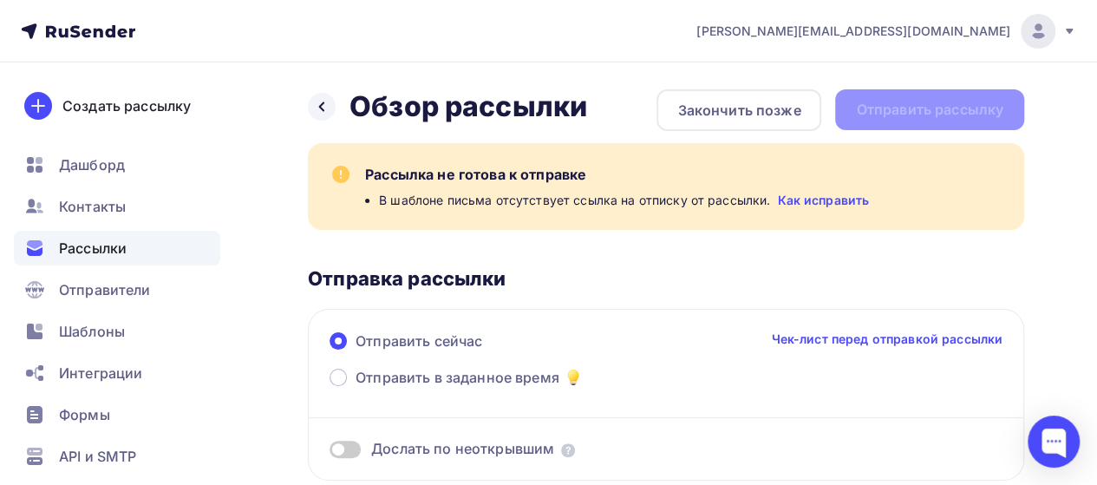
scroll to position [0, 0]
drag, startPoint x: 718, startPoint y: 111, endPoint x: 696, endPoint y: 179, distance: 71.8
click at [756, 222] on div "Рассылка не готова к отправке В шаблоне письма отсутствует ссылка на отписку от…" at bounding box center [666, 187] width 716 height 87
click at [959, 122] on div "Назад Обзор рассылки Обзор рассылки Закончить позже Отправить рассылку" at bounding box center [666, 111] width 716 height 42
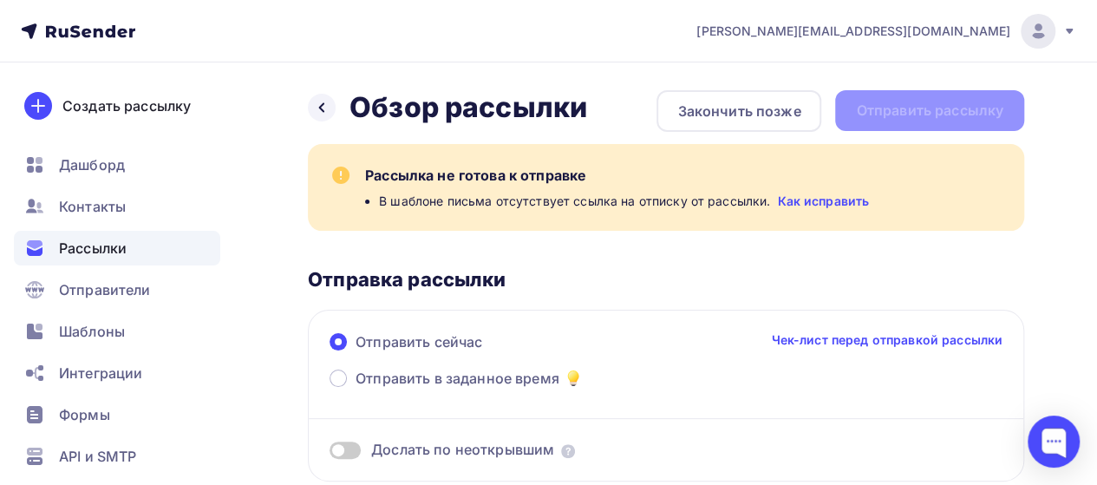
click at [957, 115] on div "Назад Обзор рассылки Обзор рассылки Закончить позже Отправить рассылку" at bounding box center [666, 111] width 716 height 42
click at [837, 202] on link "Как исправить" at bounding box center [823, 200] width 92 height 17
click at [316, 104] on icon at bounding box center [322, 108] width 14 height 14
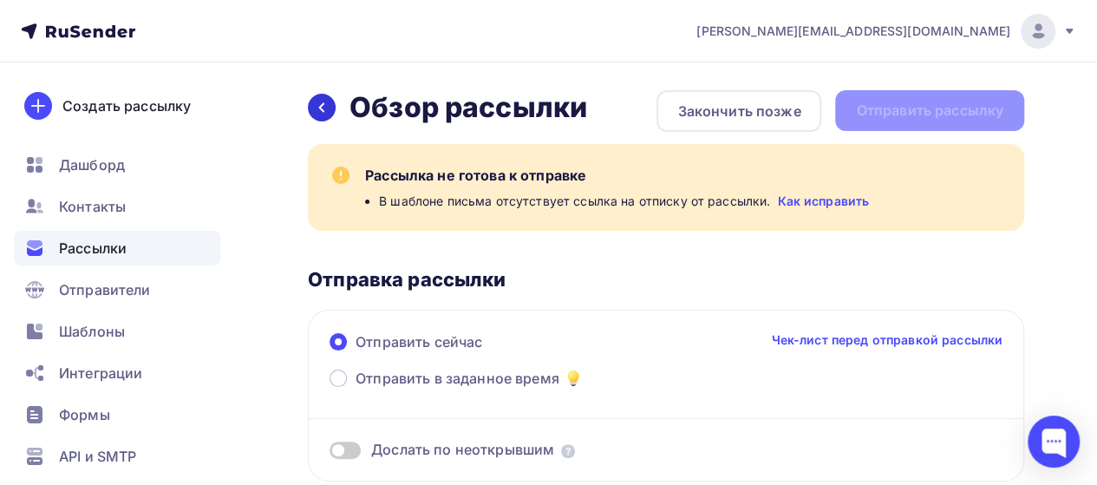
click at [327, 103] on icon at bounding box center [322, 108] width 14 height 14
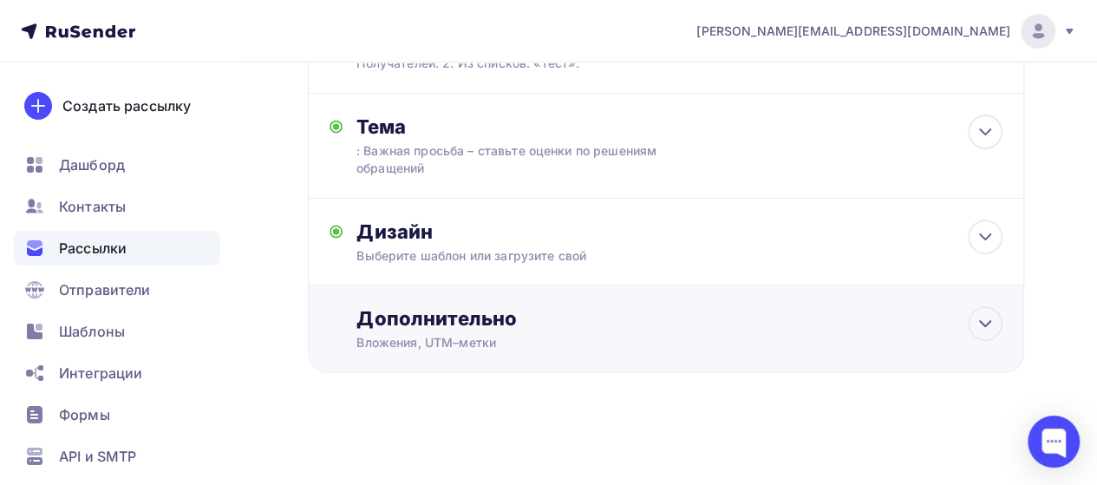
click at [678, 338] on div "Вложения, UTM–метки" at bounding box center [646, 342] width 581 height 17
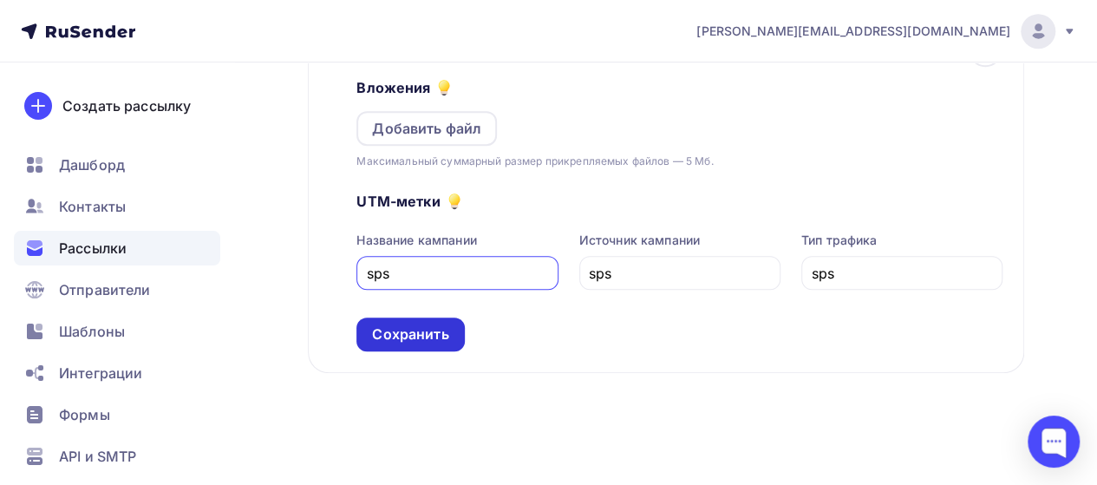
click at [444, 330] on div "Сохранить" at bounding box center [410, 334] width 76 height 20
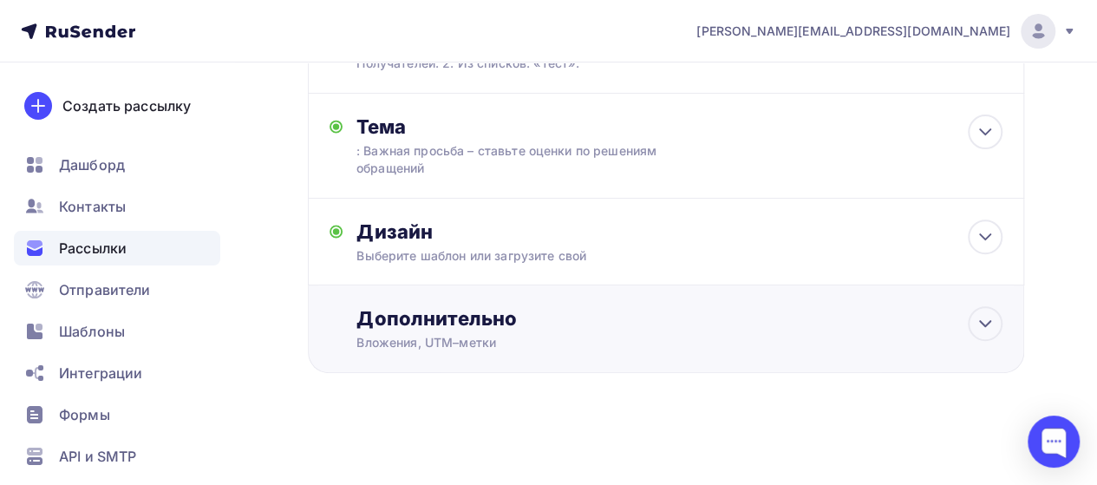
scroll to position [242, 0]
click at [114, 286] on span "Отправители" at bounding box center [105, 289] width 92 height 21
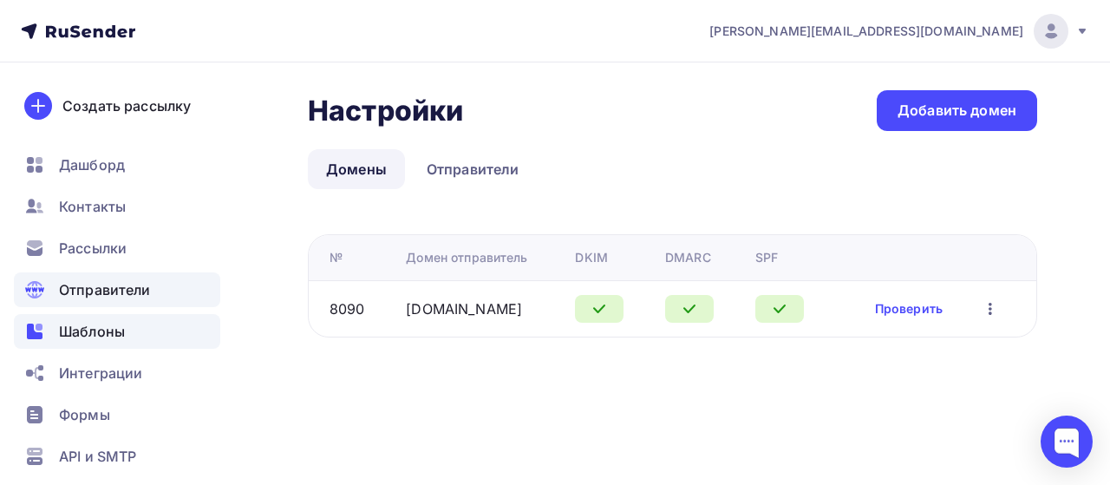
click at [79, 337] on span "Шаблоны" at bounding box center [92, 331] width 66 height 21
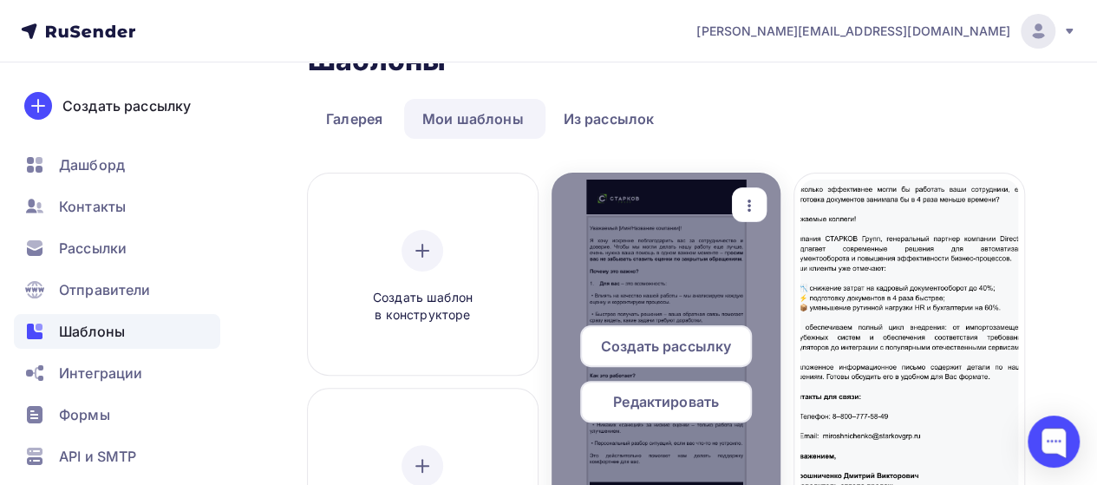
scroll to position [87, 0]
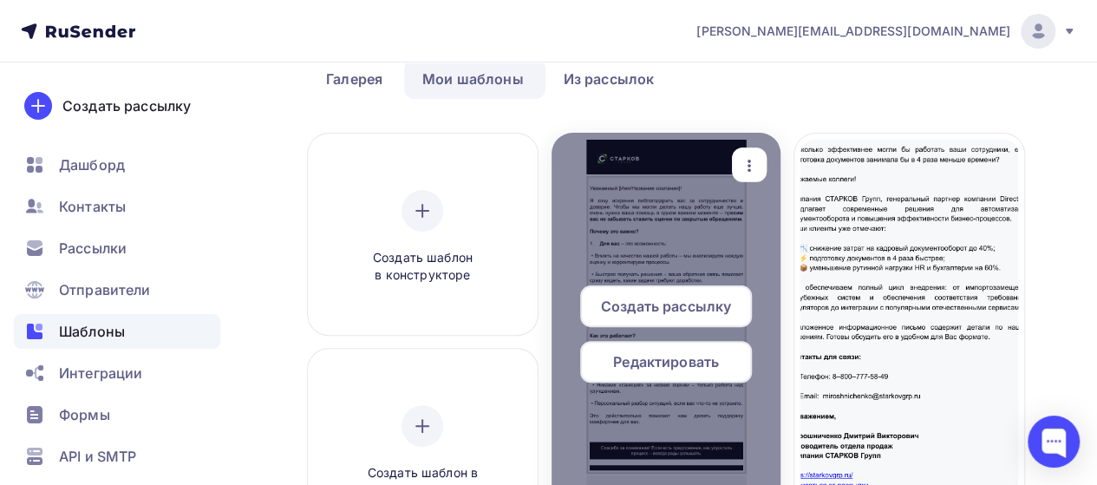
click at [687, 365] on span "Редактировать" at bounding box center [666, 361] width 106 height 21
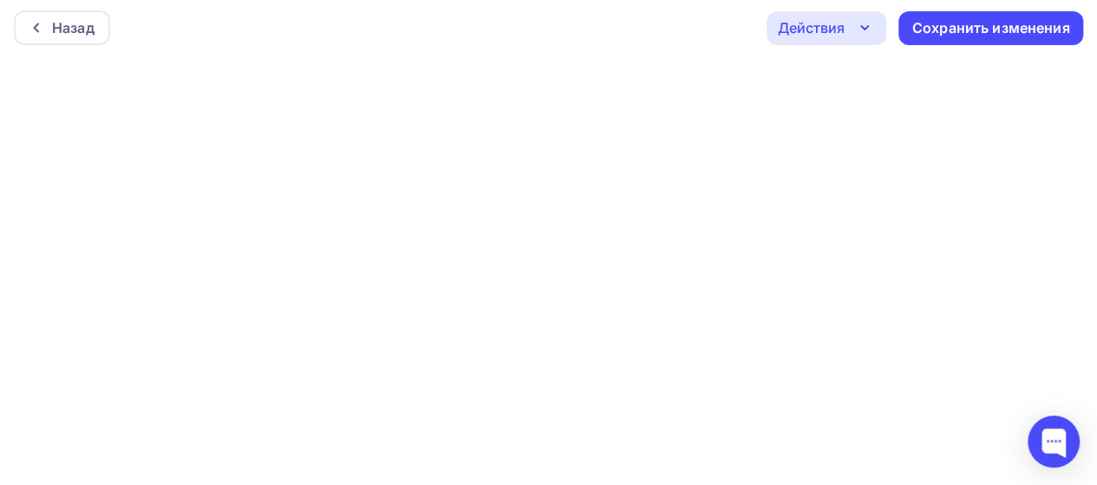
scroll to position [4, 0]
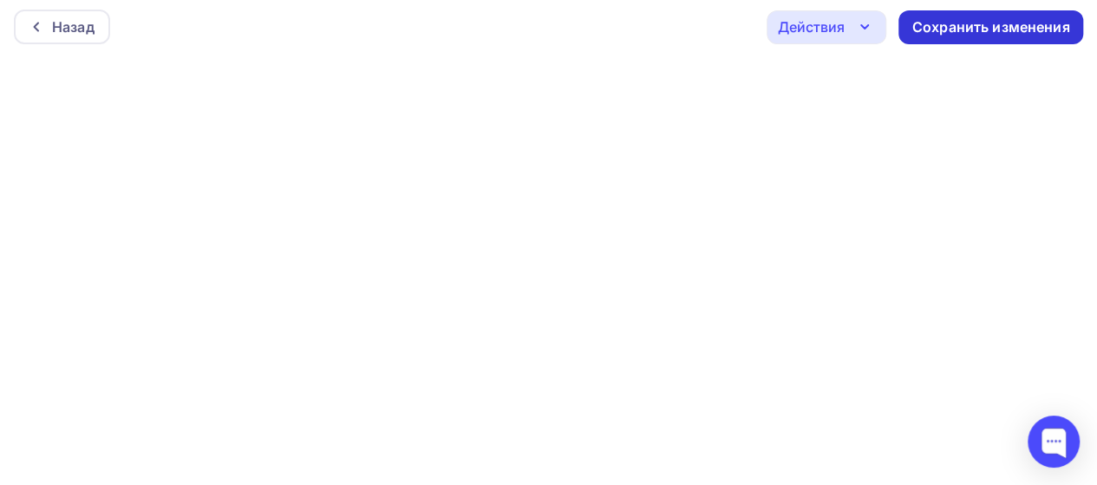
click at [964, 22] on div "Сохранить изменения" at bounding box center [991, 27] width 158 height 20
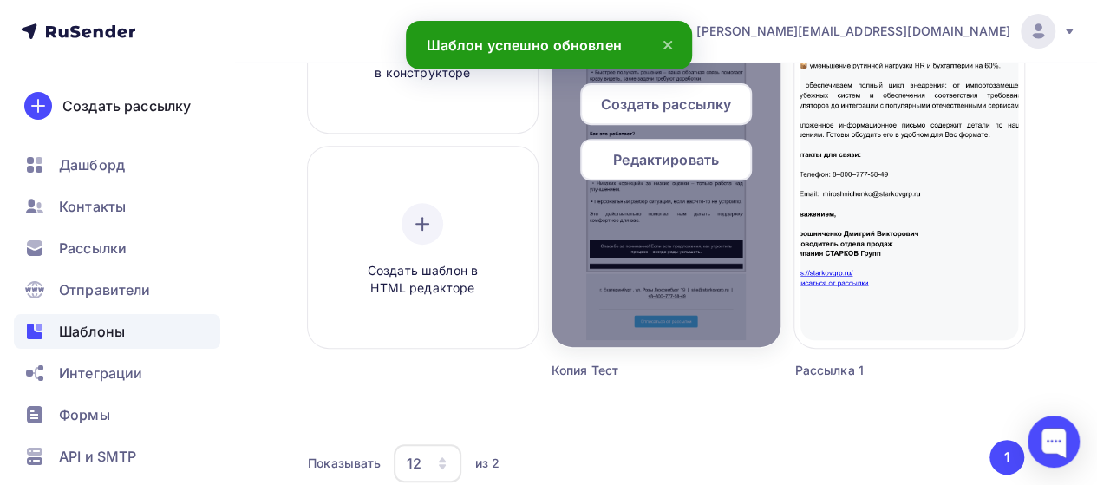
scroll to position [118, 0]
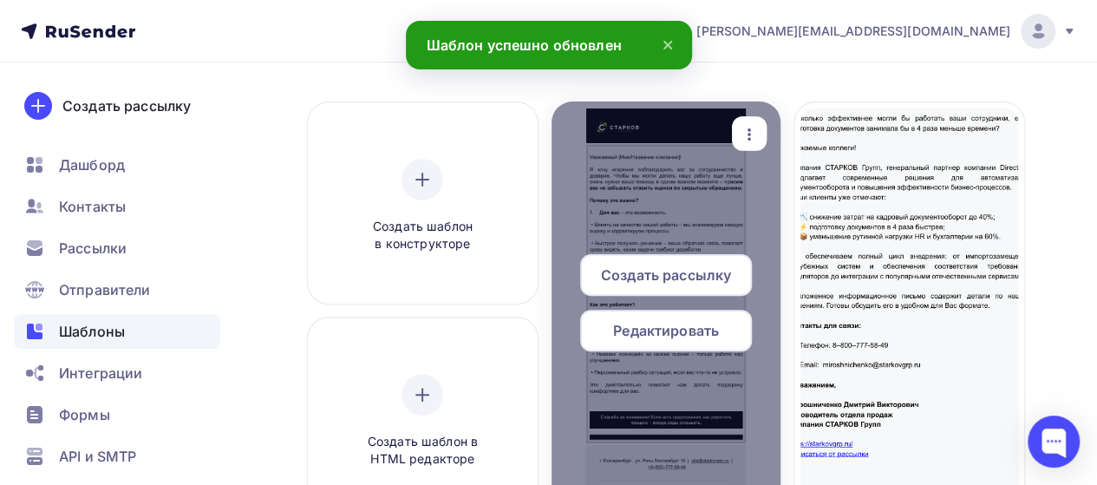
click at [684, 272] on span "Создать рассылку" at bounding box center [666, 274] width 130 height 21
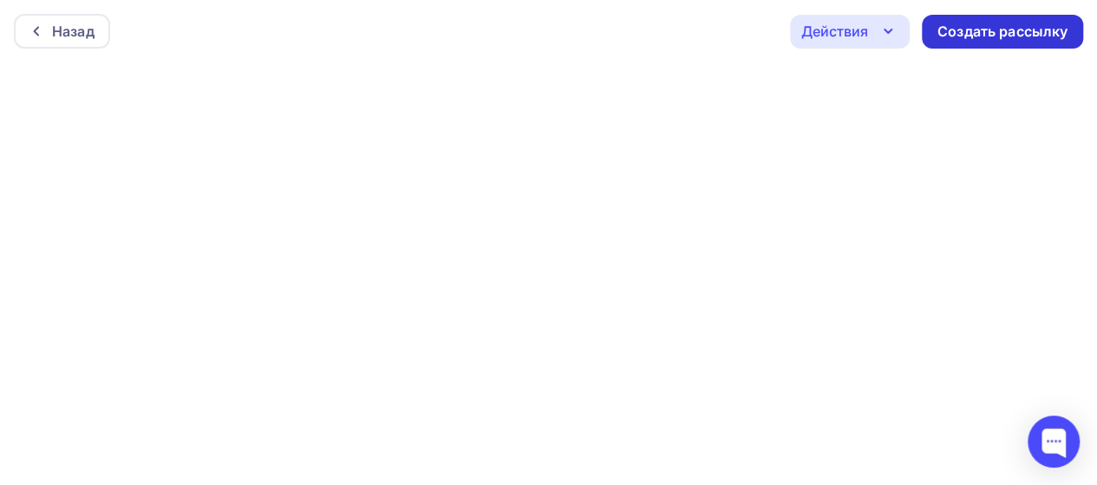
click at [1044, 30] on div "Создать рассылку" at bounding box center [1002, 32] width 130 height 20
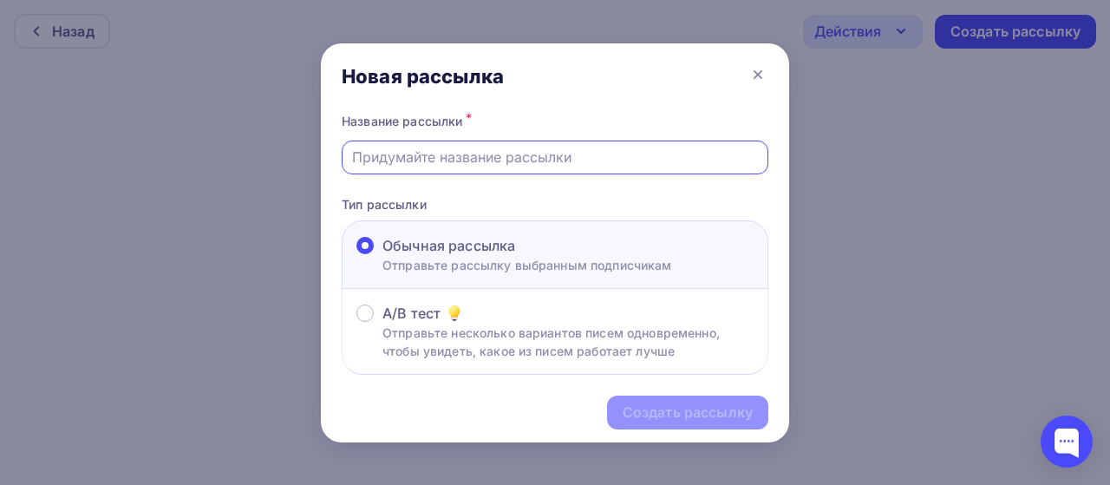
click at [440, 157] on input "text" at bounding box center [555, 157] width 407 height 21
type input "СПС"
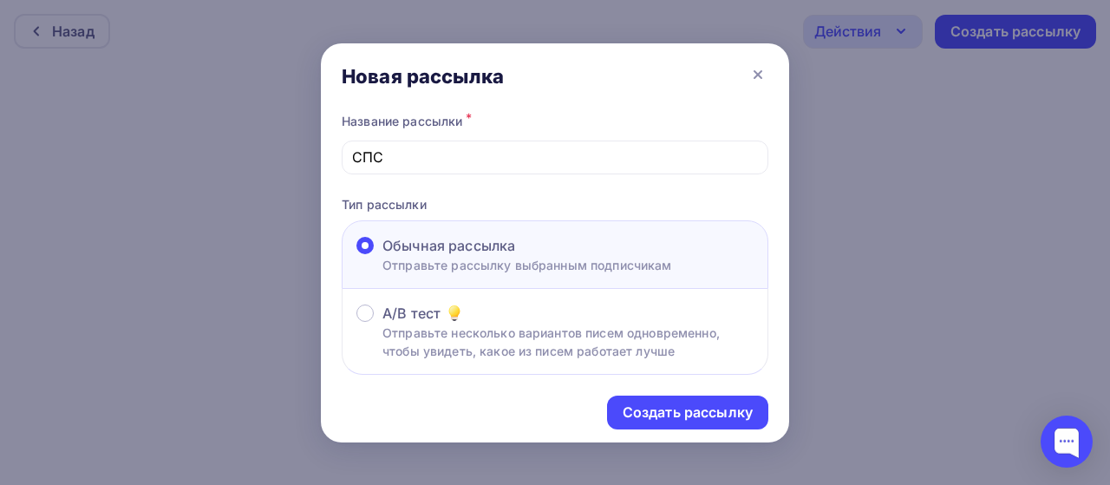
drag, startPoint x: 678, startPoint y: 431, endPoint x: 679, endPoint y: 421, distance: 9.6
click at [678, 431] on div "Создать рассылку" at bounding box center [555, 412] width 468 height 75
click at [679, 421] on div "Создать рассылку" at bounding box center [687, 412] width 130 height 20
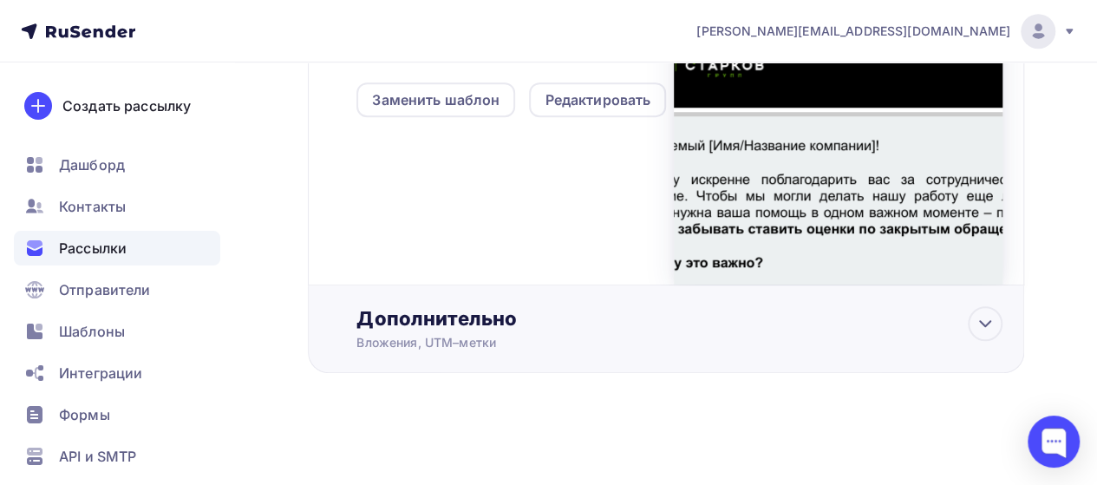
click at [696, 342] on div "Вложения, UTM–метки" at bounding box center [646, 342] width 581 height 17
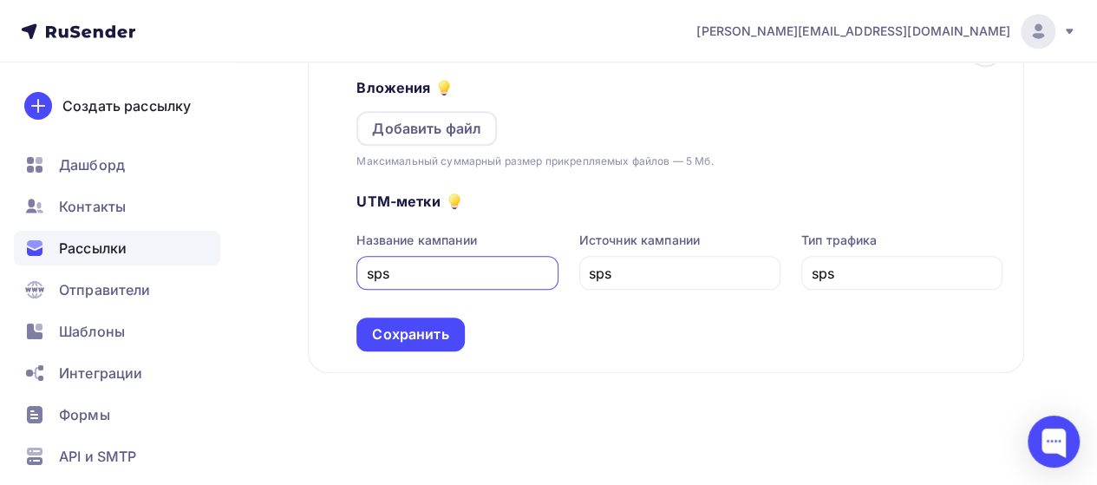
click at [439, 325] on div "Сохранить" at bounding box center [409, 334] width 107 height 34
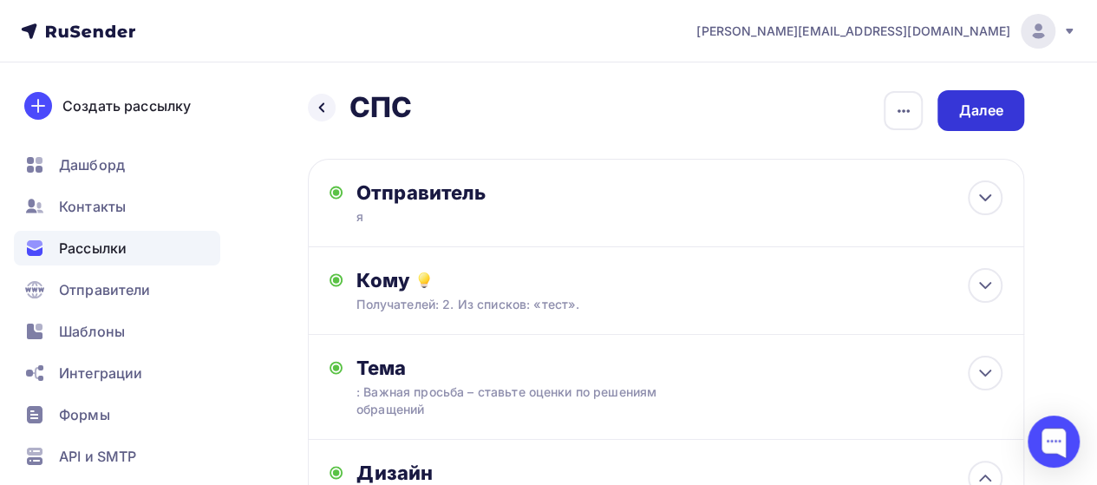
click at [969, 115] on div "Далее" at bounding box center [980, 111] width 45 height 20
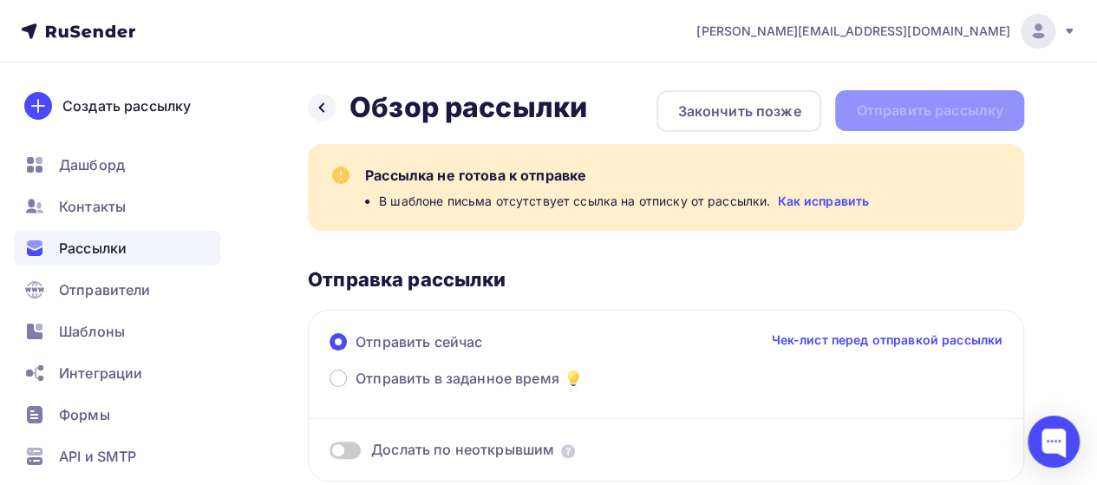
drag, startPoint x: 603, startPoint y: 192, endPoint x: 604, endPoint y: 204, distance: 11.3
click at [604, 204] on span "В шаблоне письма отсутствует ссылка на отписку от рассылки." at bounding box center [574, 200] width 391 height 17
click at [333, 103] on div at bounding box center [322, 108] width 28 height 28
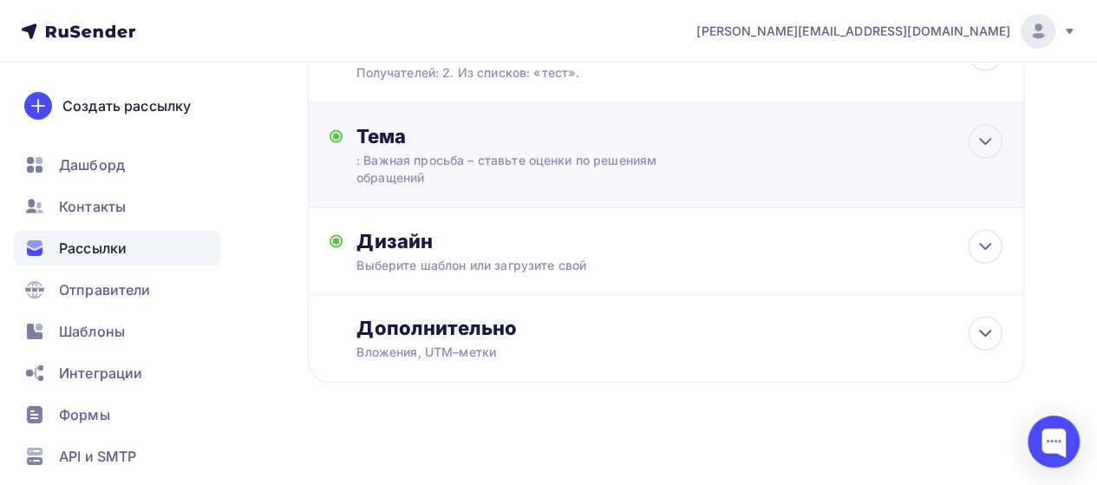
scroll to position [242, 0]
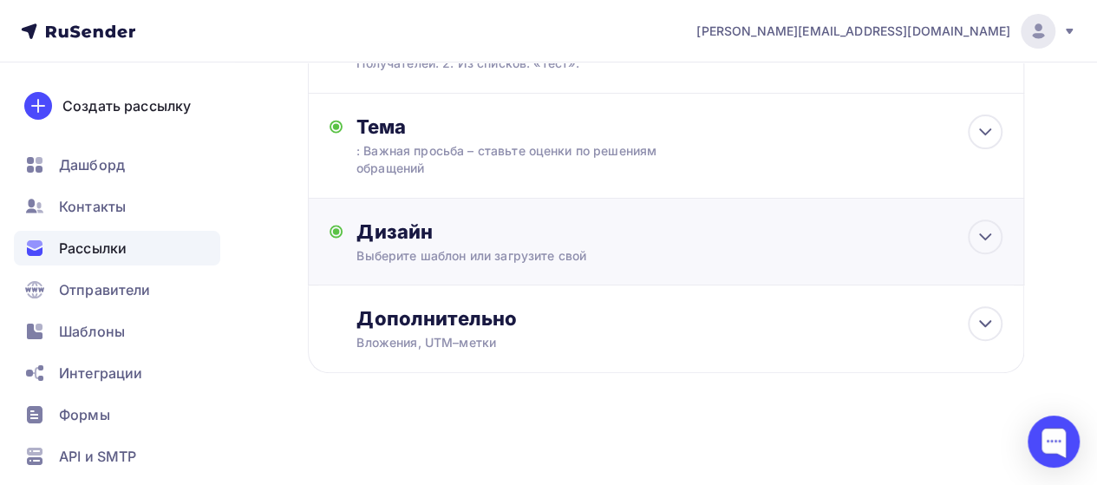
click at [555, 231] on div "Дизайн" at bounding box center [679, 231] width 646 height 24
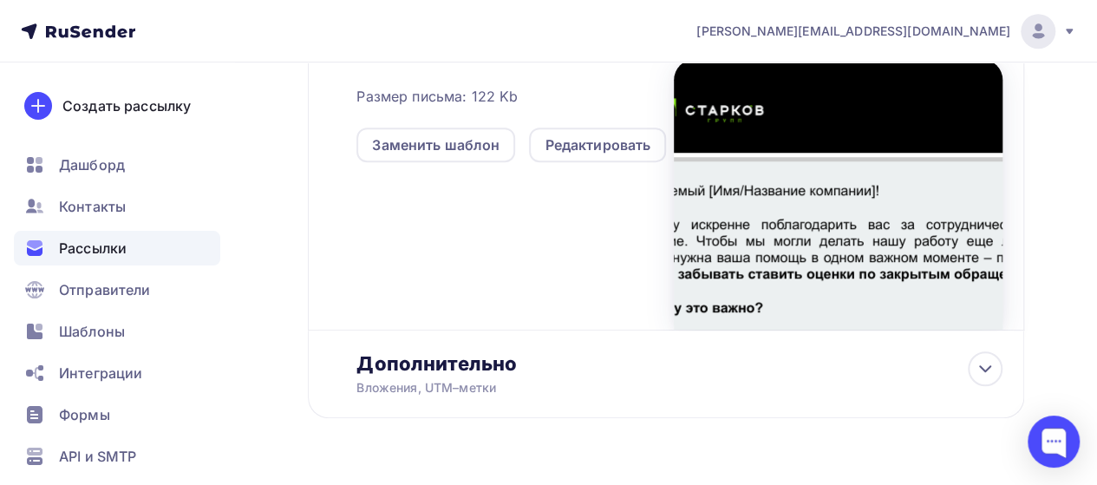
scroll to position [502, 0]
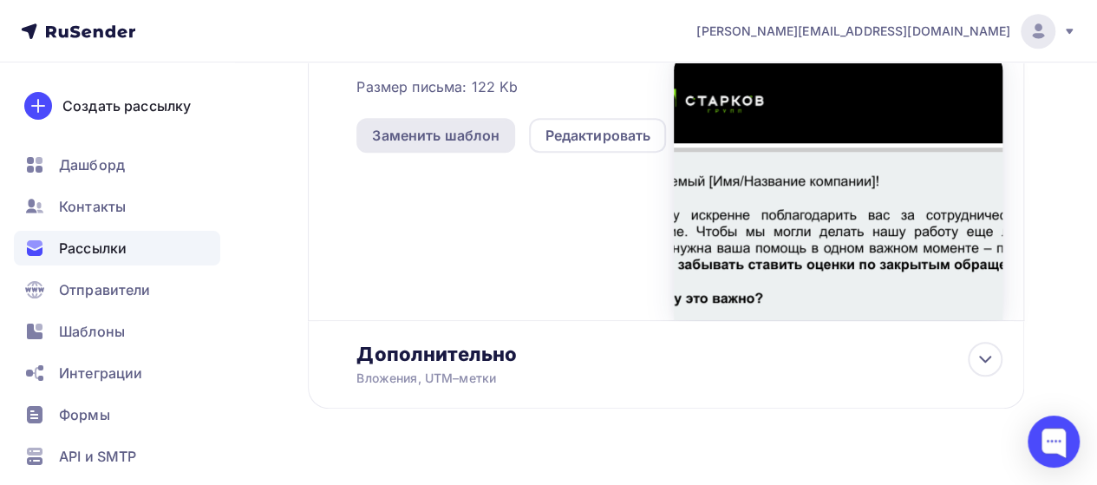
click at [382, 148] on div "Заменить шаблон" at bounding box center [435, 135] width 159 height 35
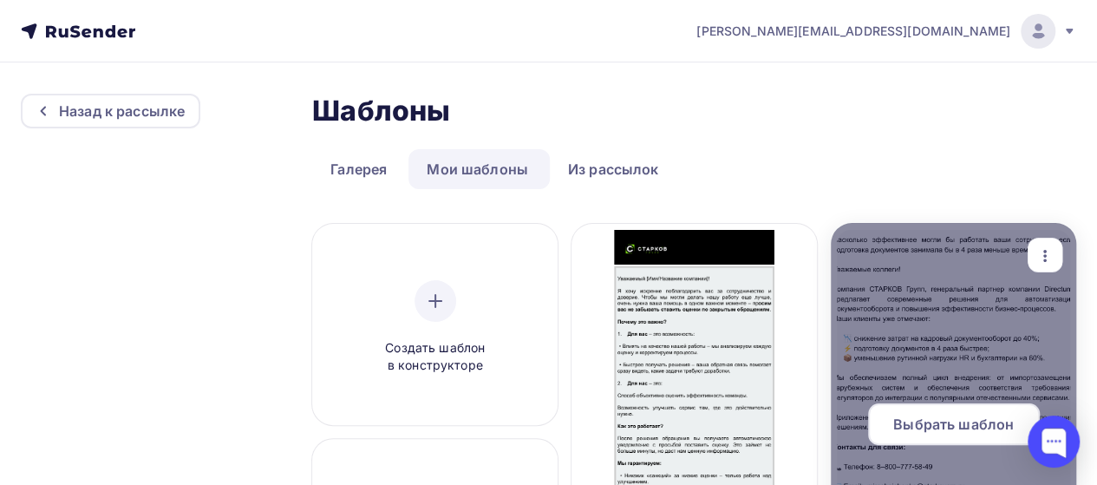
scroll to position [173, 0]
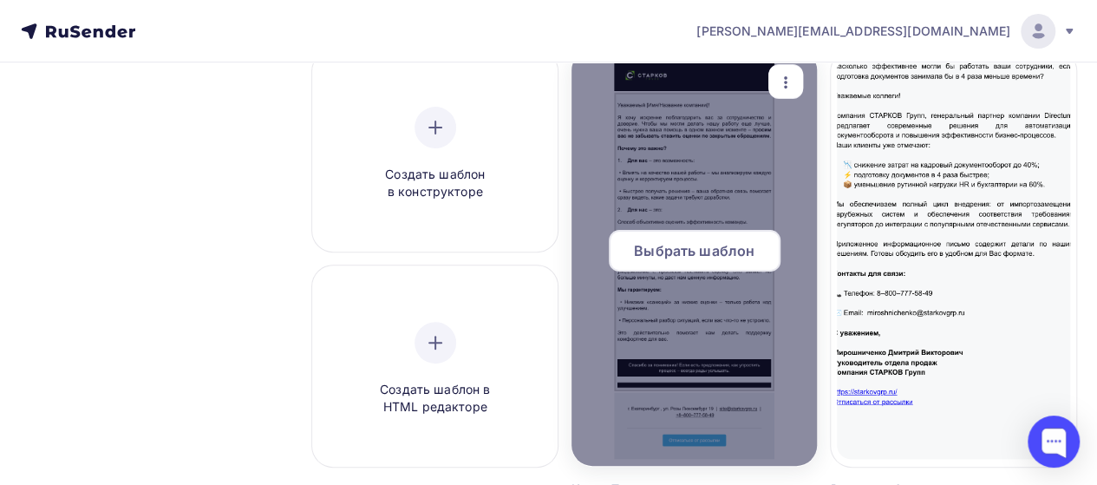
click at [756, 244] on div "Выбрать шаблон" at bounding box center [695, 251] width 172 height 42
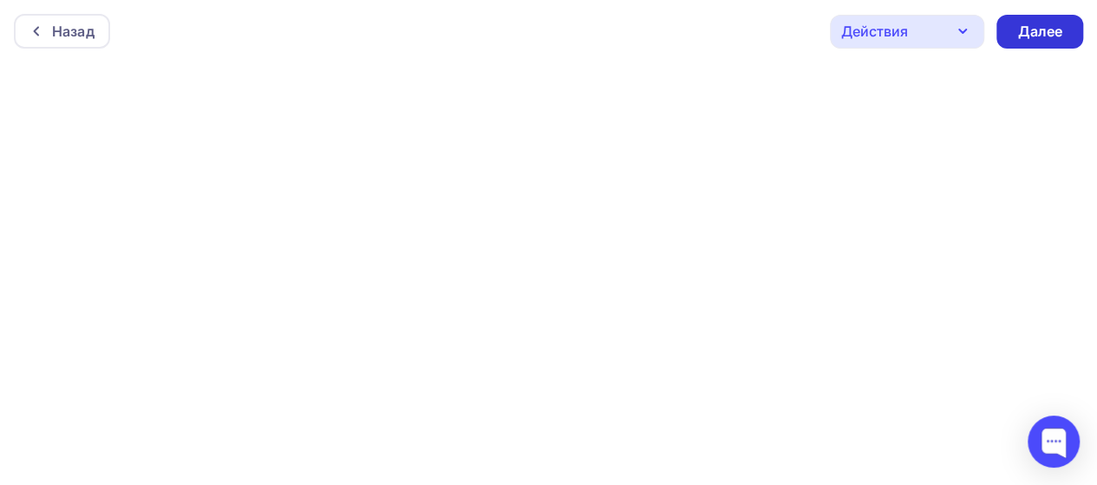
click at [1044, 33] on div "Далее" at bounding box center [1039, 32] width 45 height 20
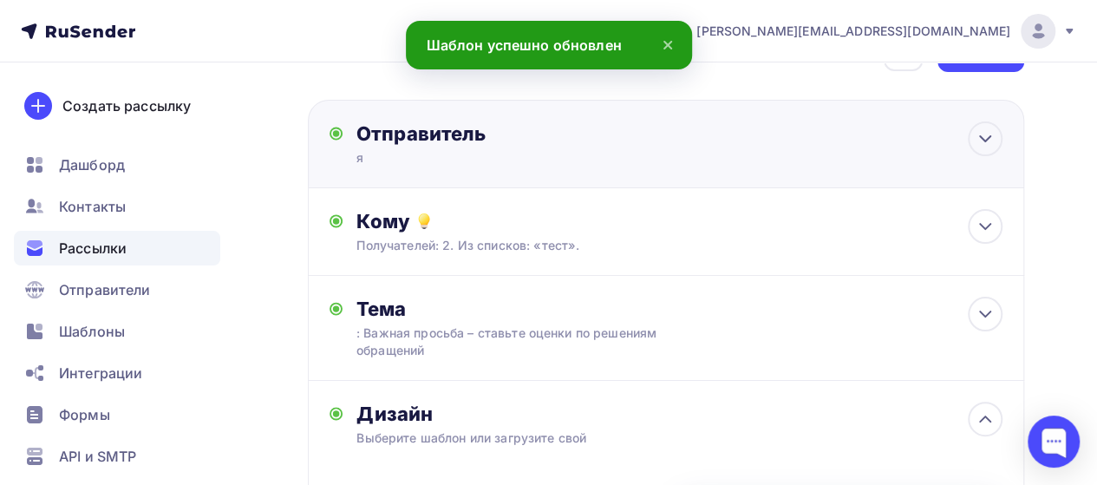
scroll to position [87, 0]
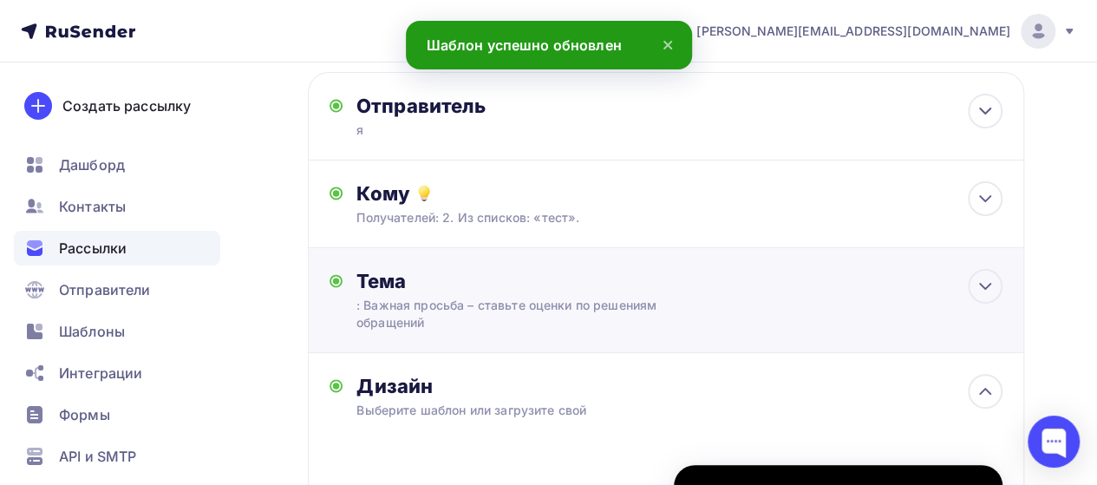
click at [900, 309] on div "Тема : Важная просьба – ставьте оценки по решениям обращений Тема * : Важная пр…" at bounding box center [666, 300] width 716 height 105
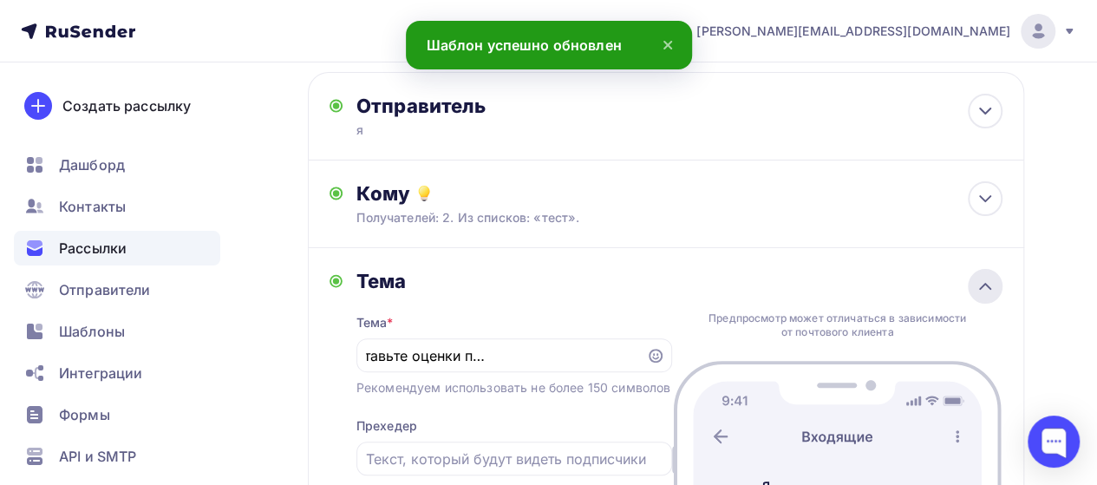
scroll to position [0, 0]
click at [992, 282] on icon at bounding box center [984, 286] width 21 height 21
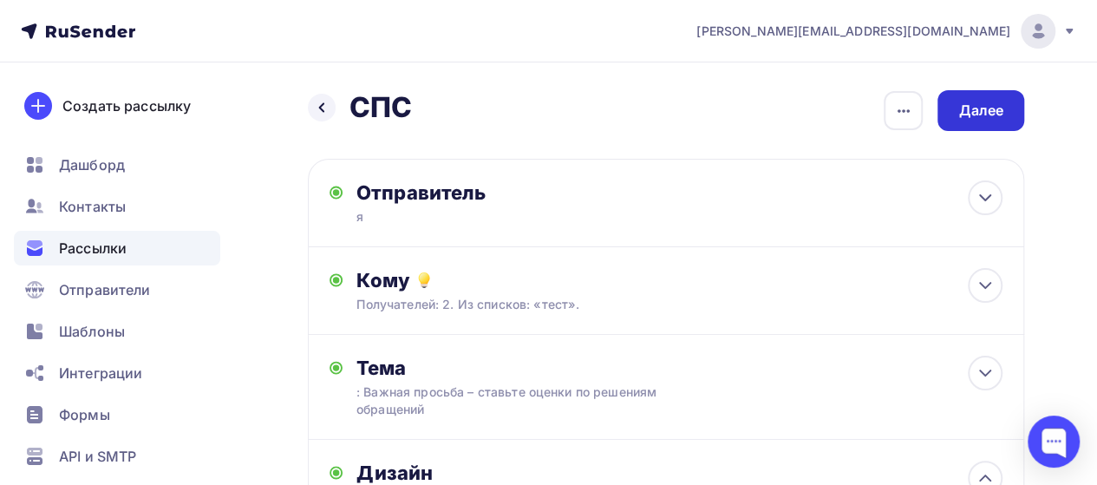
click at [974, 107] on div "Далее" at bounding box center [980, 111] width 45 height 20
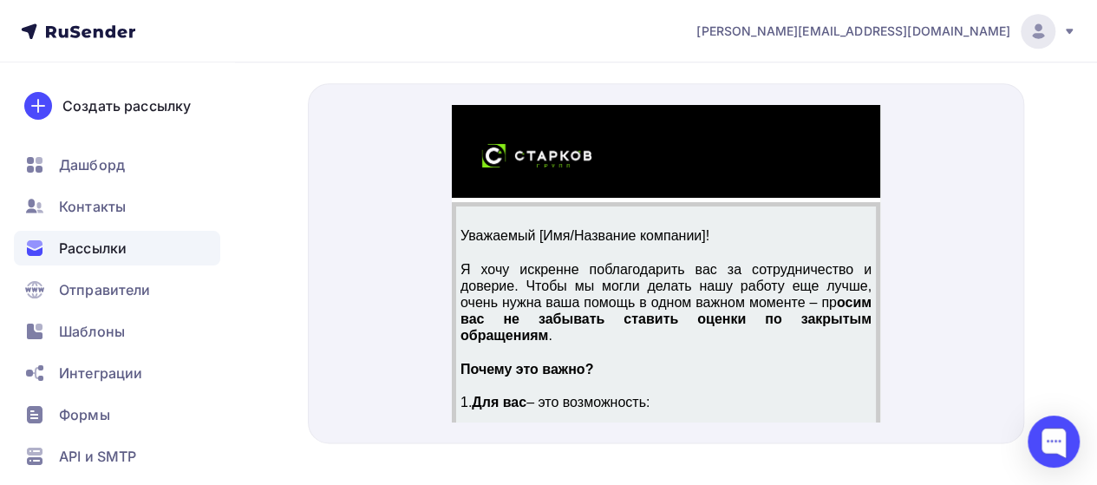
scroll to position [873, 0]
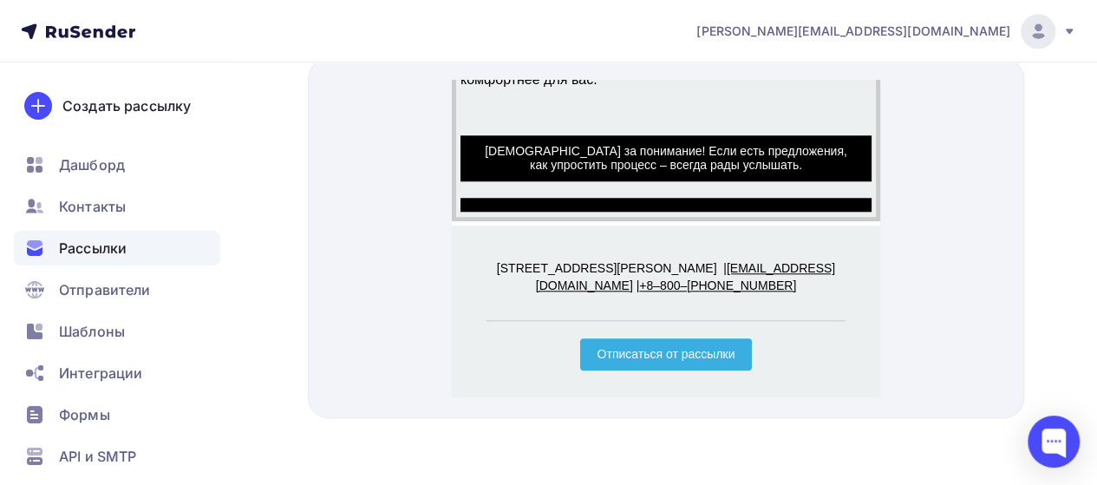
click at [643, 340] on span "Отписаться от рассылки" at bounding box center [665, 333] width 138 height 14
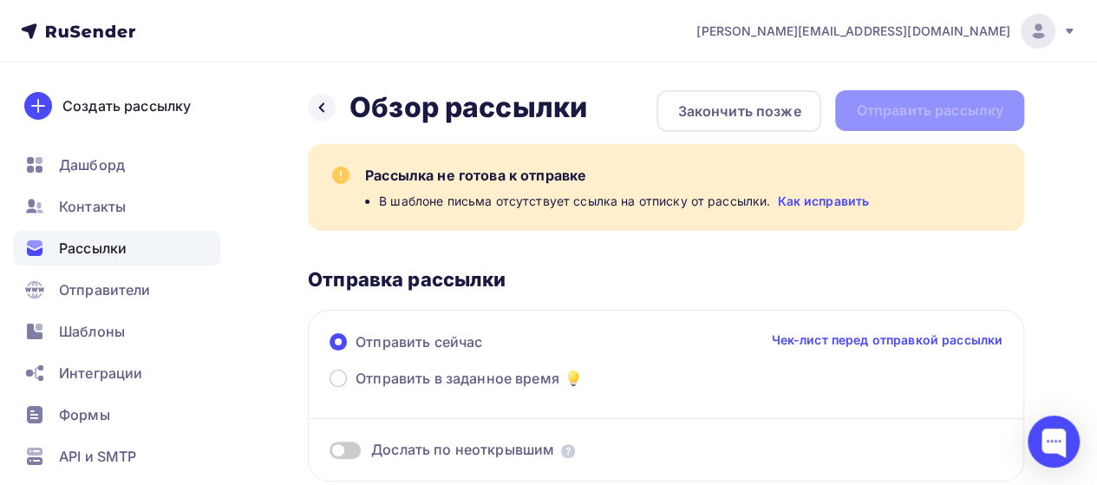
click at [106, 32] on icon at bounding box center [110, 31] width 10 height 12
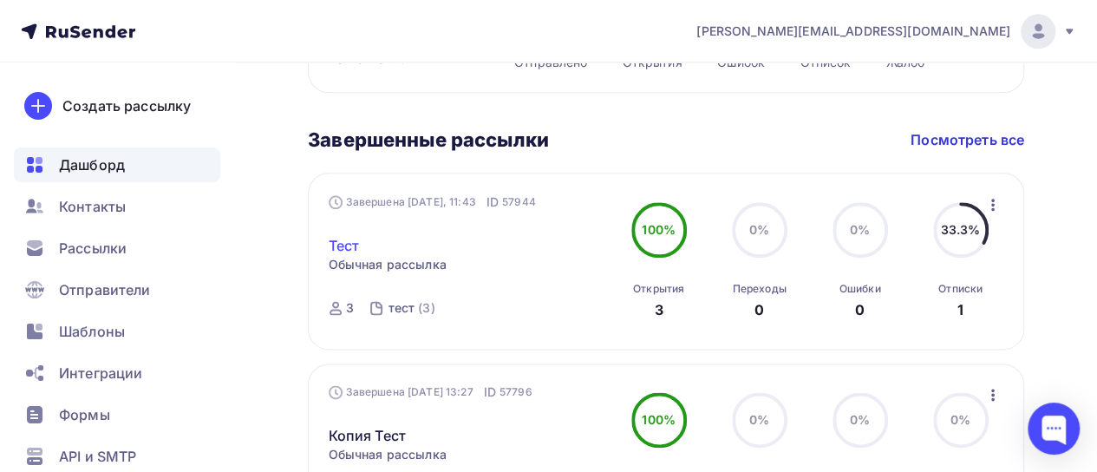
click at [350, 245] on link "Тест" at bounding box center [344, 245] width 31 height 21
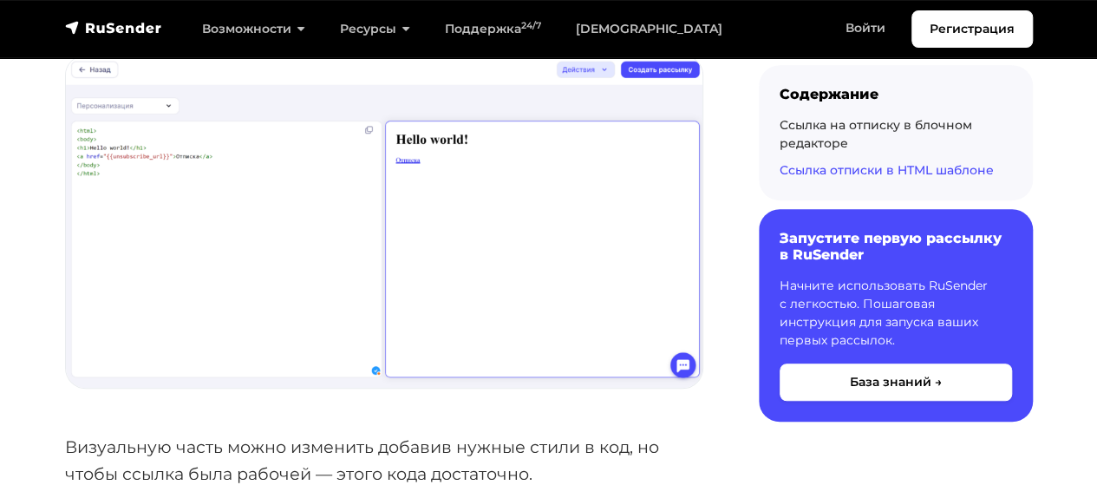
scroll to position [3628, 0]
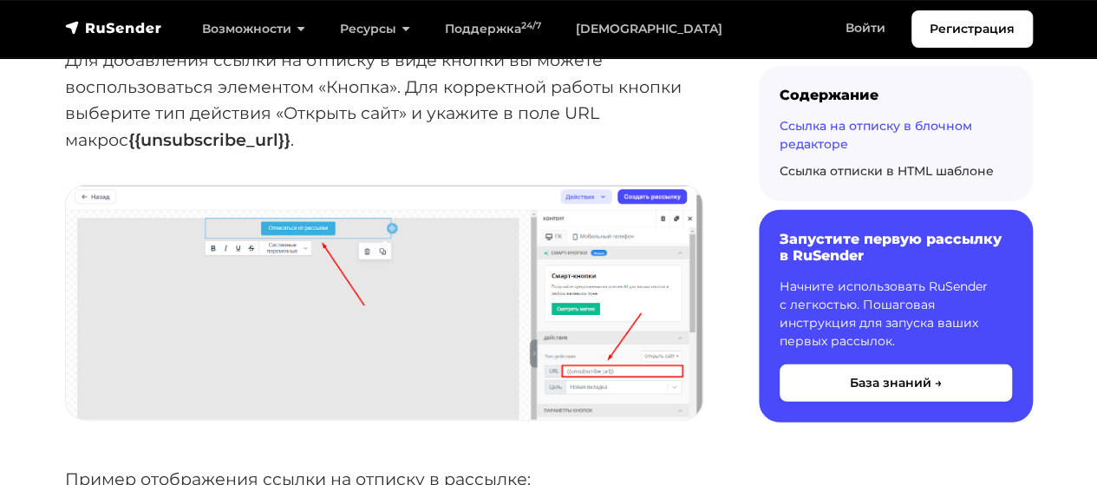
scroll to position [2167, 0]
